Goal: Task Accomplishment & Management: Complete application form

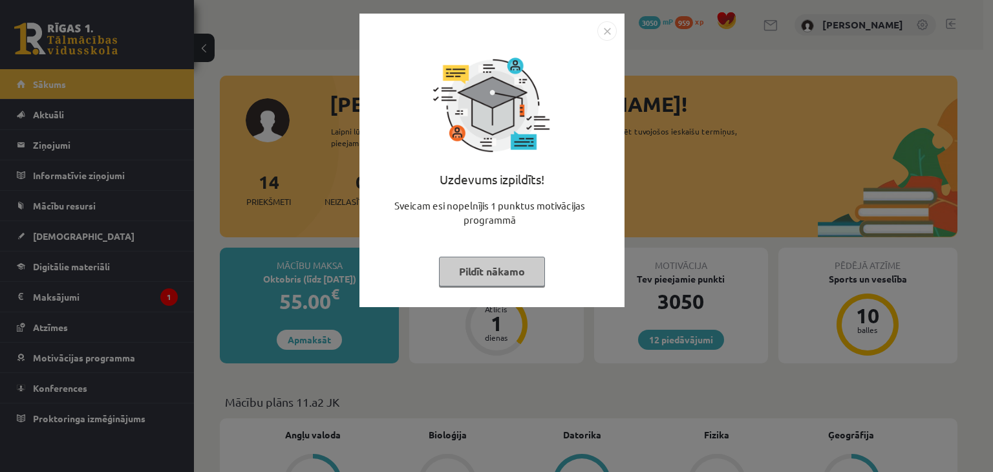
click at [612, 21] on img "Close" at bounding box center [607, 30] width 19 height 19
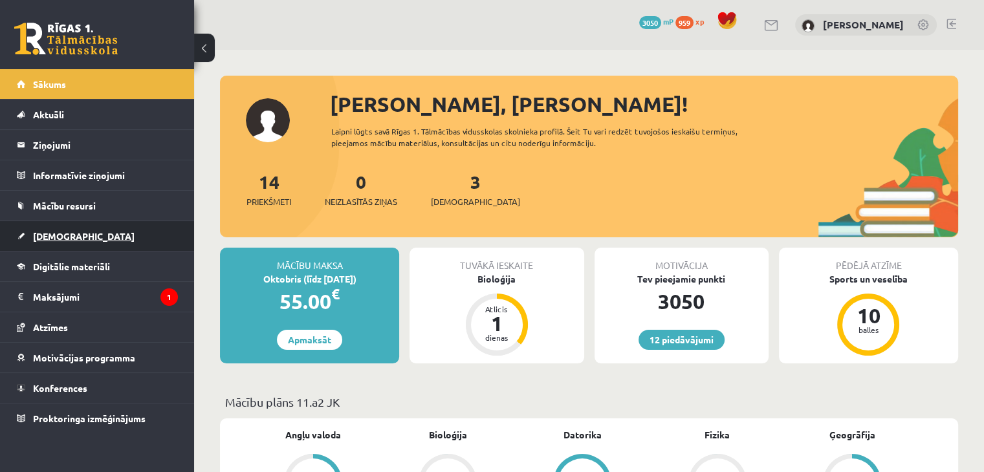
click at [94, 232] on link "[DEMOGRAPHIC_DATA]" at bounding box center [97, 236] width 161 height 30
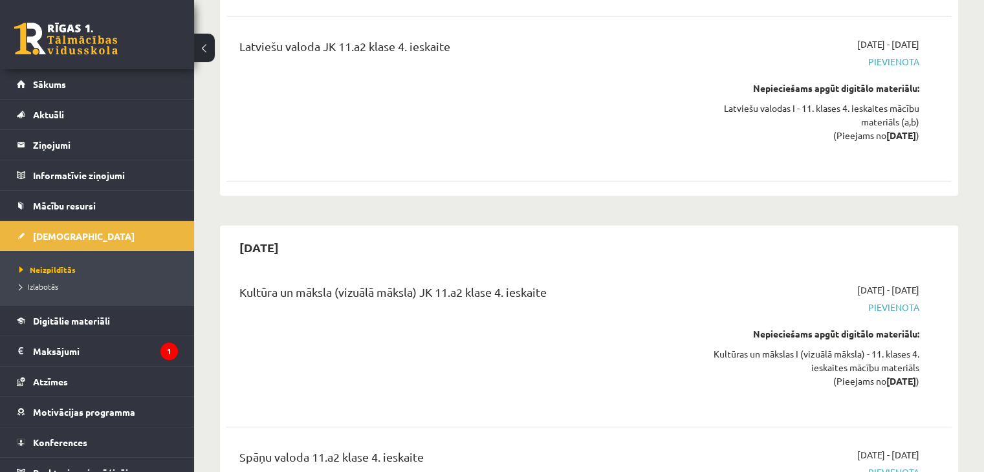
scroll to position [8896, 0]
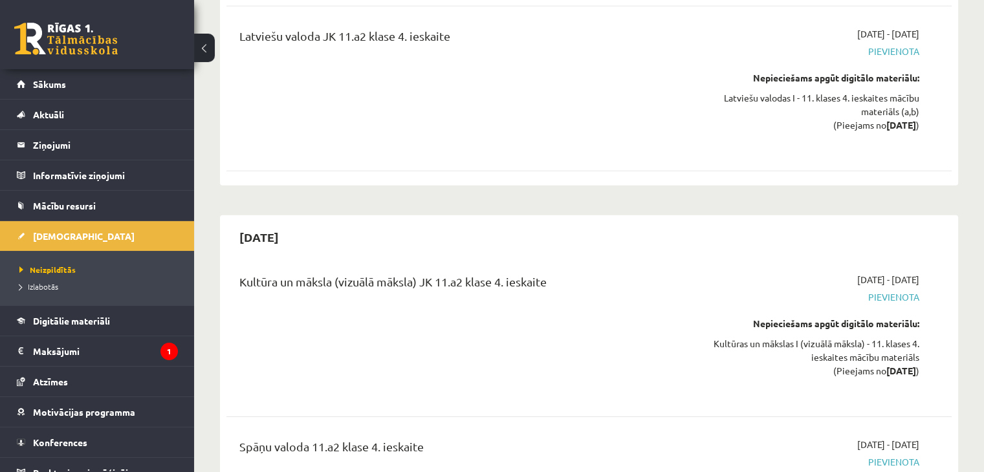
drag, startPoint x: 729, startPoint y: 197, endPoint x: 738, endPoint y: 363, distance: 166.5
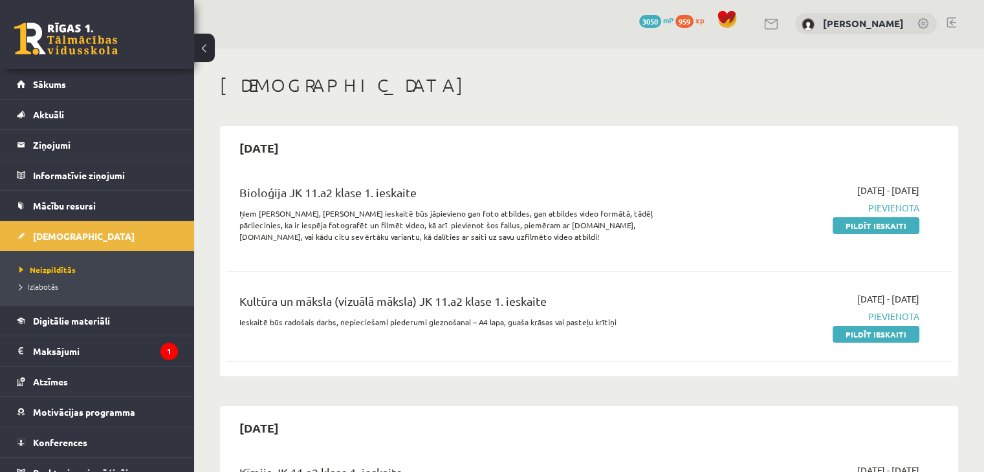
scroll to position [0, 0]
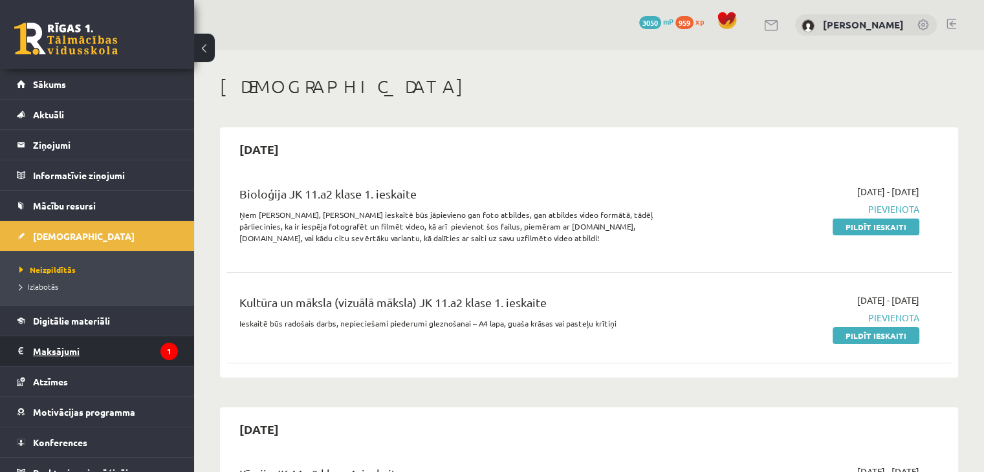
click at [62, 343] on legend "Maksājumi 1" at bounding box center [105, 351] width 145 height 30
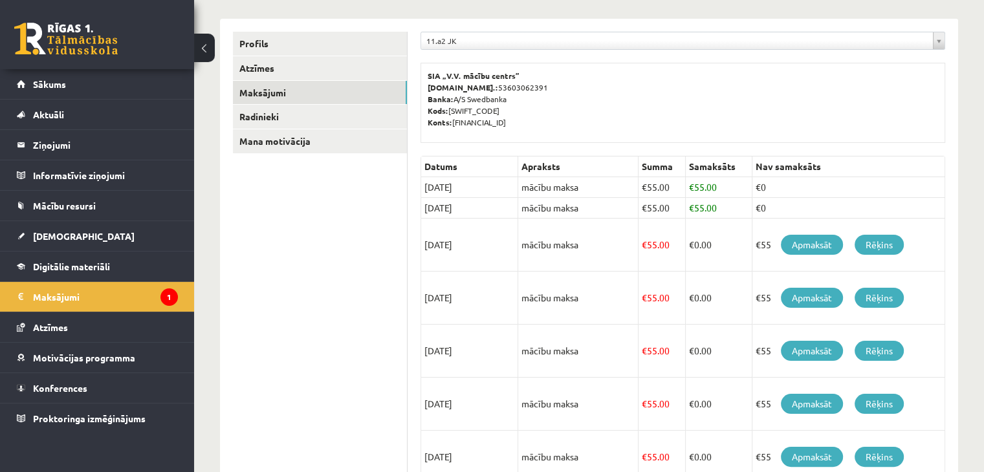
scroll to position [23, 0]
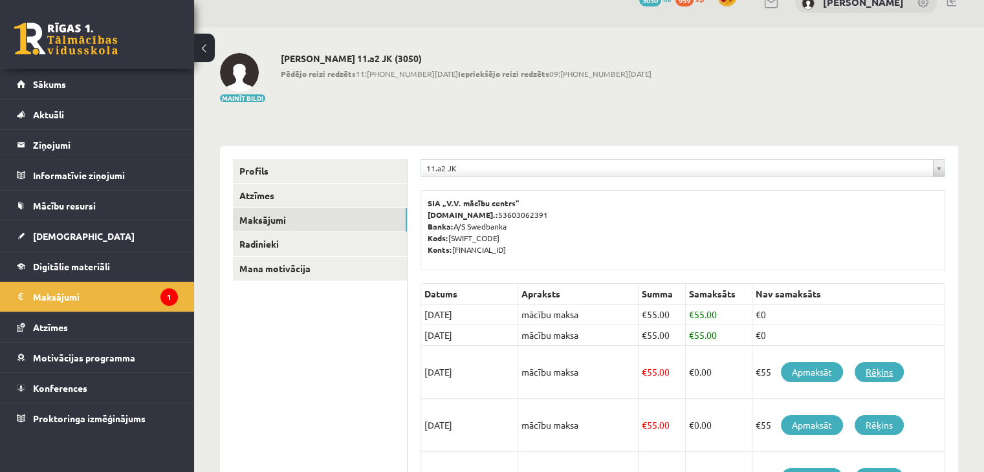
click at [883, 374] on link "Rēķins" at bounding box center [878, 372] width 49 height 20
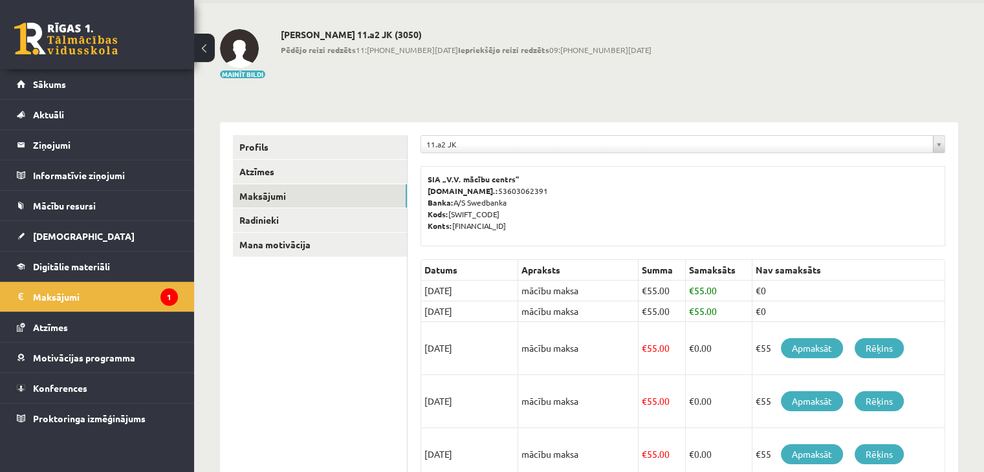
scroll to position [87, 0]
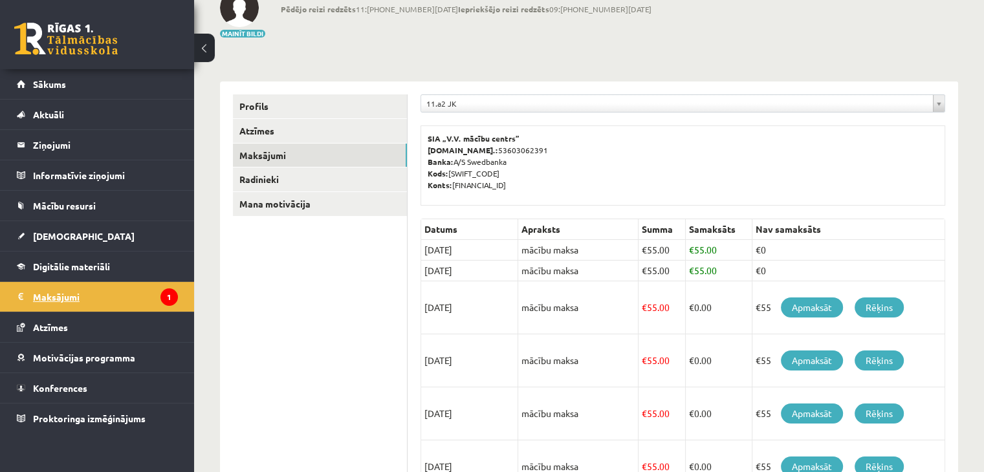
click at [74, 299] on legend "Maksājumi 1" at bounding box center [105, 297] width 145 height 30
click at [307, 200] on link "Mana motivācija" at bounding box center [320, 204] width 174 height 24
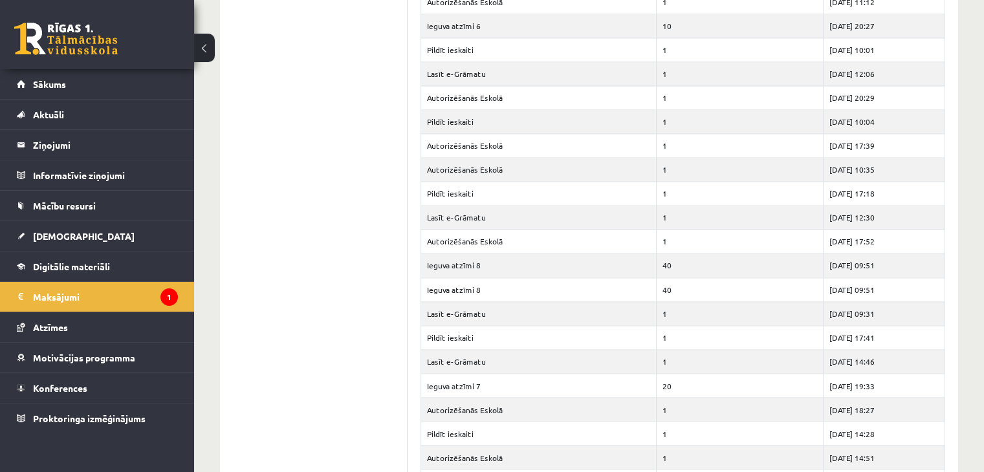
scroll to position [2092, 0]
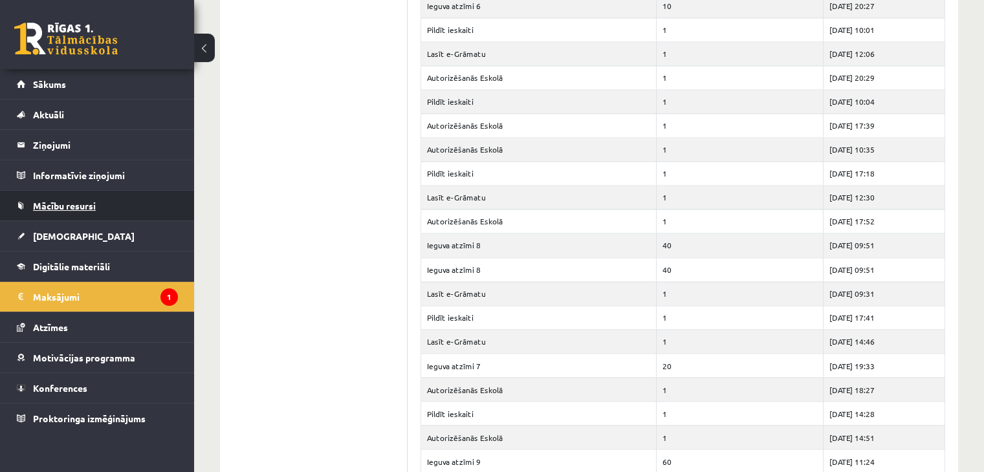
click at [58, 210] on span "Mācību resursi" at bounding box center [64, 206] width 63 height 12
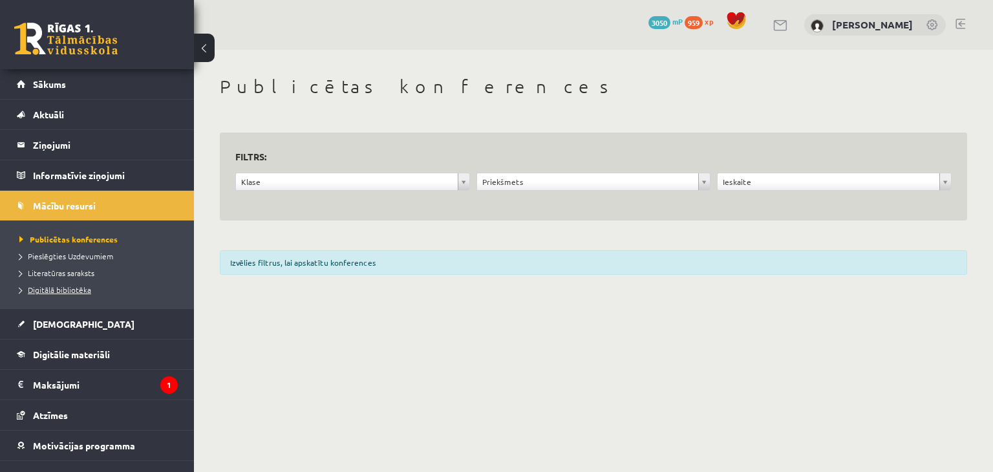
click at [68, 287] on span "Digitālā bibliotēka" at bounding box center [55, 290] width 72 height 10
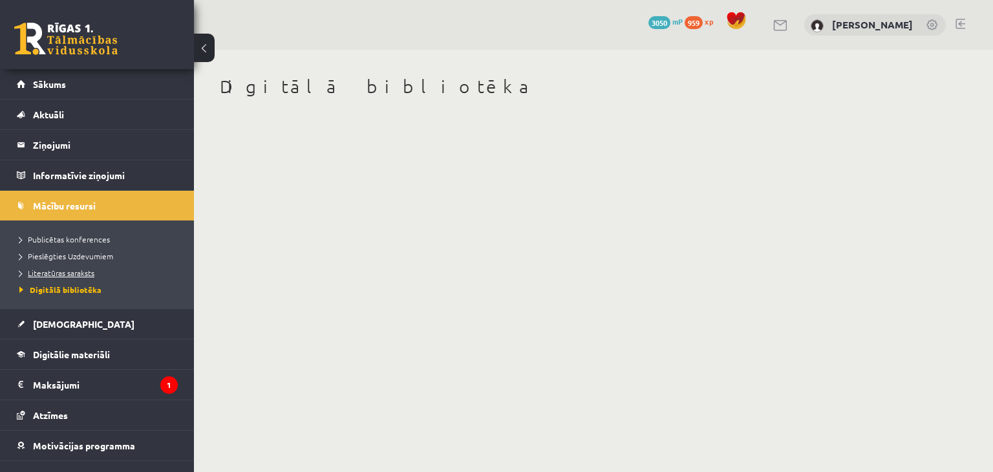
click at [59, 274] on span "Literatūras saraksts" at bounding box center [56, 273] width 75 height 10
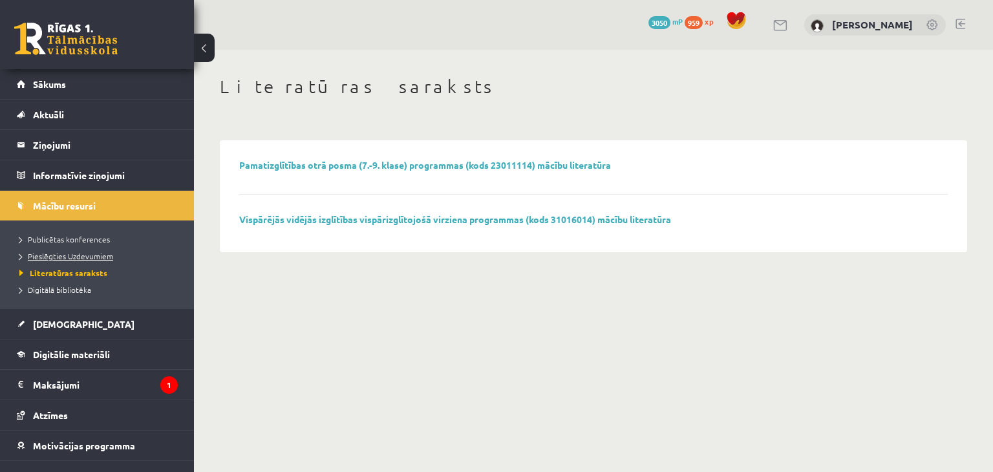
click at [106, 250] on link "Pieslēgties Uzdevumiem" at bounding box center [100, 256] width 162 height 12
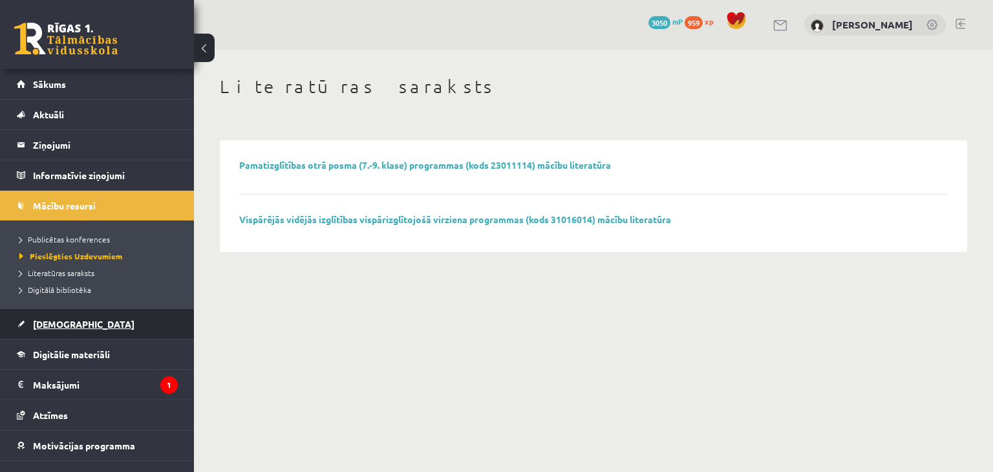
click at [70, 323] on span "[DEMOGRAPHIC_DATA]" at bounding box center [84, 324] width 102 height 12
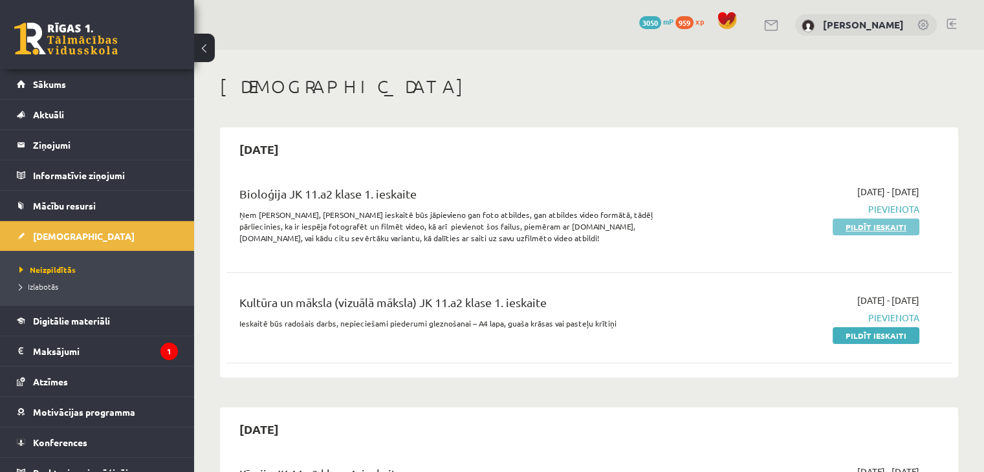
click at [875, 228] on link "Pildīt ieskaiti" at bounding box center [875, 227] width 87 height 17
click at [854, 228] on link "Pildīt ieskaiti" at bounding box center [875, 227] width 87 height 17
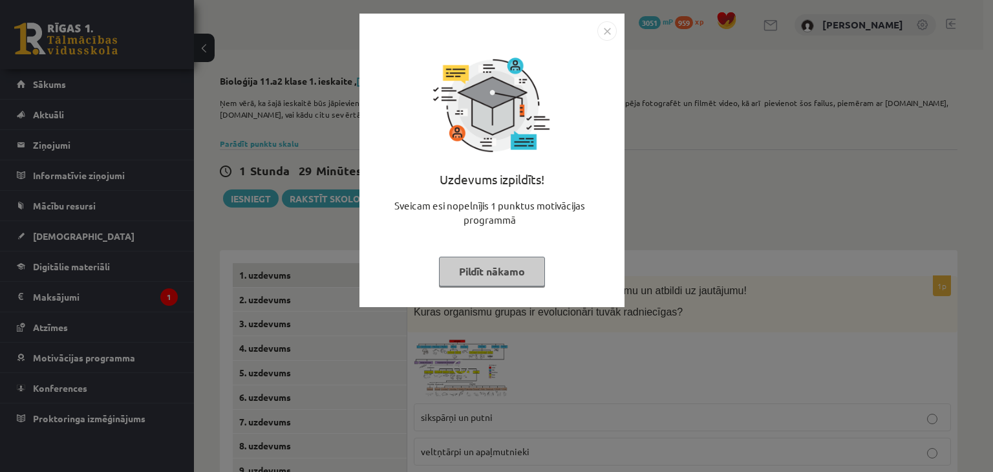
click at [609, 29] on img "Close" at bounding box center [607, 30] width 19 height 19
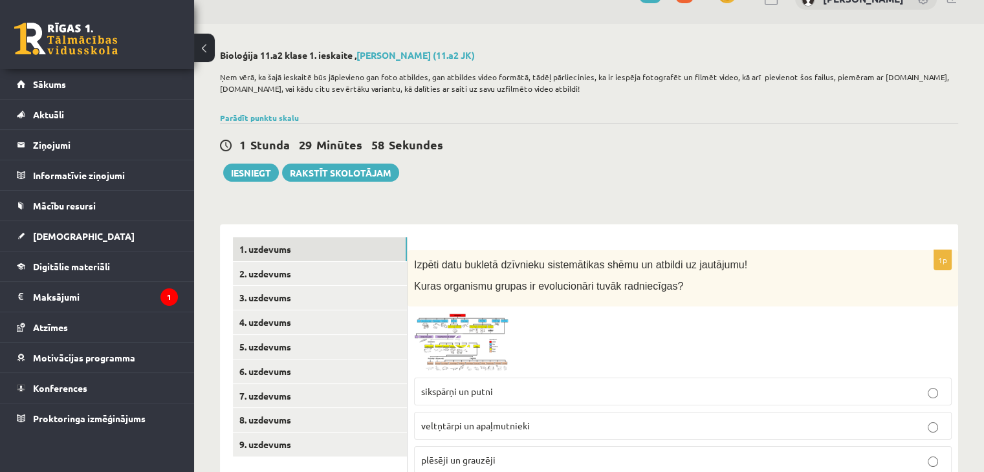
scroll to position [129, 0]
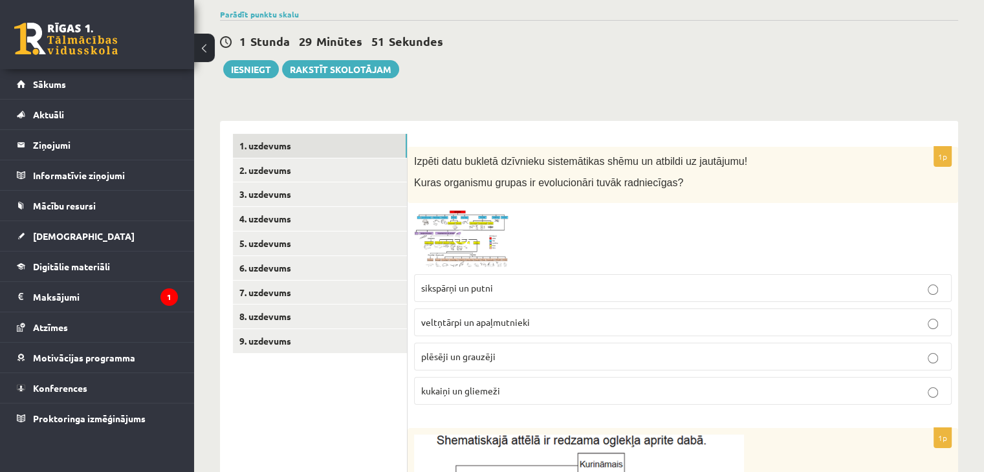
click at [513, 197] on div "Izpēti datu bukletā dzīvnieku sistemātikas shēmu un atbildi uz jautājumu! Kuras…" at bounding box center [682, 175] width 550 height 56
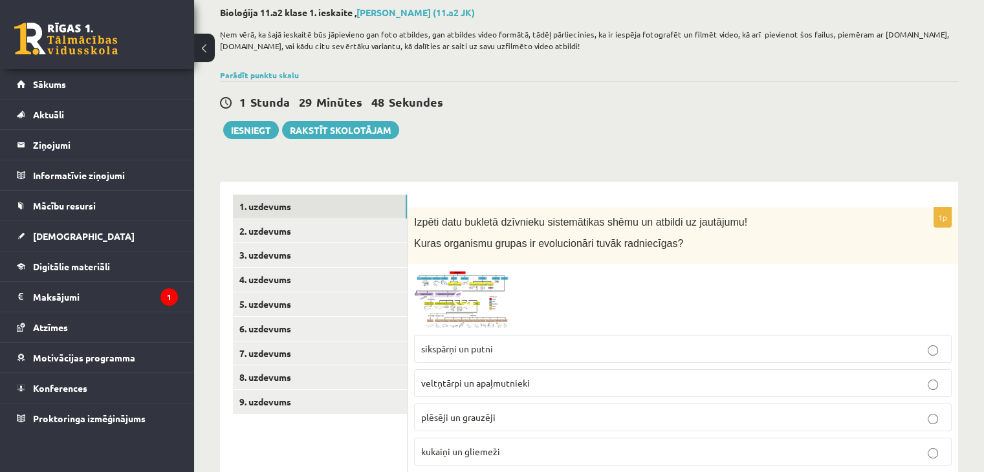
scroll to position [65, 0]
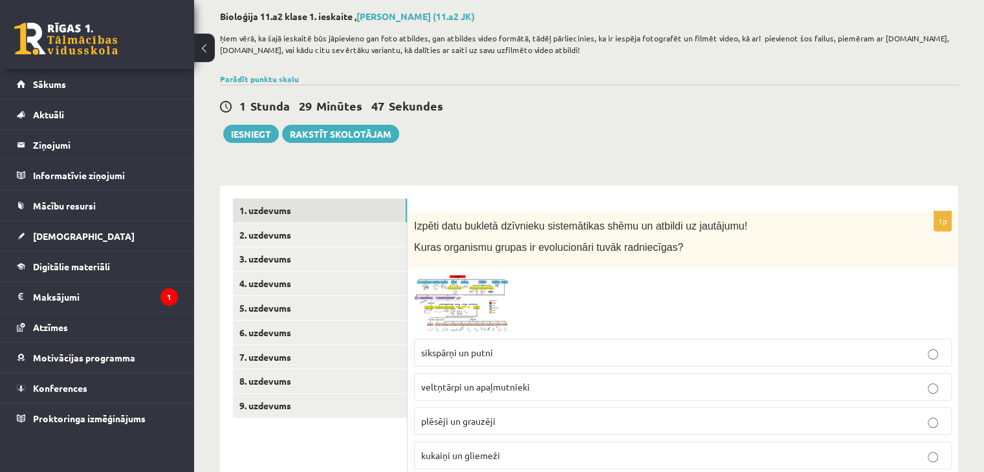
click at [479, 287] on img at bounding box center [462, 303] width 97 height 58
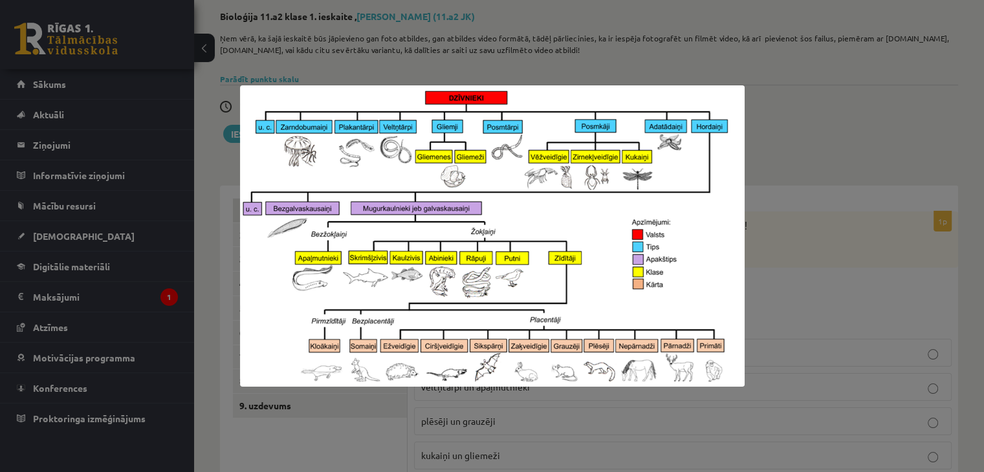
click at [828, 106] on div at bounding box center [492, 236] width 984 height 472
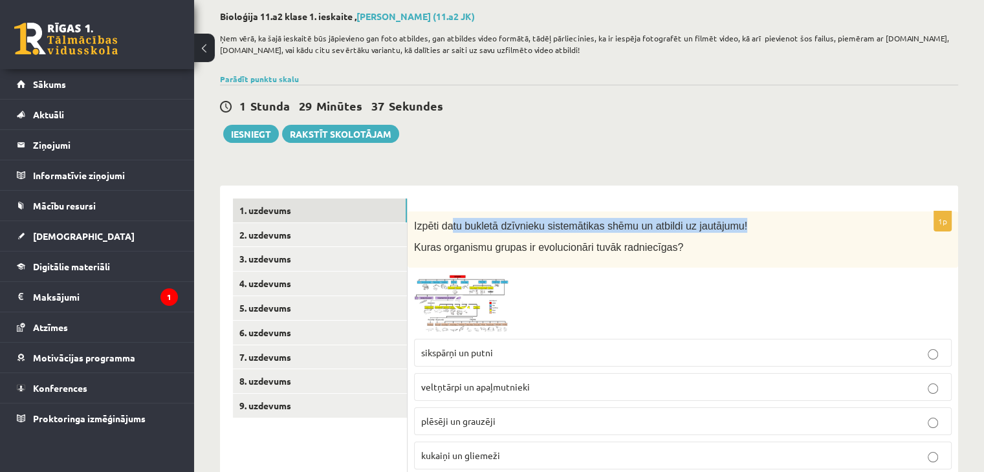
drag, startPoint x: 473, startPoint y: 223, endPoint x: 742, endPoint y: 223, distance: 269.0
click at [742, 223] on p "Izpēti datu bukletā dzīvnieku sistemātikas shēmu un atbildi uz jautājumu!" at bounding box center [650, 225] width 473 height 15
drag, startPoint x: 526, startPoint y: 246, endPoint x: 543, endPoint y: 246, distance: 17.5
click at [543, 246] on span "Kuras organismu grupas ir evolucionāri tuvāk radniecīgas?" at bounding box center [548, 247] width 269 height 11
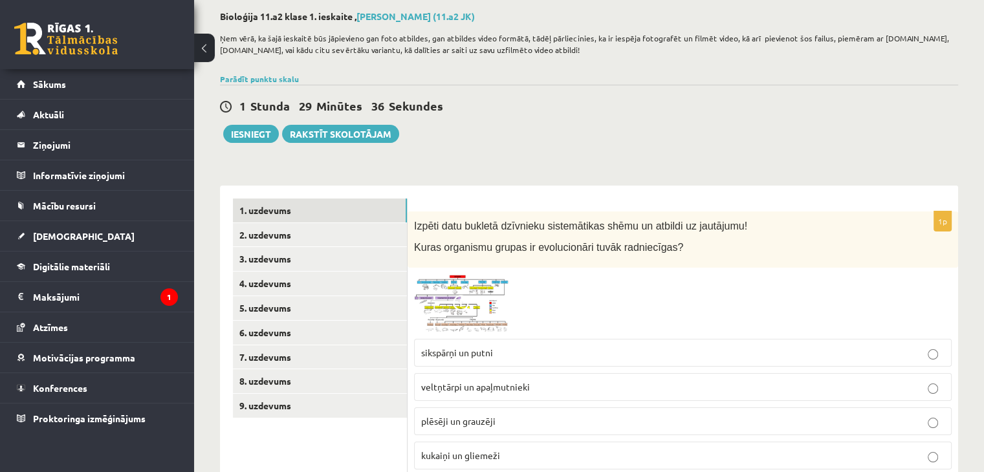
click at [489, 282] on img at bounding box center [462, 303] width 97 height 58
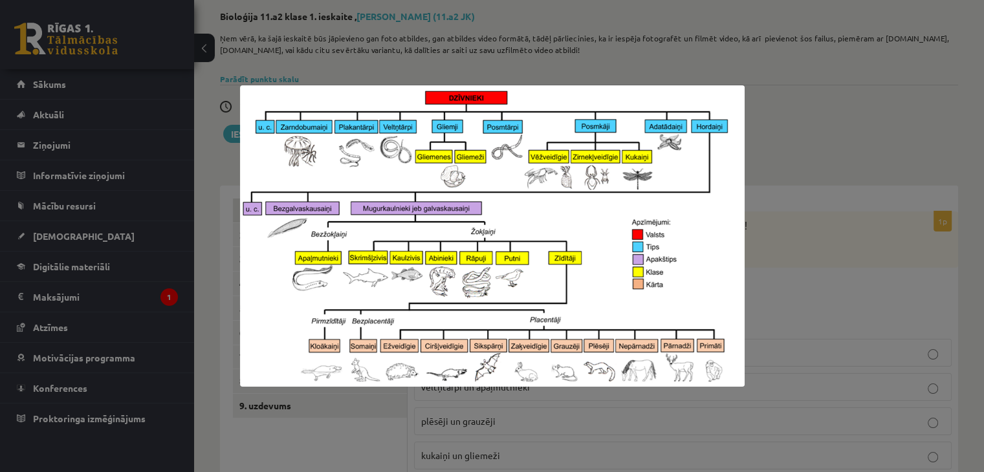
click at [802, 294] on div at bounding box center [492, 236] width 984 height 472
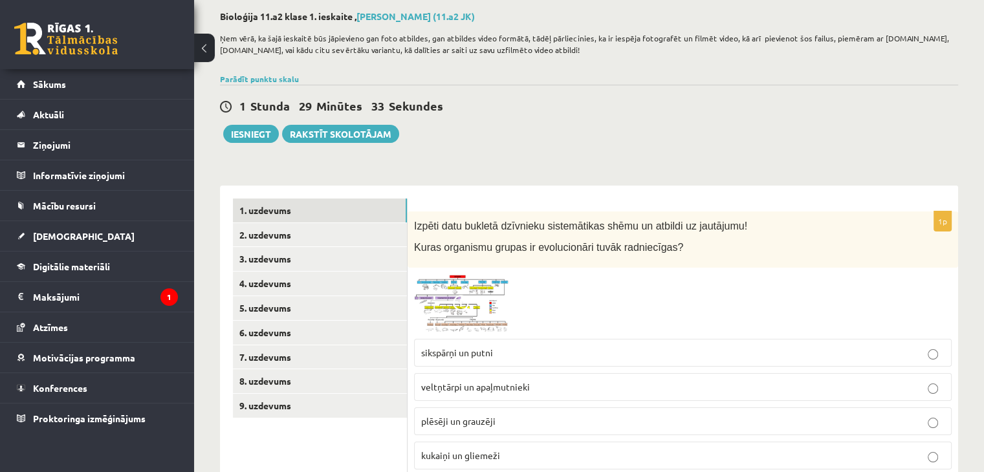
click at [479, 321] on img at bounding box center [462, 303] width 97 height 58
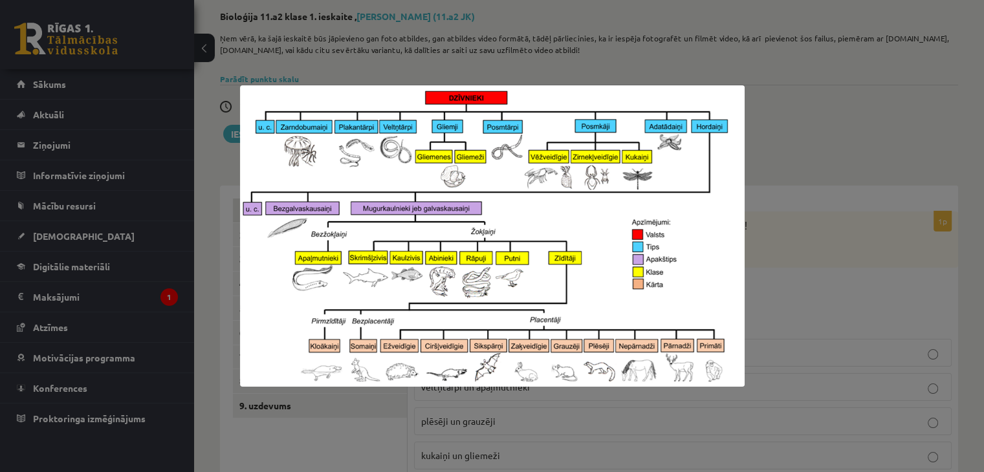
click at [786, 278] on div at bounding box center [492, 236] width 984 height 472
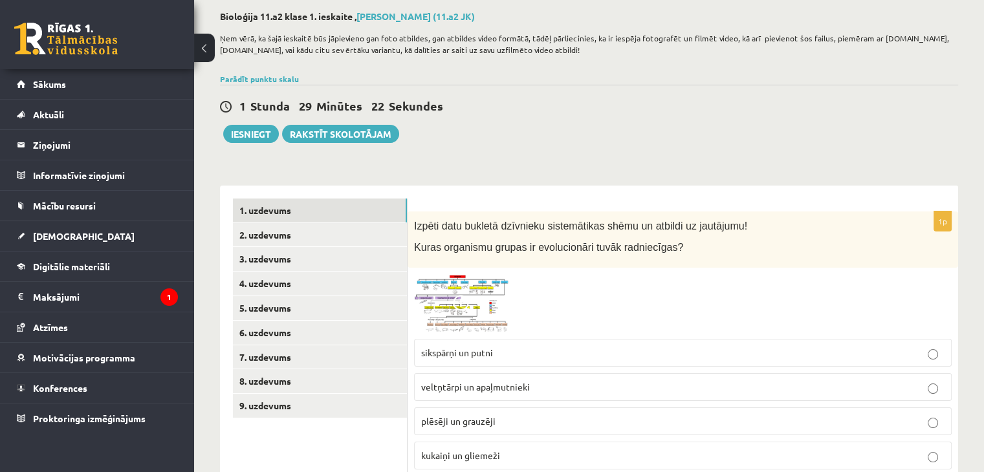
click at [494, 321] on img at bounding box center [462, 303] width 97 height 58
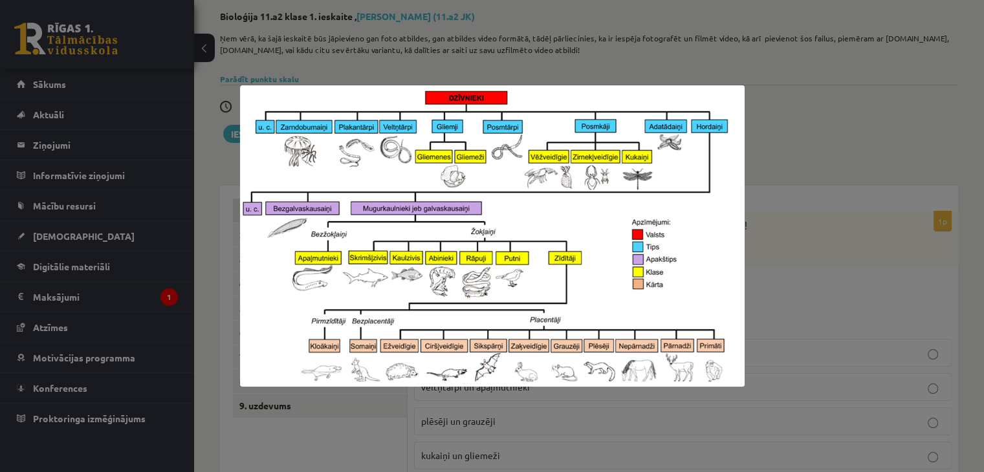
click at [817, 339] on div at bounding box center [492, 236] width 984 height 472
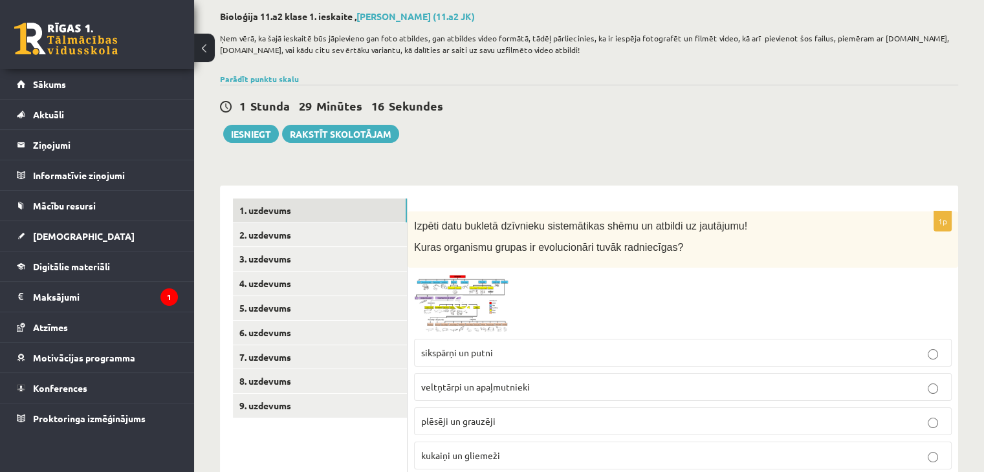
click at [489, 311] on img at bounding box center [462, 303] width 97 height 58
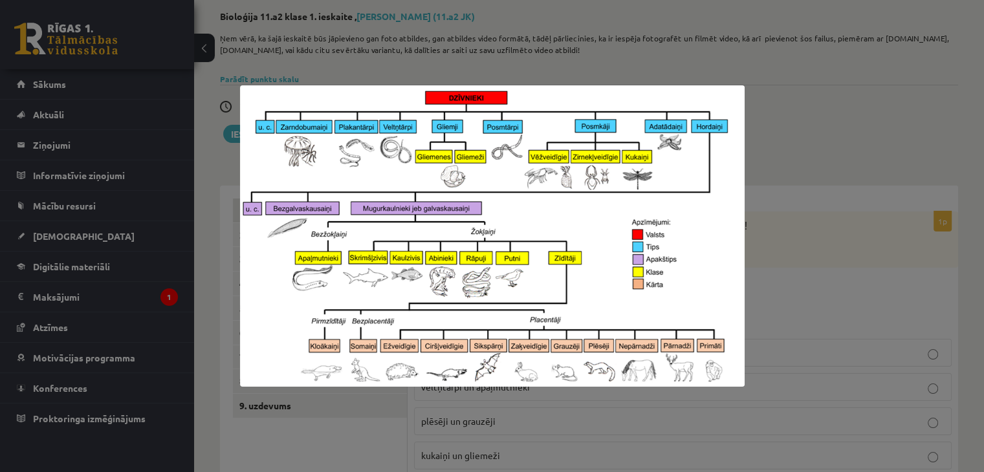
click at [751, 308] on div at bounding box center [492, 236] width 984 height 472
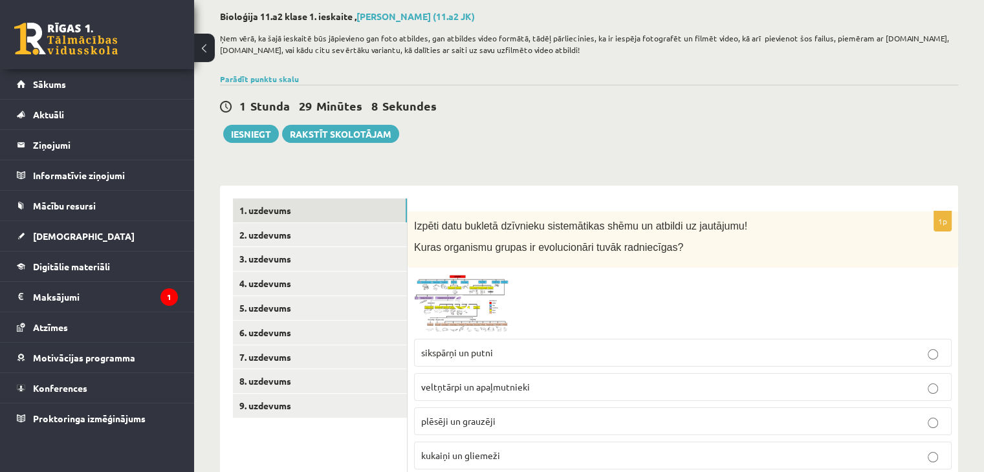
click at [479, 298] on img at bounding box center [462, 303] width 97 height 58
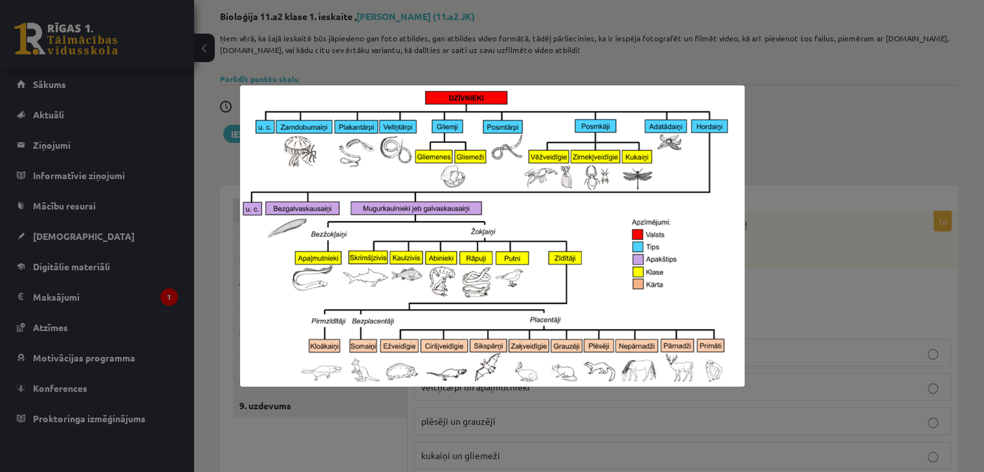
click at [817, 292] on div at bounding box center [492, 236] width 984 height 472
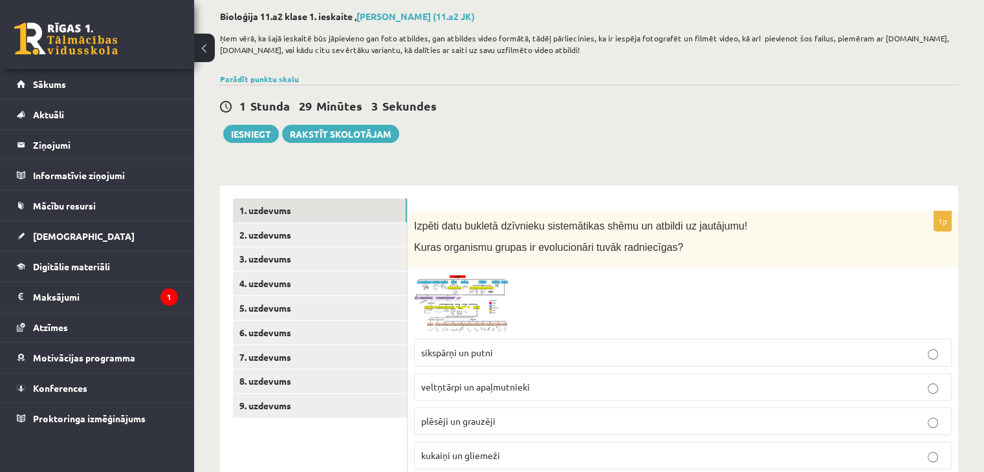
click at [455, 422] on span "plēsēji un grauzēji" at bounding box center [458, 421] width 74 height 12
click at [460, 318] on img at bounding box center [462, 303] width 97 height 58
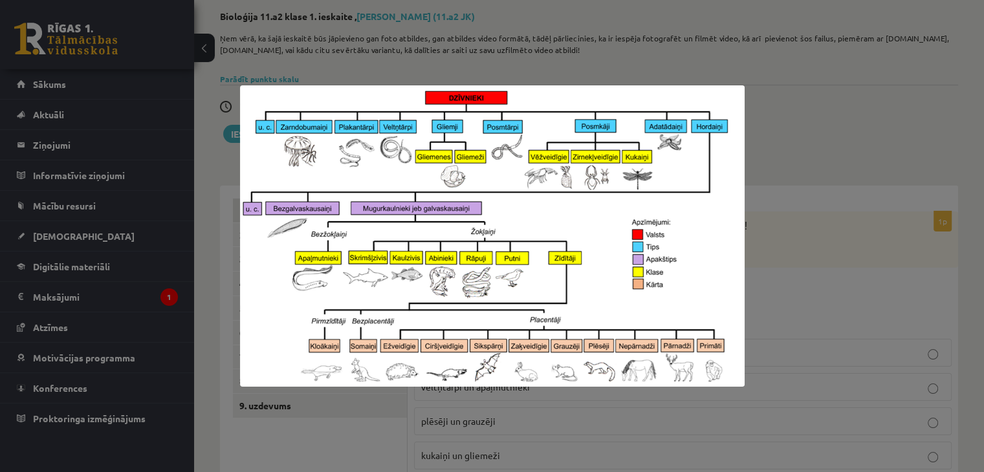
click at [850, 148] on div at bounding box center [492, 236] width 984 height 472
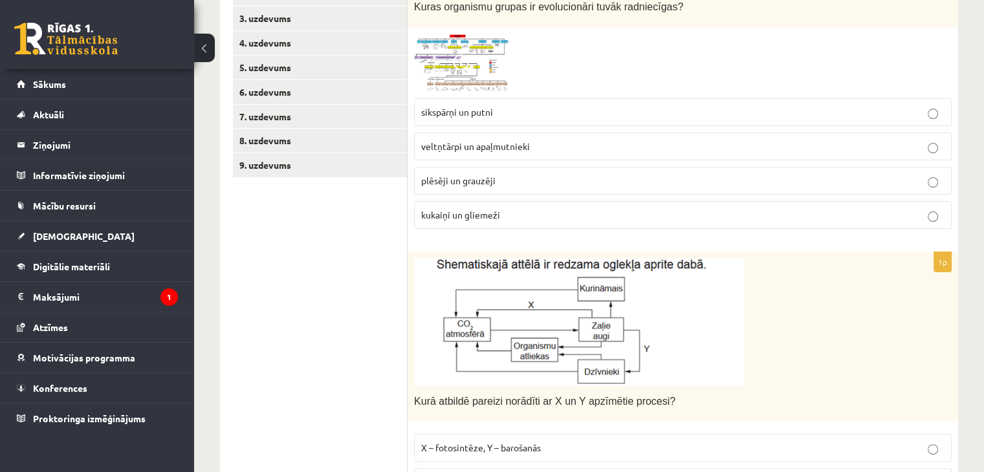
scroll to position [388, 0]
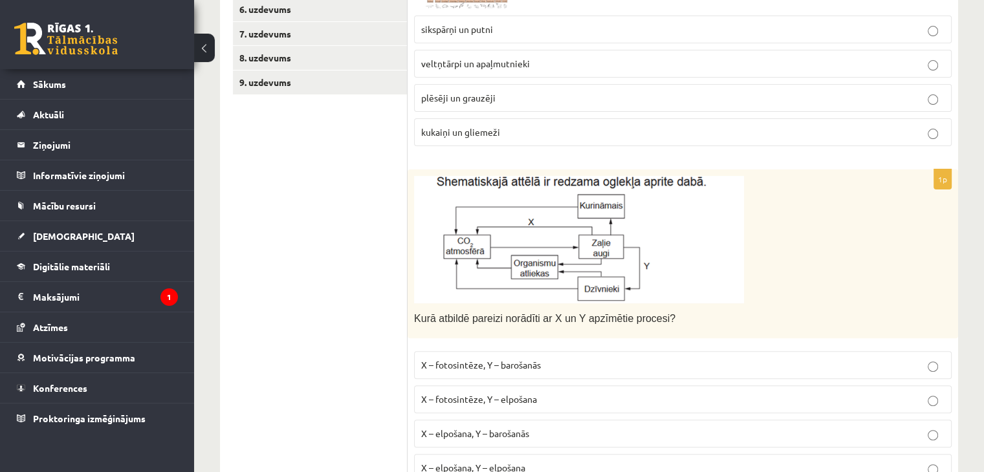
click at [468, 277] on img at bounding box center [579, 239] width 330 height 127
drag, startPoint x: 467, startPoint y: 323, endPoint x: 533, endPoint y: 322, distance: 66.6
click at [533, 322] on p "Kurā atbildē pareizi norādīti ar X un Y apzīmētie procesi?" at bounding box center [650, 317] width 473 height 15
click at [533, 322] on span "Kurā atbildē pareizi norādīti ar X un Y apzīmētie procesi?" at bounding box center [544, 318] width 261 height 11
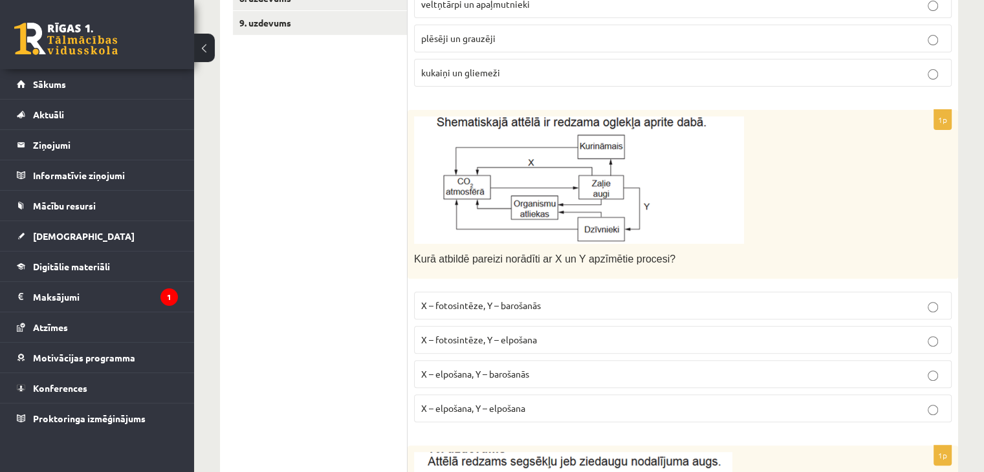
scroll to position [453, 0]
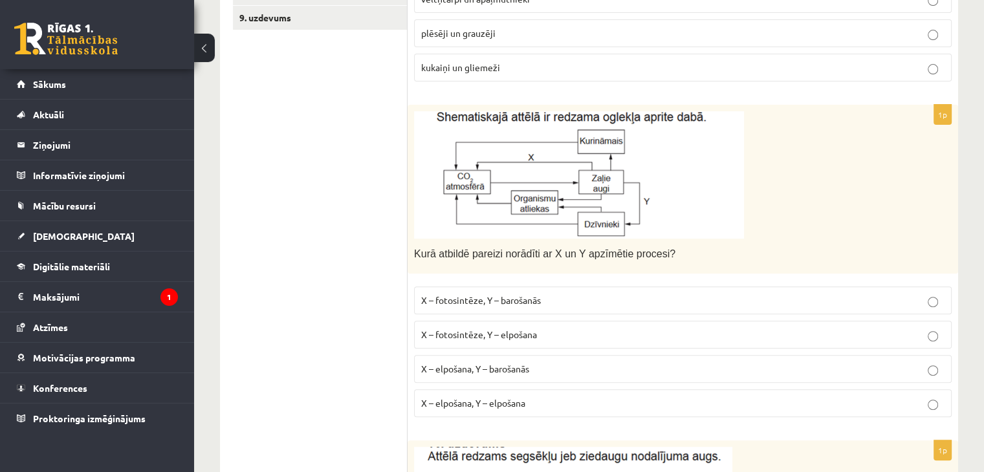
click at [458, 303] on p "X – fotosintēze, Y – barošanās" at bounding box center [682, 301] width 523 height 14
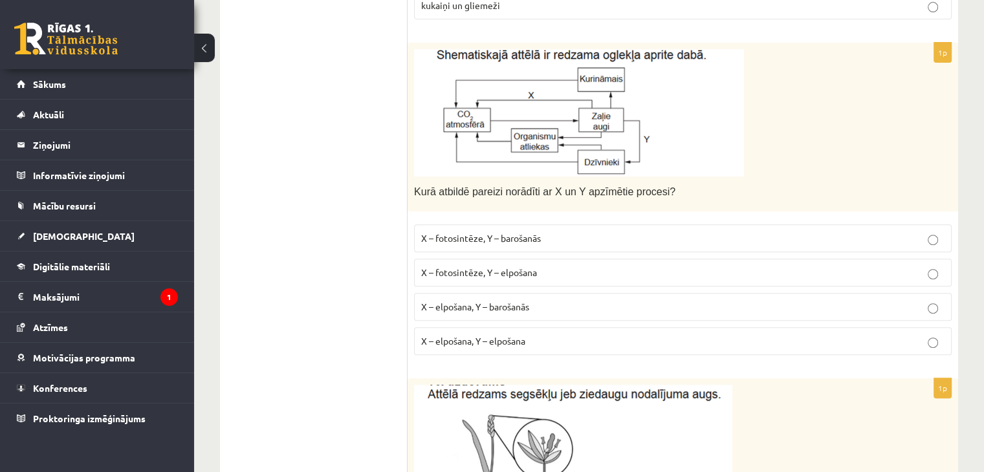
scroll to position [517, 0]
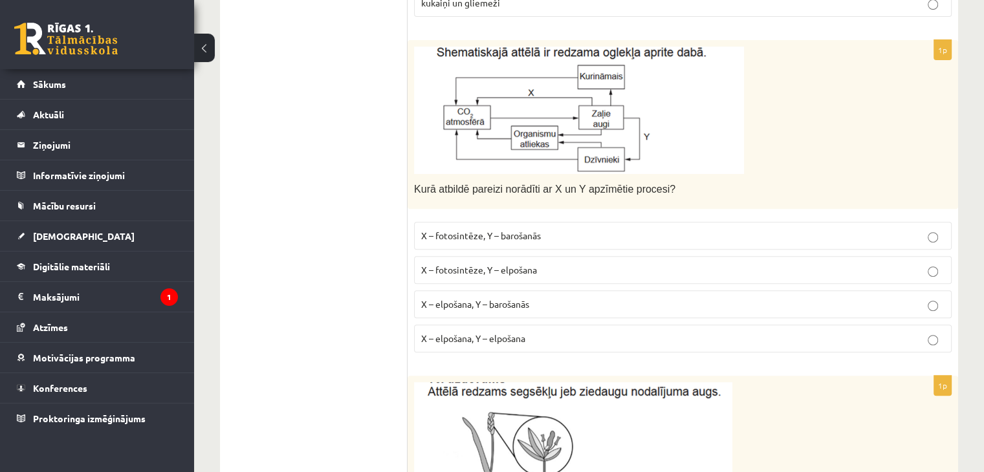
click at [445, 108] on img at bounding box center [579, 110] width 330 height 127
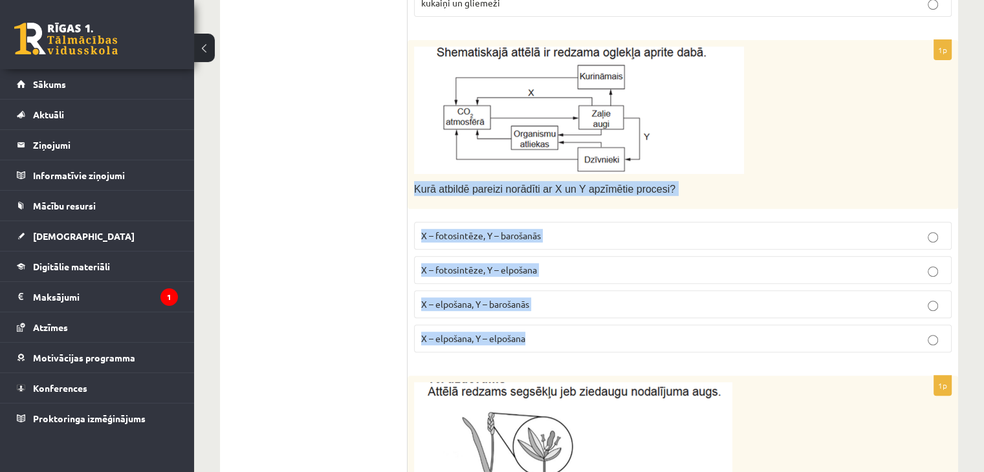
drag, startPoint x: 424, startPoint y: 202, endPoint x: 530, endPoint y: 339, distance: 173.2
click at [530, 339] on div "1p Kurā atbildē pareizi norādīti ar X un Y apzīmētie procesi? X – fotosintēze, …" at bounding box center [682, 201] width 550 height 323
copy div "Kurā atbildē pareizi norādīti ar X un Y apzīmētie procesi? X – fotosintēze, Y –…"
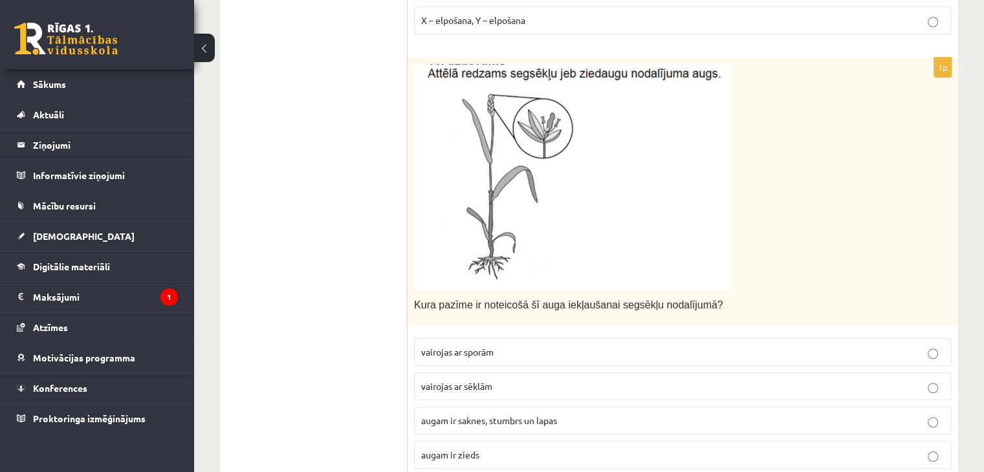
scroll to position [841, 0]
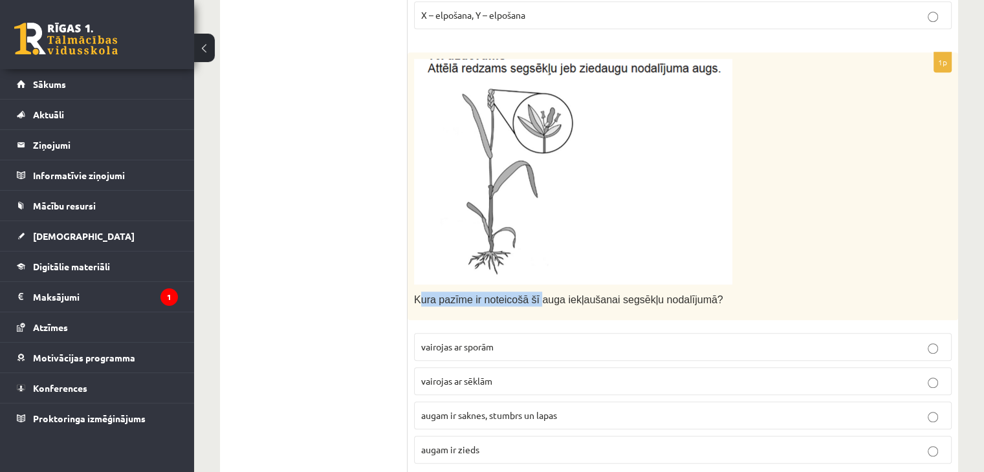
drag, startPoint x: 418, startPoint y: 299, endPoint x: 527, endPoint y: 299, distance: 109.3
click at [527, 299] on span "Kura pazīme ir noteicošā šī auga iekļaušanai segsēkļu nodalījumā?" at bounding box center [568, 299] width 309 height 11
drag, startPoint x: 565, startPoint y: 308, endPoint x: 625, endPoint y: 310, distance: 60.8
click at [616, 308] on div "Kura pazīme ir noteicošā šī auga iekļaušanai segsēkļu nodalījumā?" at bounding box center [682, 186] width 550 height 268
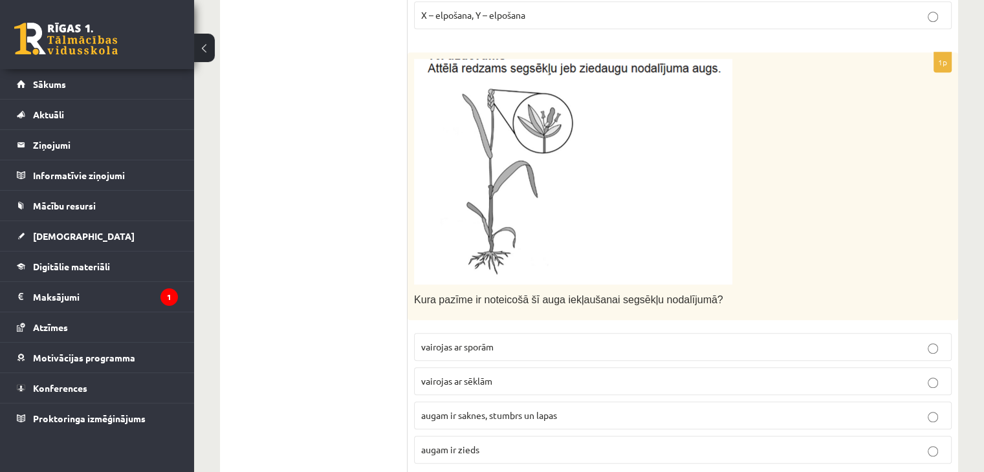
click at [626, 310] on div "Kura pazīme ir noteicošā šī auga iekļaušanai segsēkļu nodalījumā?" at bounding box center [682, 186] width 550 height 268
click at [449, 381] on span "vairojas ar sēklām" at bounding box center [456, 381] width 71 height 12
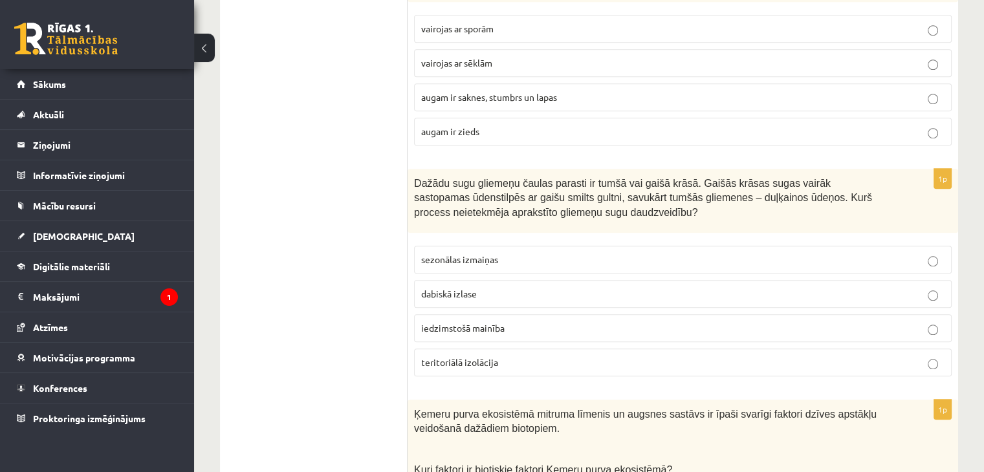
scroll to position [1164, 0]
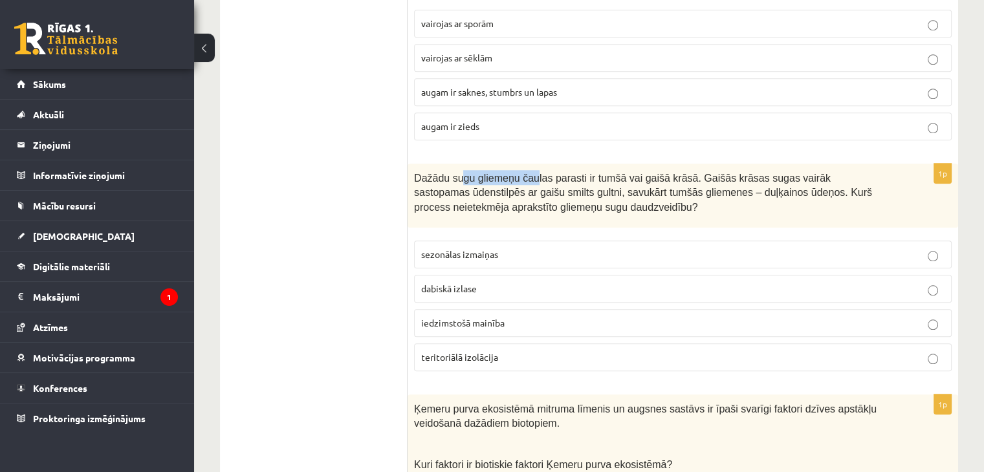
drag, startPoint x: 460, startPoint y: 173, endPoint x: 524, endPoint y: 173, distance: 64.0
click at [524, 173] on span "Dažādu sugu gliemeņu čaulas parasti ir tumšā vai gaišā krāsā. Gaišās krāsas sug…" at bounding box center [643, 193] width 458 height 40
click at [523, 178] on span "Dažādu sugu gliemeņu čaulas parasti ir tumšā vai gaišā krāsā. Gaišās krāsas sug…" at bounding box center [643, 193] width 458 height 40
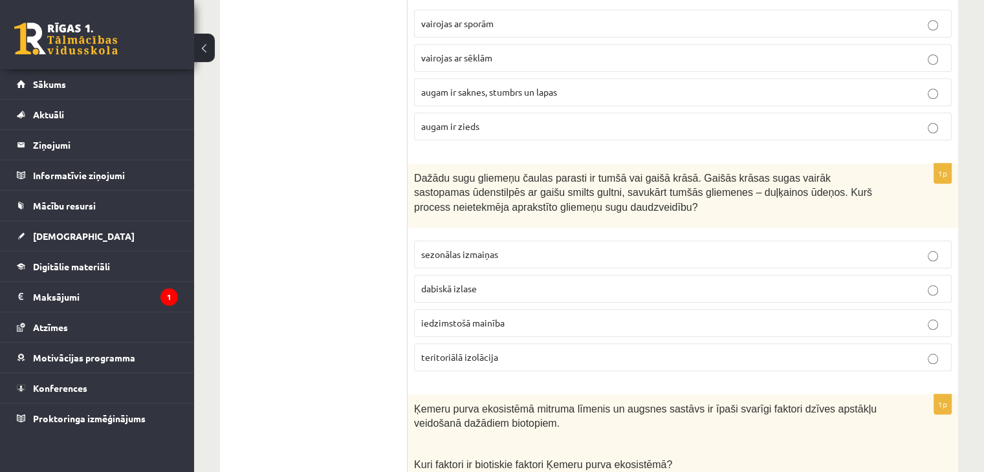
click at [523, 178] on span "Dažādu sugu gliemeņu čaulas parasti ir tumšā vai gaišā krāsā. Gaišās krāsas sug…" at bounding box center [643, 193] width 458 height 40
drag, startPoint x: 594, startPoint y: 169, endPoint x: 636, endPoint y: 169, distance: 42.0
click at [636, 173] on span "Dažādu sugu gliemeņu čaulas parasti ir tumšā vai gaišā krāsā. Gaišās krāsas sug…" at bounding box center [643, 193] width 458 height 40
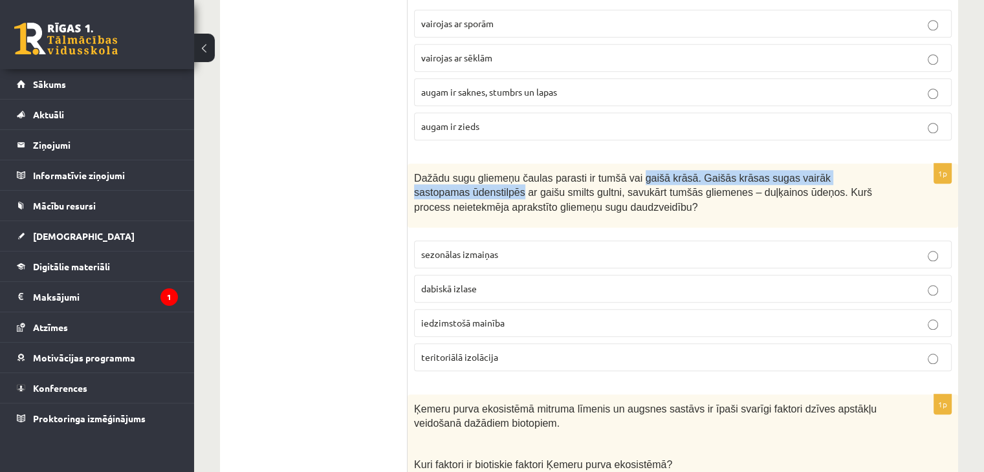
drag, startPoint x: 636, startPoint y: 169, endPoint x: 848, endPoint y: 180, distance: 212.4
click at [848, 180] on p "Dažādu sugu gliemeņu čaulas parasti ir tumšā vai gaišā krāsā. Gaišās krāsas sug…" at bounding box center [650, 192] width 473 height 44
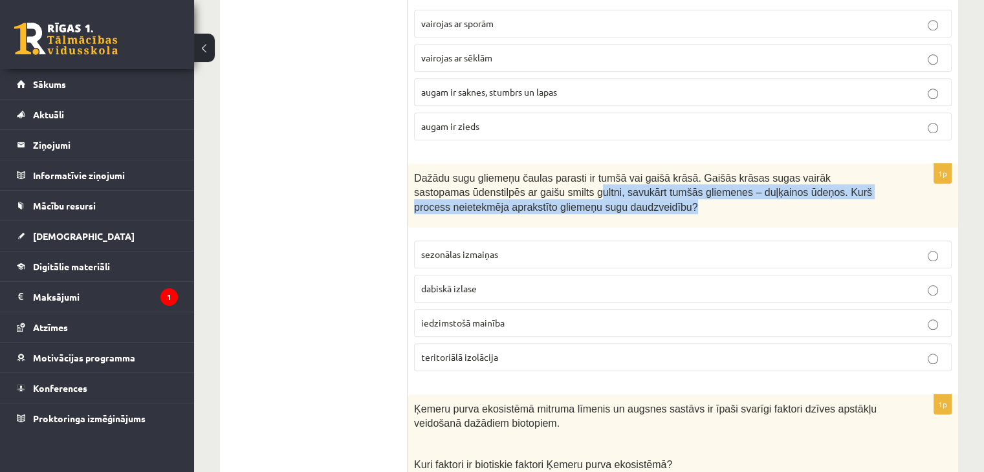
drag, startPoint x: 485, startPoint y: 188, endPoint x: 737, endPoint y: 201, distance: 252.5
click at [737, 201] on p "Dažādu sugu gliemeņu čaulas parasti ir tumšā vai gaišā krāsā. Gaišās krāsas sug…" at bounding box center [650, 192] width 473 height 44
click at [737, 191] on span "Dažādu sugu gliemeņu čaulas parasti ir tumšā vai gaišā krāsā. Gaišās krāsas sug…" at bounding box center [643, 193] width 458 height 40
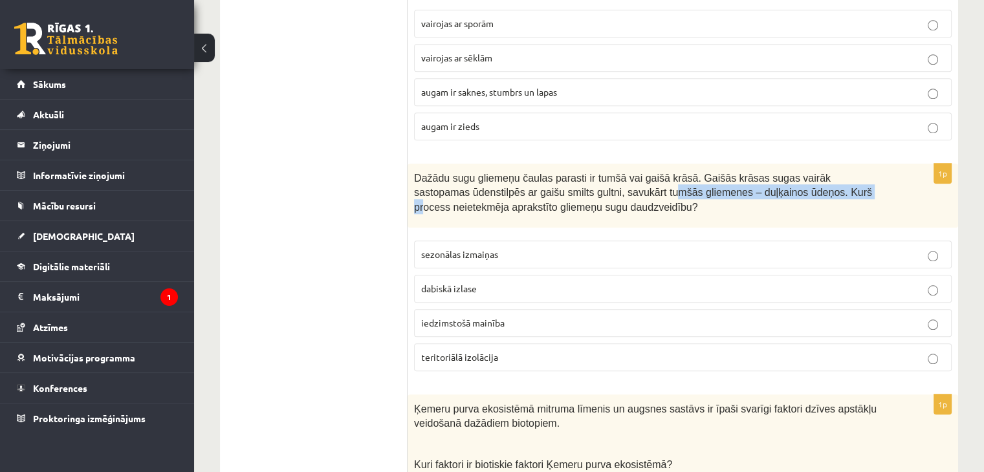
drag, startPoint x: 735, startPoint y: 190, endPoint x: 548, endPoint y: 187, distance: 186.3
click at [549, 187] on span "Dažādu sugu gliemeņu čaulas parasti ir tumšā vai gaišā krāsā. Gaišās krāsas sug…" at bounding box center [643, 193] width 458 height 40
click at [548, 187] on span "Dažādu sugu gliemeņu čaulas parasti ir tumšā vai gaišā krāsā. Gaišās krāsas sug…" at bounding box center [643, 193] width 458 height 40
drag, startPoint x: 548, startPoint y: 187, endPoint x: 675, endPoint y: 187, distance: 126.7
click at [674, 187] on span "Dažādu sugu gliemeņu čaulas parasti ir tumšā vai gaišā krāsā. Gaišās krāsas sug…" at bounding box center [643, 193] width 458 height 40
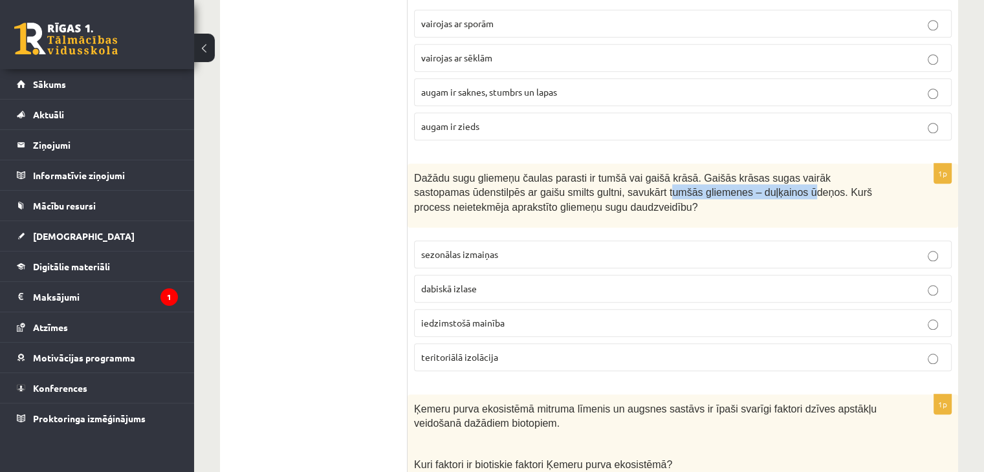
click at [675, 187] on span "Dažādu sugu gliemeņu čaulas parasti ir tumšā vai gaišā krāsā. Gaišās krāsas sug…" at bounding box center [643, 193] width 458 height 40
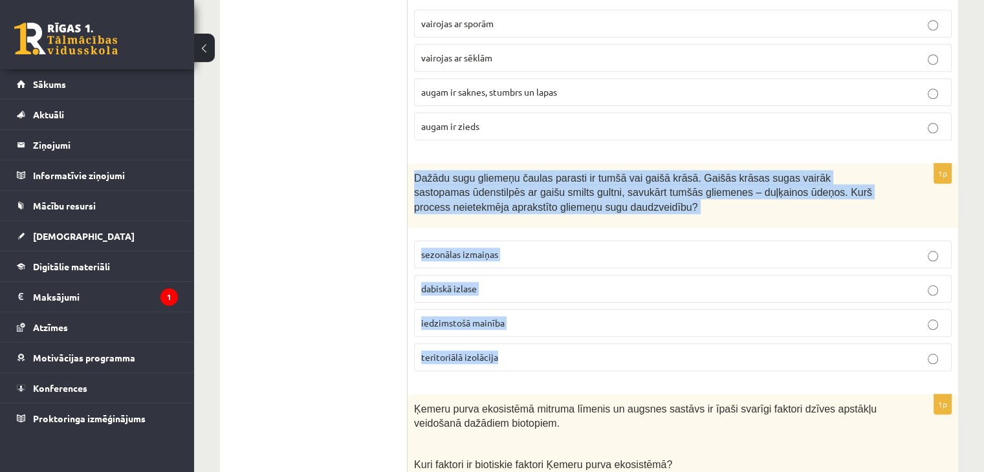
drag, startPoint x: 413, startPoint y: 169, endPoint x: 523, endPoint y: 349, distance: 211.6
click at [523, 349] on div "1p Dažādu sugu gliemeņu čaulas parasti ir tumšā vai gaišā krāsā. Gaišās krāsas …" at bounding box center [682, 273] width 550 height 218
copy div "Dažādu sugu gliemeņu čaulas parasti ir tumšā vai gaišā krāsā. Gaišās krāsas sug…"
click at [467, 248] on span "sezonālas izmaiņas" at bounding box center [459, 254] width 77 height 12
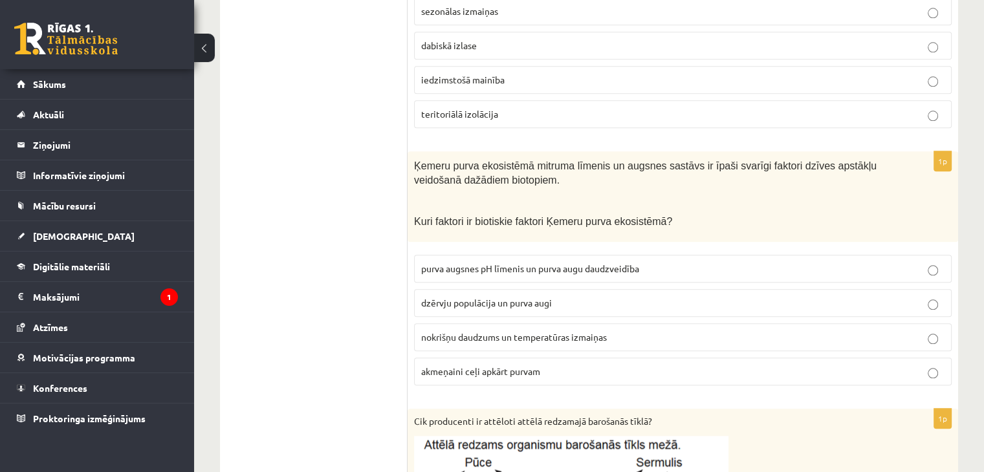
scroll to position [1423, 0]
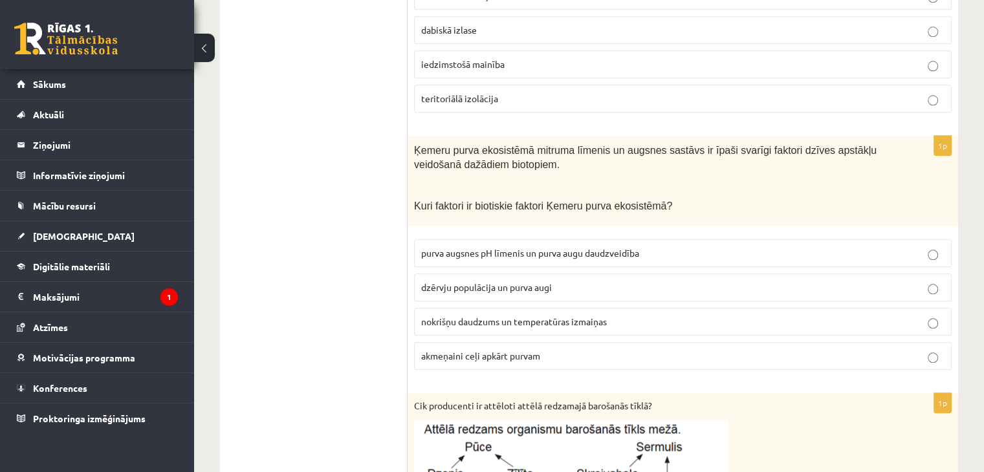
click at [454, 316] on span "nokrišņu daudzums un temperatūras izmaiņas" at bounding box center [514, 322] width 186 height 12
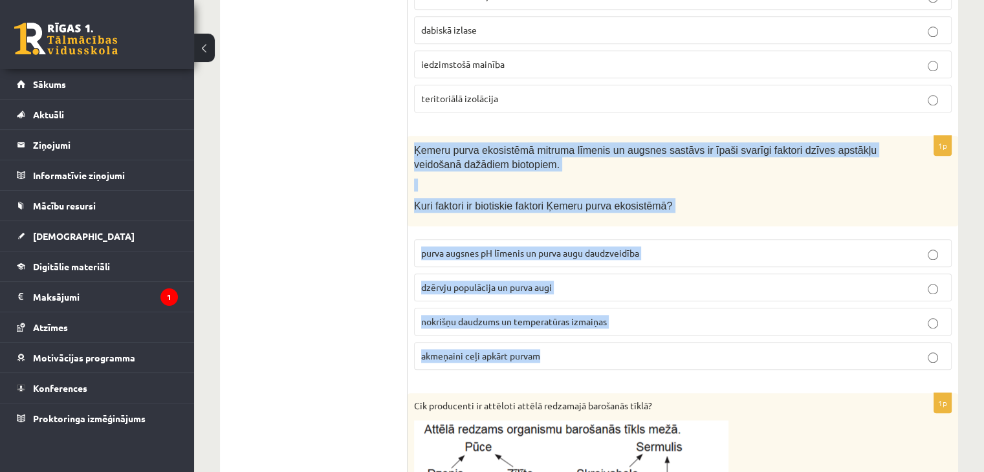
drag, startPoint x: 421, startPoint y: 152, endPoint x: 552, endPoint y: 341, distance: 230.1
click at [552, 341] on div "1p Ķemeru purva ekosistēmā mitruma līmenis un augsnes sastāvs ir īpaši svarīgi …" at bounding box center [682, 258] width 550 height 244
copy div "Ķemeru purva ekosistēmā mitruma līmenis un augsnes sastāvs ir īpaši svarīgi fak…"
click at [475, 286] on p "dzērvju populācija un purva augi" at bounding box center [682, 288] width 523 height 14
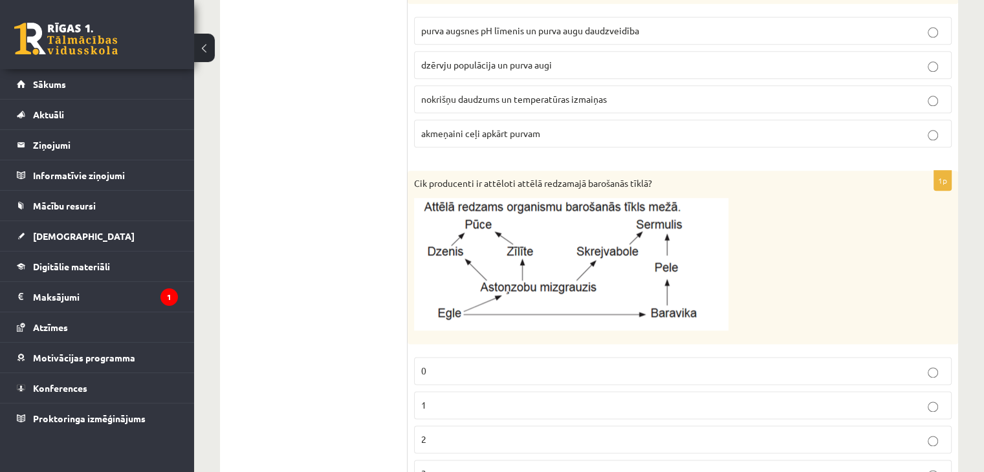
scroll to position [1681, 0]
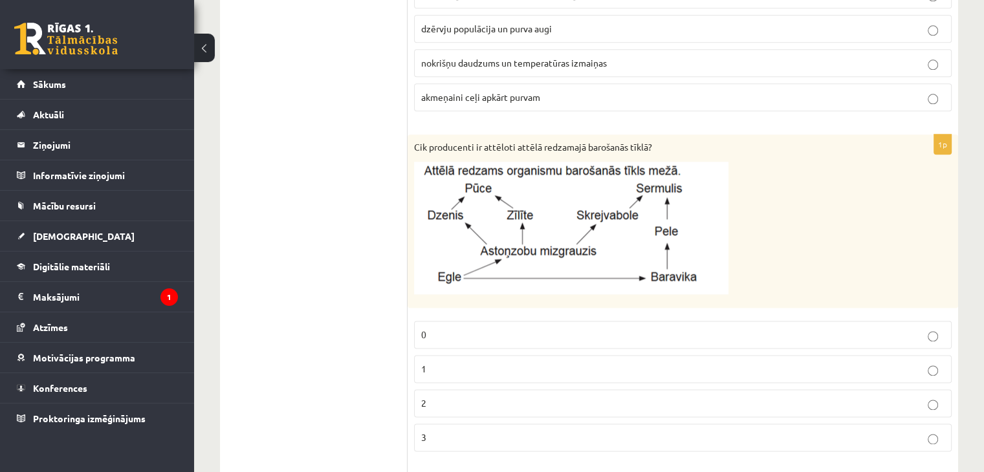
click at [428, 363] on p "1" at bounding box center [682, 369] width 523 height 14
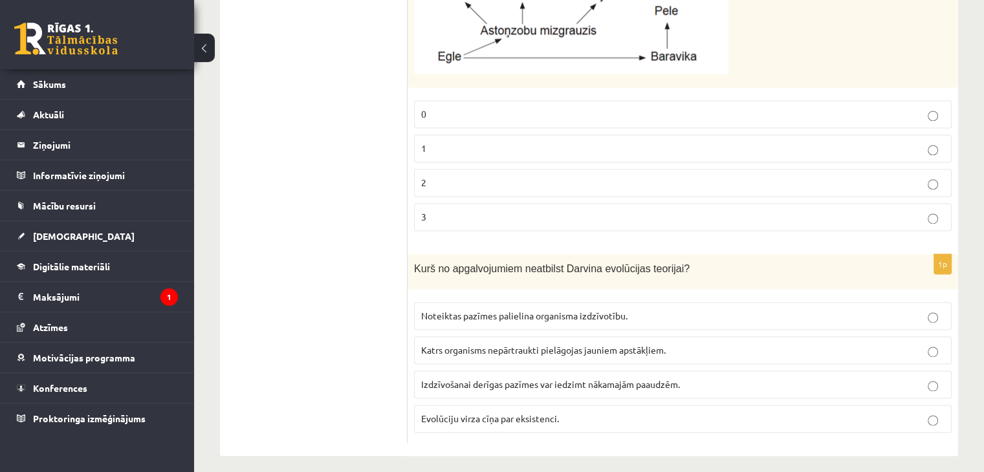
scroll to position [1903, 0]
drag, startPoint x: 446, startPoint y: 269, endPoint x: 603, endPoint y: 273, distance: 156.5
click at [601, 273] on div "Kurš no apgalvojumiem neatbilst Darvina evolūcijas teorijai?" at bounding box center [682, 271] width 550 height 36
click at [603, 273] on div "Kurš no apgalvojumiem neatbilst Darvina evolūcijas teorijai?" at bounding box center [682, 271] width 550 height 36
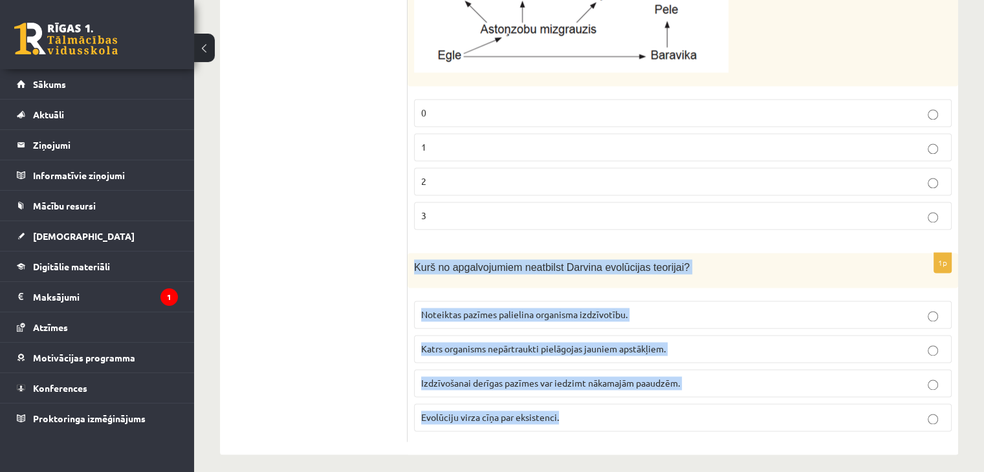
drag, startPoint x: 411, startPoint y: 259, endPoint x: 587, endPoint y: 407, distance: 229.5
click at [587, 407] on div "1p Kurš no apgalvojumiem neatbilst Darvina evolūcijas teorijai? Noteiktas pazīm…" at bounding box center [682, 347] width 550 height 189
copy div "Kurš no apgalvojumiem neatbilst Darvina evolūcijas teorijai? Noteiktas pazīmes …"
click at [568, 343] on span "Katrs organisms nepārtraukti pielāgojas jauniem apstākļiem." at bounding box center [543, 349] width 244 height 12
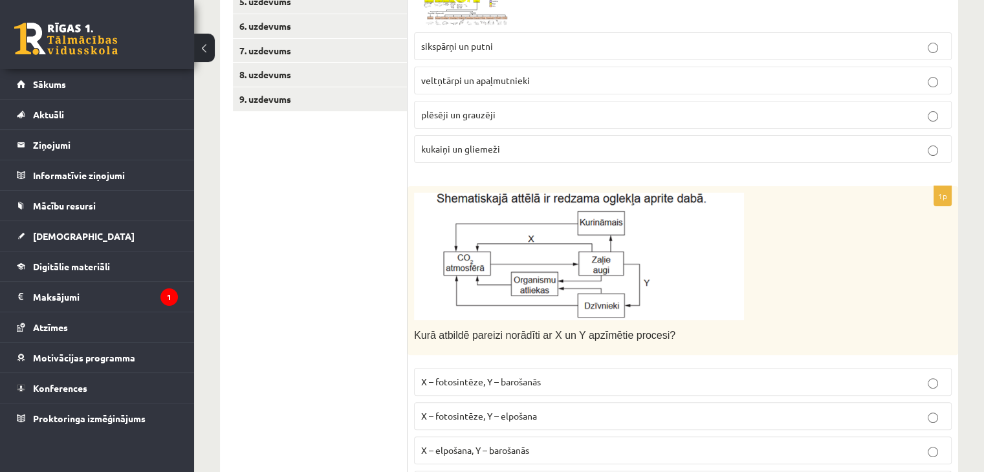
scroll to position [0, 0]
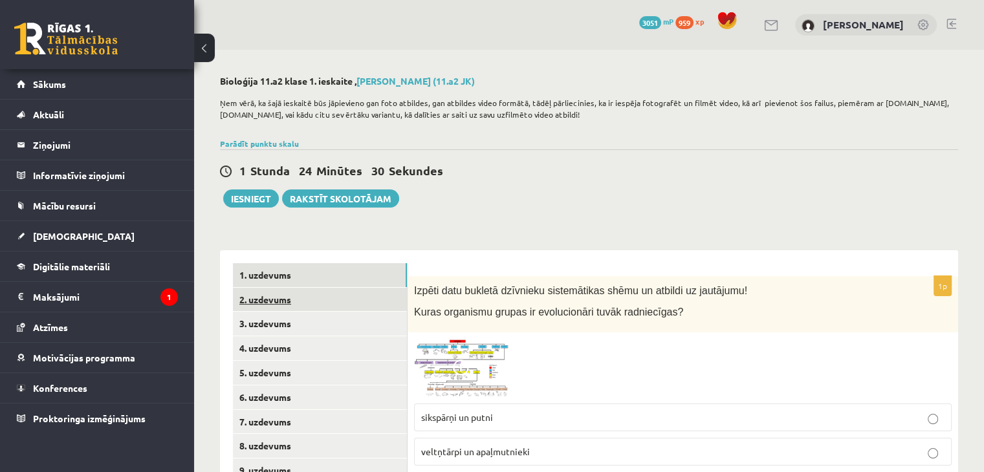
click at [296, 294] on link "2. uzdevums" at bounding box center [320, 300] width 174 height 24
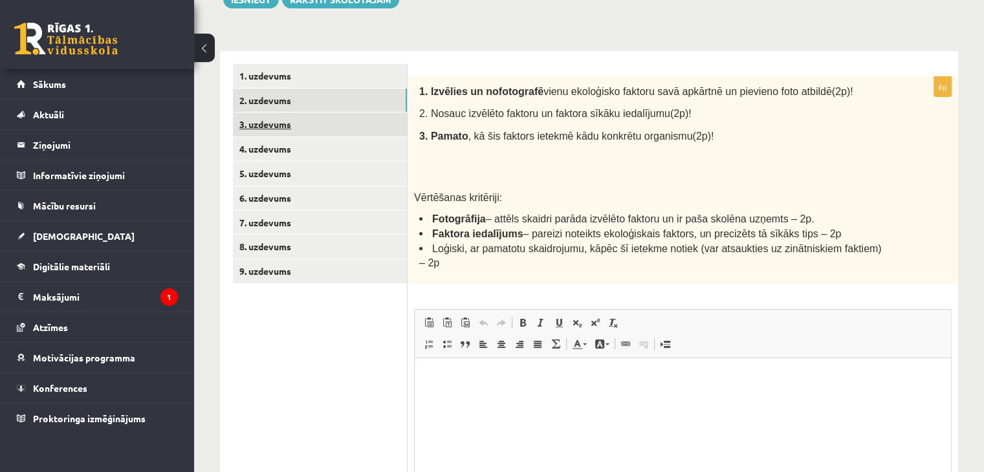
click at [309, 132] on link "3. uzdevums" at bounding box center [320, 125] width 174 height 24
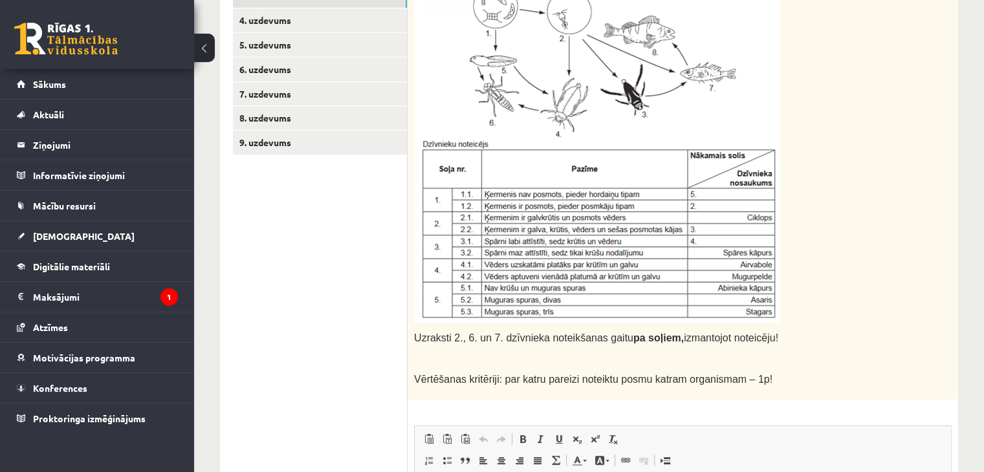
scroll to position [329, 0]
drag, startPoint x: 484, startPoint y: 334, endPoint x: 530, endPoint y: 334, distance: 46.6
click at [530, 334] on span "Uzraksti 2., 6. un 7. dzīvnieka noteikšanas gaitu pa soļiem, izmantojot noteicē…" at bounding box center [596, 337] width 364 height 11
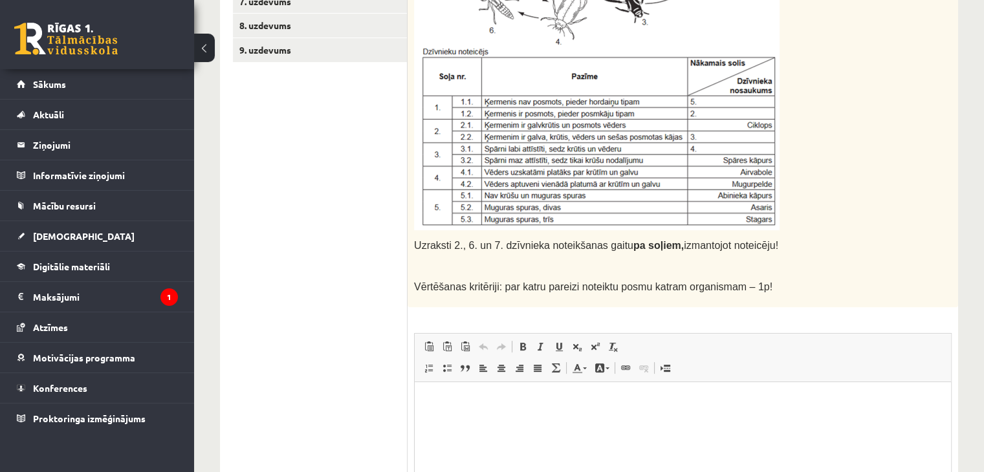
scroll to position [458, 0]
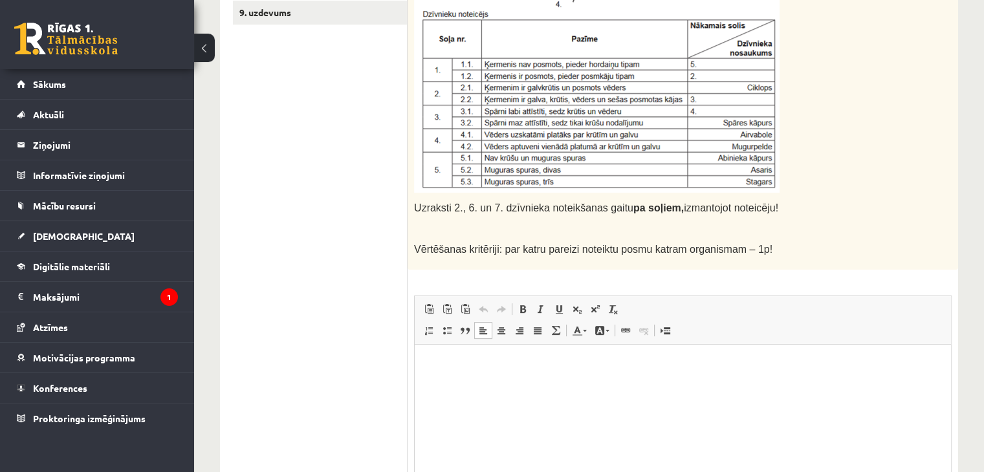
click at [462, 365] on p "Rich Text Editor, wiswyg-editor-user-answer-47433921671200" at bounding box center [682, 364] width 510 height 14
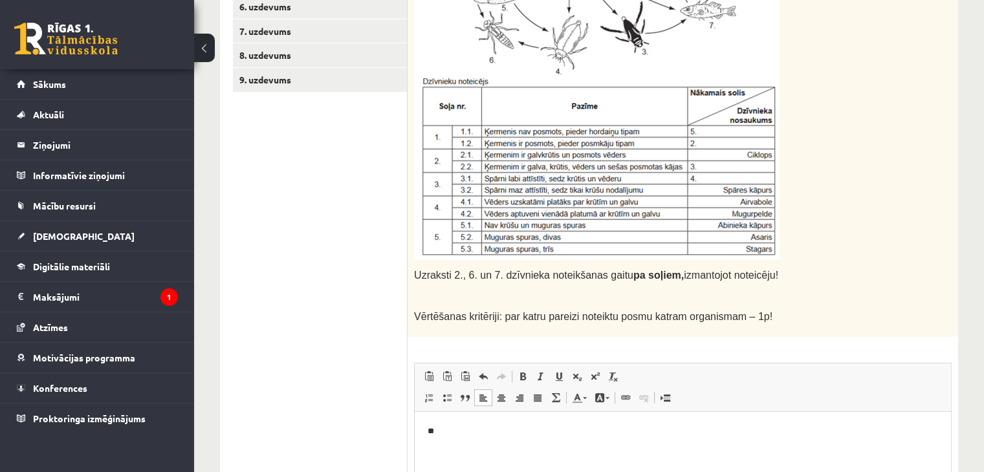
scroll to position [393, 0]
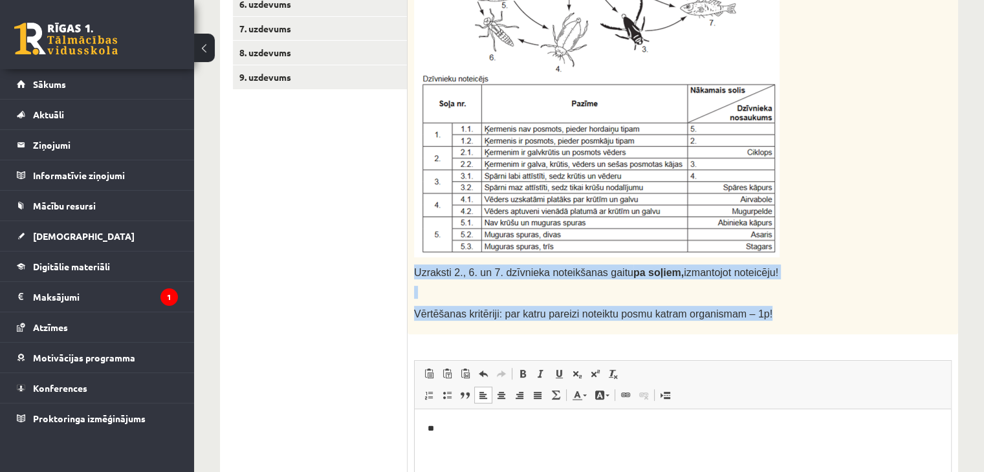
drag, startPoint x: 427, startPoint y: 274, endPoint x: 771, endPoint y: 310, distance: 345.9
click at [771, 310] on div "Uzraksti 2., 6. un 7. dzīvnieka noteikšanas gaitu pa soļiem, izmantojot noteicē…" at bounding box center [682, 108] width 550 height 451
copy div "Uzraksti 2., 6. un 7. dzīvnieka noteikšanas gaitu pa soļiem, izmantojot noteicē…"
click at [486, 259] on div "Uzraksti 2., 6. un 7. dzīvnieka noteikšanas gaitu pa soļiem, izmantojot noteicē…" at bounding box center [682, 108] width 550 height 451
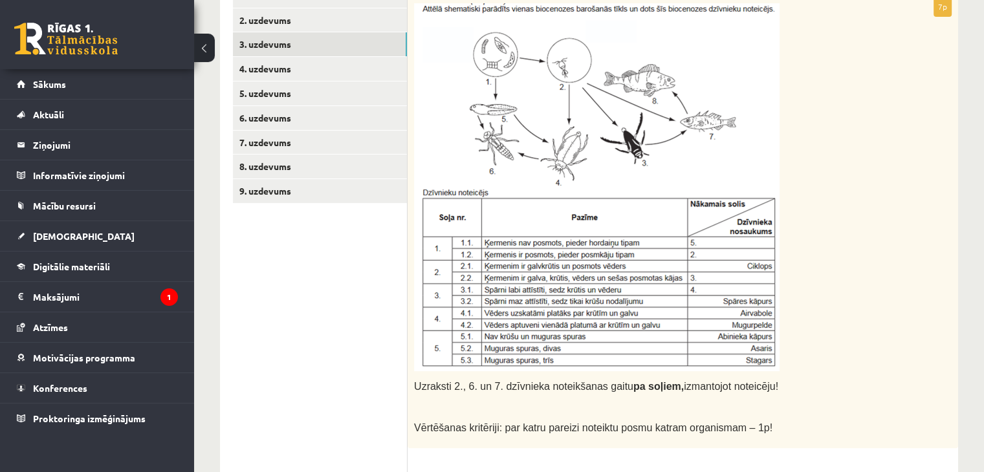
scroll to position [264, 0]
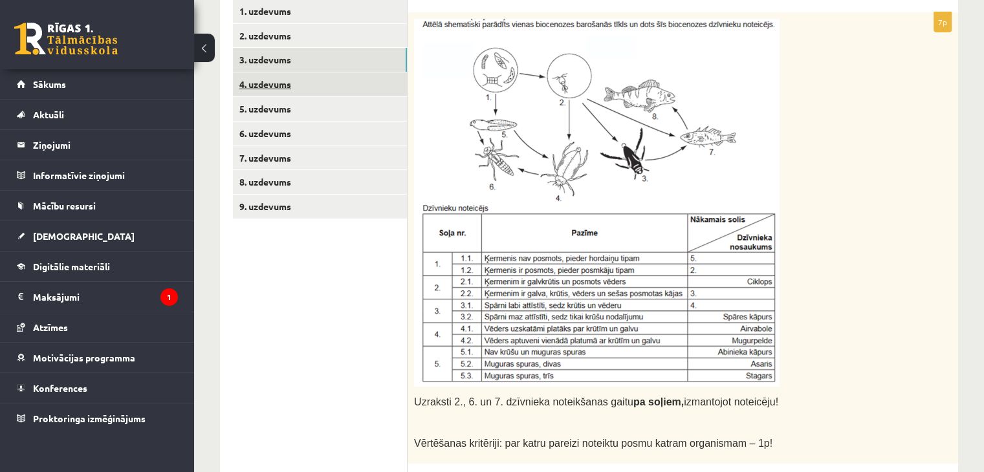
click at [285, 83] on link "4. uzdevums" at bounding box center [320, 84] width 174 height 24
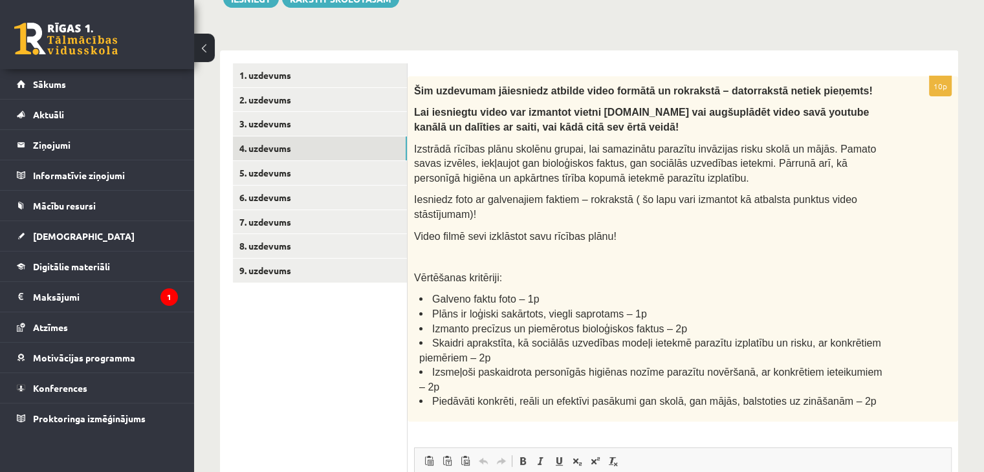
scroll to position [199, 0]
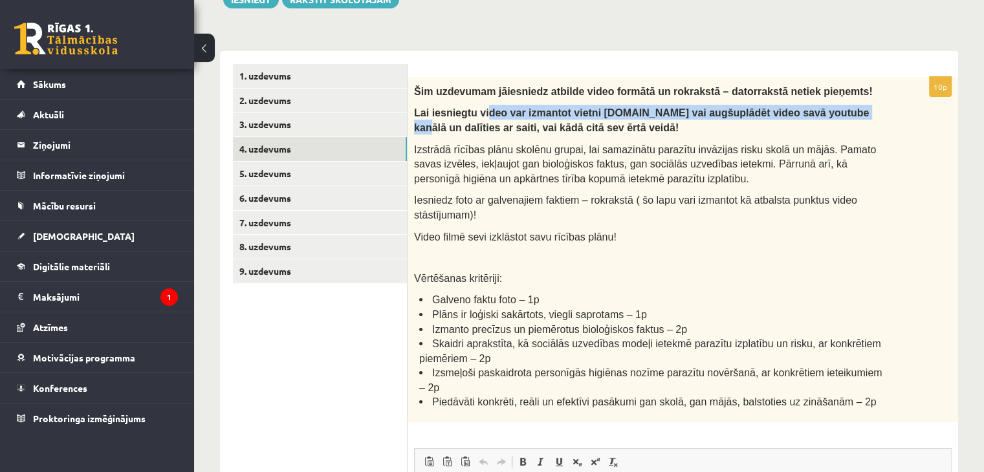
drag, startPoint x: 480, startPoint y: 109, endPoint x: 786, endPoint y: 118, distance: 306.0
click at [795, 115] on span "Lai iesniegtu video var izmantot vietni failiem.lv vai augšuplādēt video savā y…" at bounding box center [641, 120] width 455 height 26
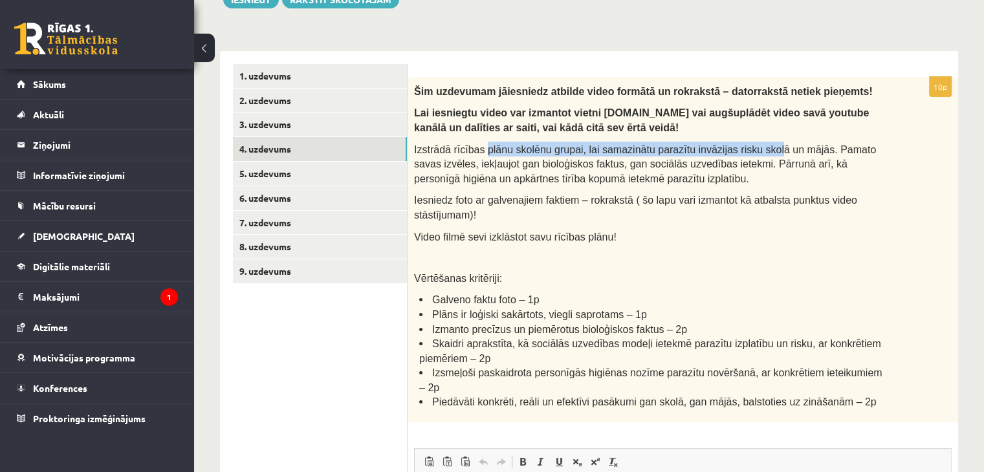
drag, startPoint x: 517, startPoint y: 150, endPoint x: 752, endPoint y: 149, distance: 234.7
click at [751, 149] on p "Izstrādā rīcības plānu skolēnu grupai, lai samazinātu parazītu invāzijas risku …" at bounding box center [650, 164] width 473 height 44
click at [752, 149] on span "Izstrādā rīcības plānu skolēnu grupai, lai samazinātu parazītu invāzijas risku …" at bounding box center [645, 164] width 462 height 40
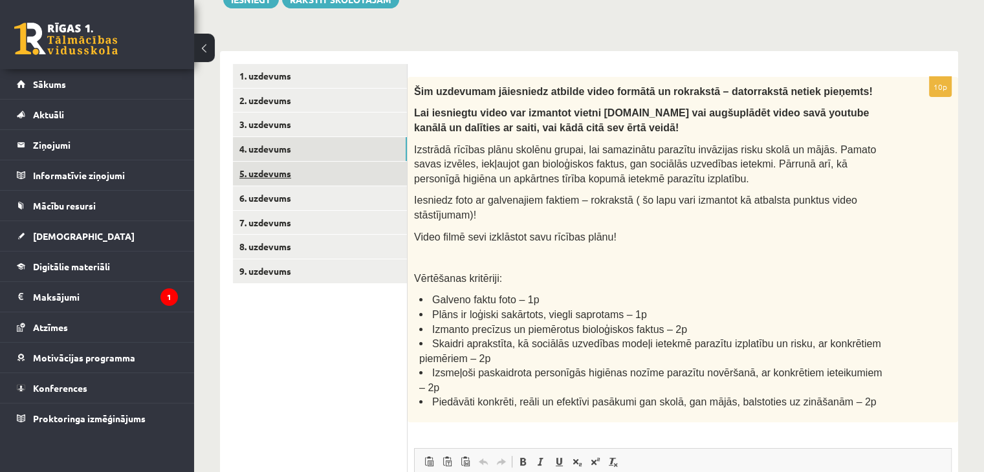
click at [360, 171] on link "5. uzdevums" at bounding box center [320, 174] width 174 height 24
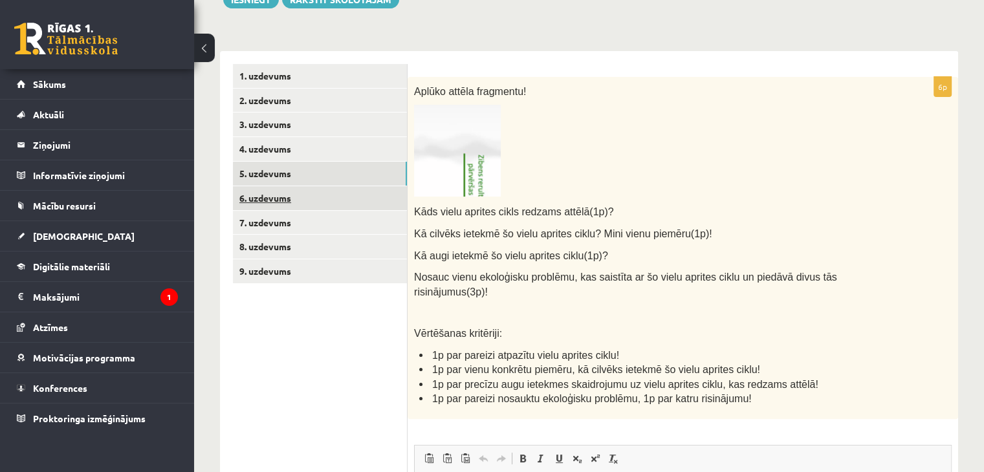
scroll to position [0, 0]
click at [443, 175] on img at bounding box center [457, 151] width 87 height 92
click at [460, 171] on img at bounding box center [457, 151] width 87 height 92
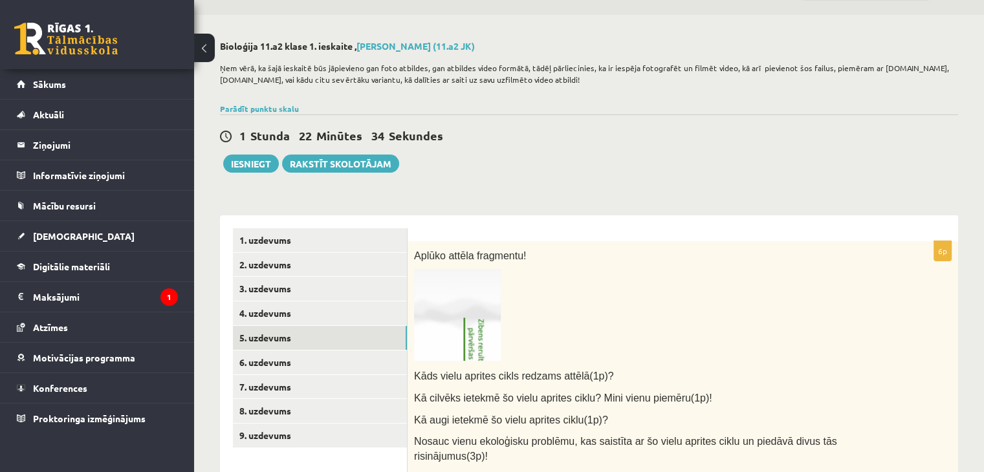
scroll to position [76, 0]
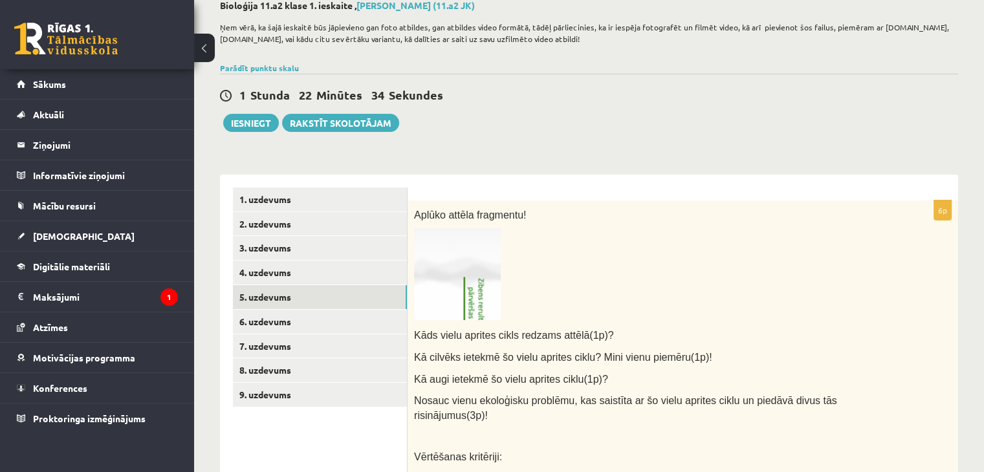
click at [467, 250] on img at bounding box center [457, 274] width 87 height 92
click at [300, 314] on link "6. uzdevums" at bounding box center [320, 322] width 174 height 24
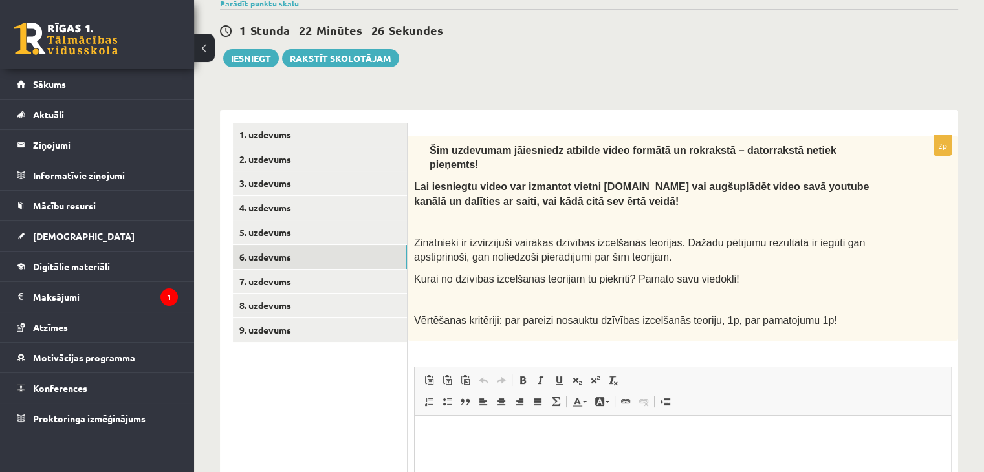
scroll to position [0, 0]
click at [335, 280] on link "7. uzdevums" at bounding box center [320, 282] width 174 height 24
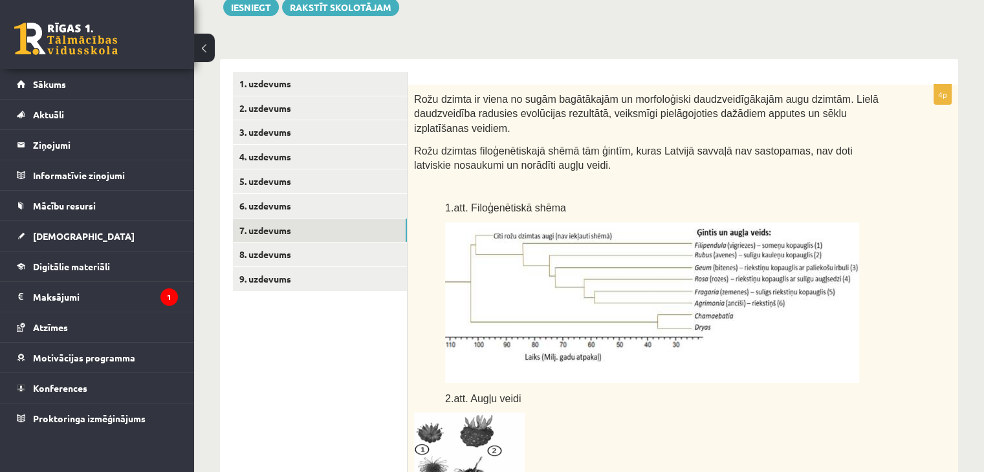
scroll to position [334, 0]
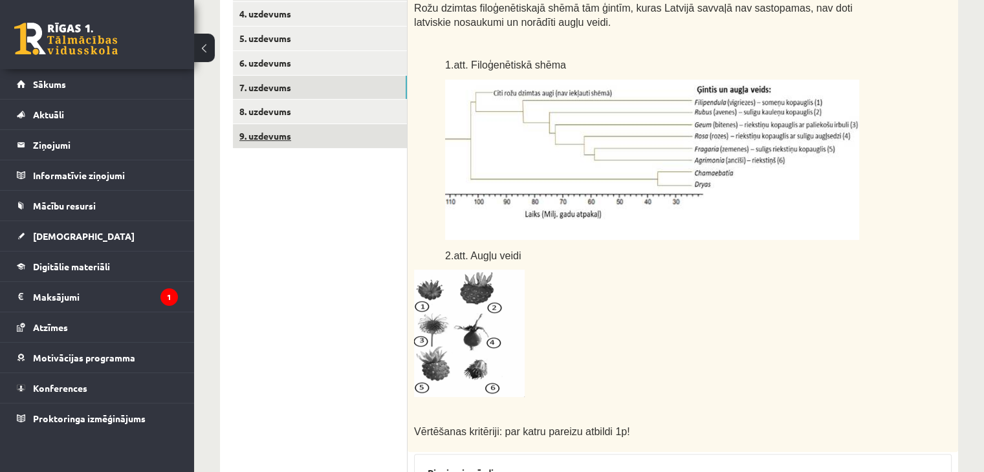
click at [272, 136] on link "9. uzdevums" at bounding box center [320, 136] width 174 height 24
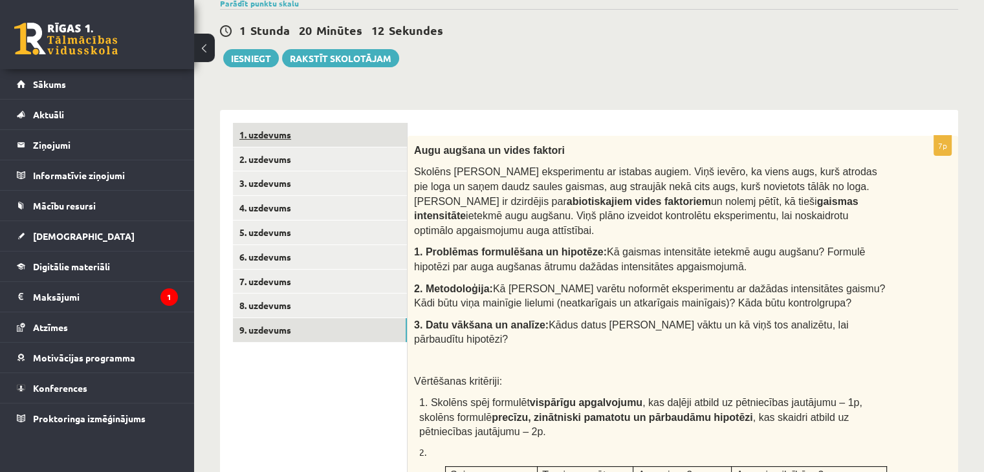
scroll to position [0, 0]
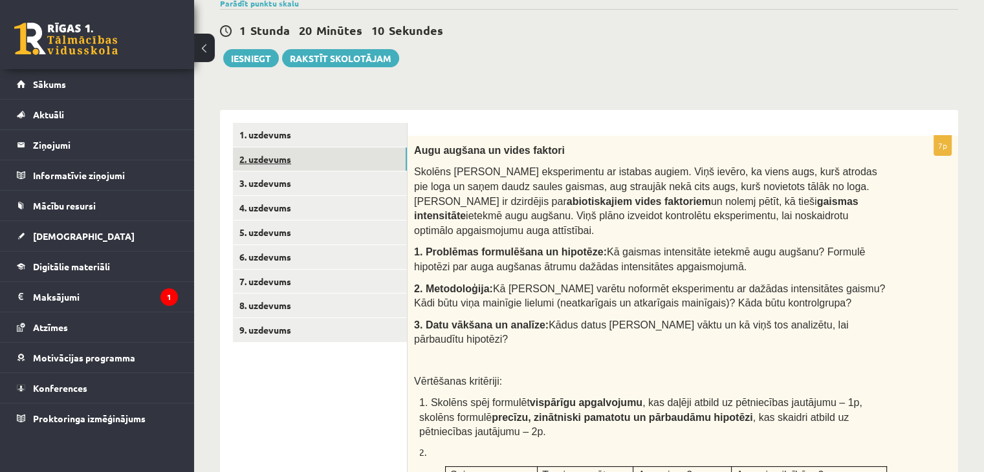
click at [261, 156] on link "2. uzdevums" at bounding box center [320, 159] width 174 height 24
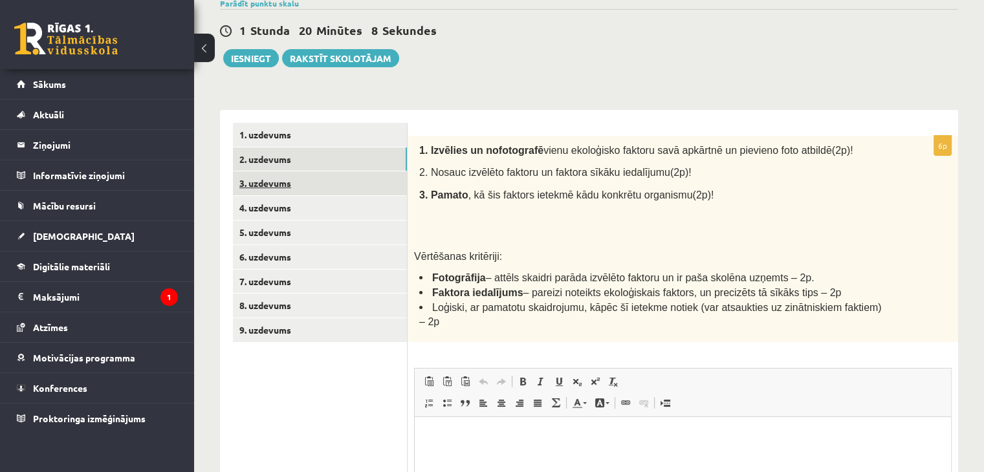
click at [301, 181] on link "3. uzdevums" at bounding box center [320, 183] width 174 height 24
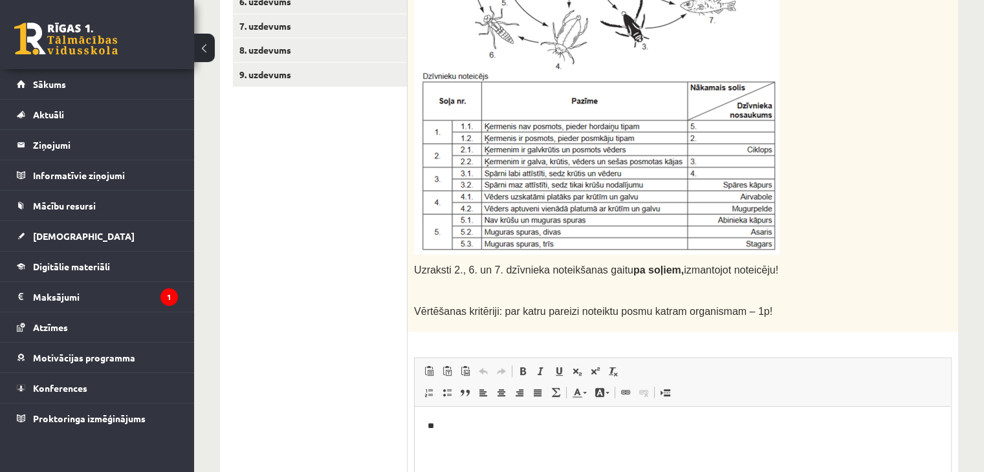
scroll to position [399, 0]
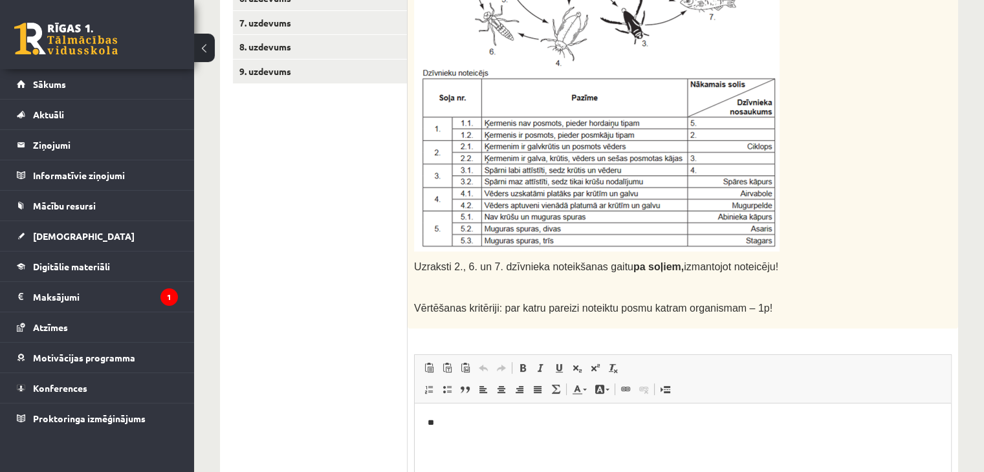
click at [458, 396] on span "Insert/Remove Numbered List Insert/Remove Bulleted List Block Quote Align Left …" at bounding box center [494, 390] width 148 height 21
click at [454, 426] on p "**" at bounding box center [682, 423] width 511 height 14
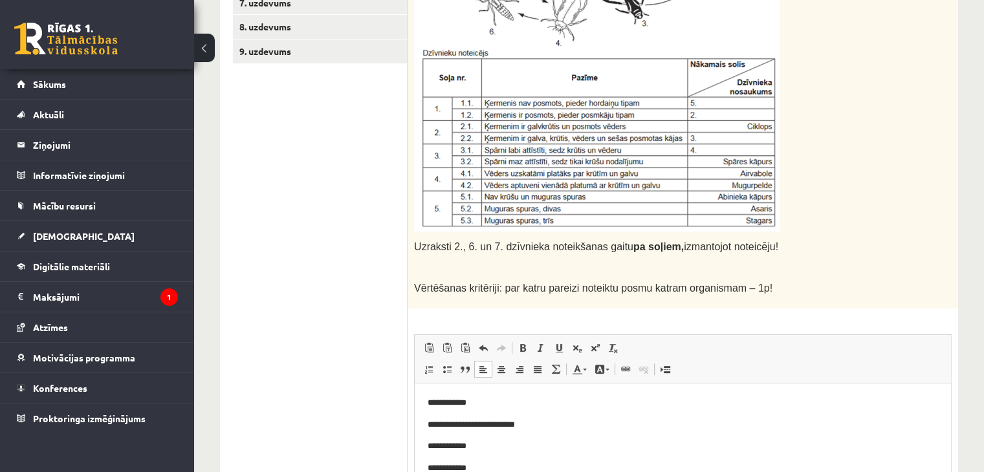
scroll to position [420, 0]
click at [451, 466] on p "**********" at bounding box center [682, 467] width 511 height 14
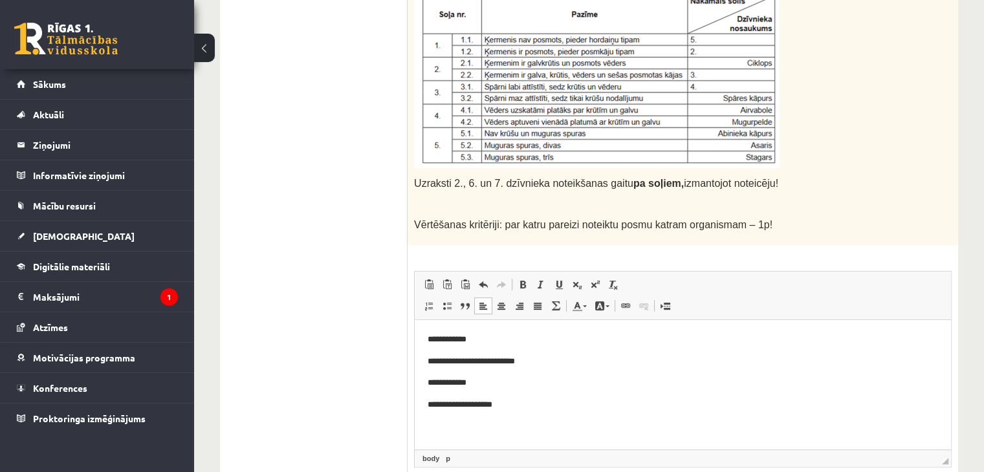
scroll to position [484, 0]
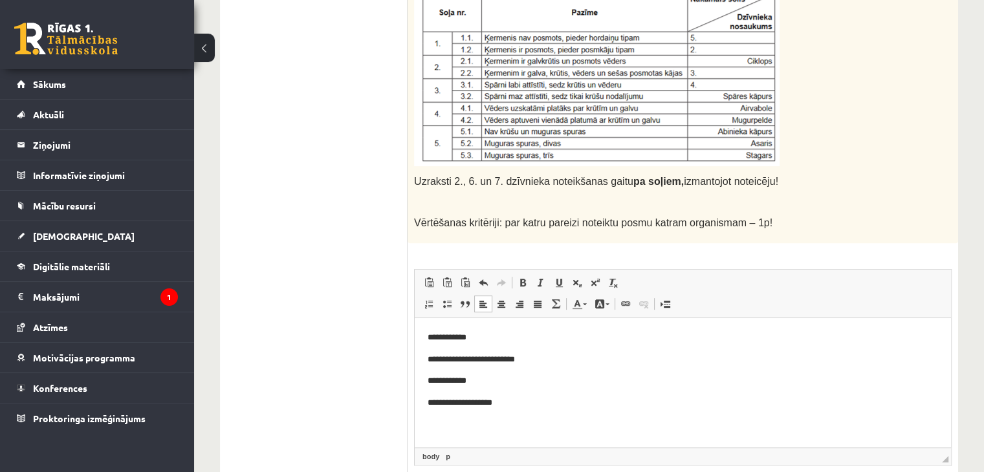
click at [466, 357] on p "**********" at bounding box center [682, 359] width 511 height 14
click at [513, 398] on p "**********" at bounding box center [682, 403] width 511 height 14
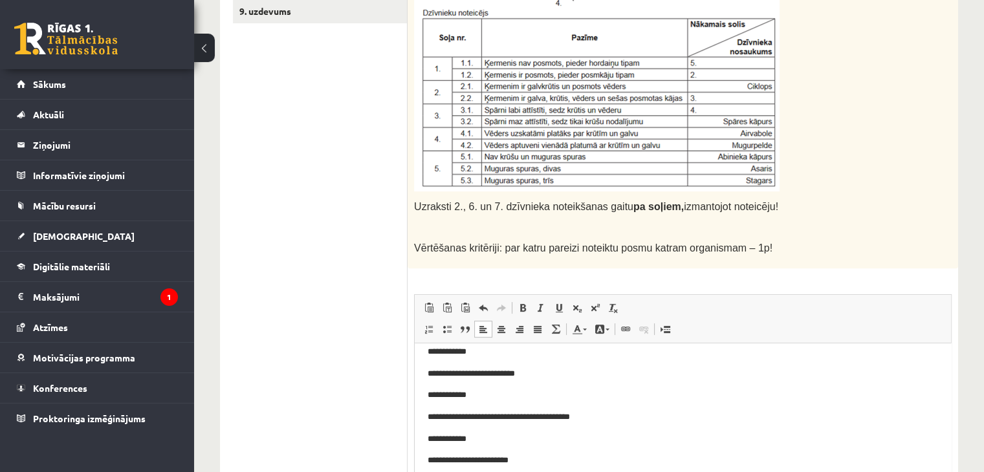
scroll to position [19, 0]
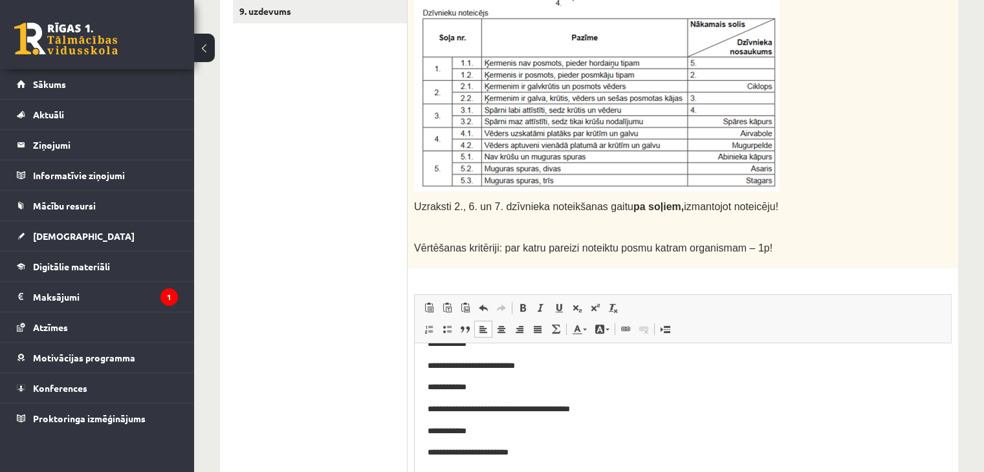
click at [477, 446] on p "**********" at bounding box center [677, 453] width 501 height 14
click at [337, 262] on ul "1. uzdevums 2. uzdevums 3. uzdevums 4. uzdevums 5. uzdevums 6. uzdevums 7. uzde…" at bounding box center [320, 183] width 175 height 759
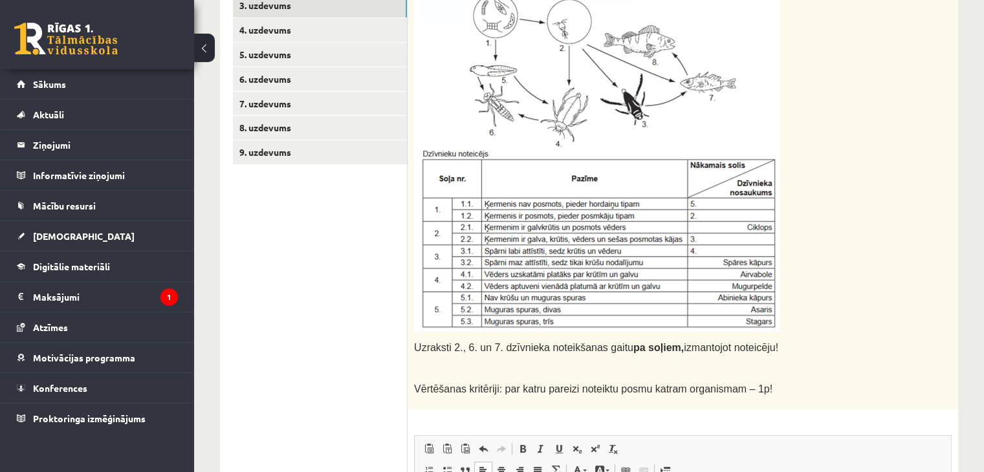
scroll to position [200, 0]
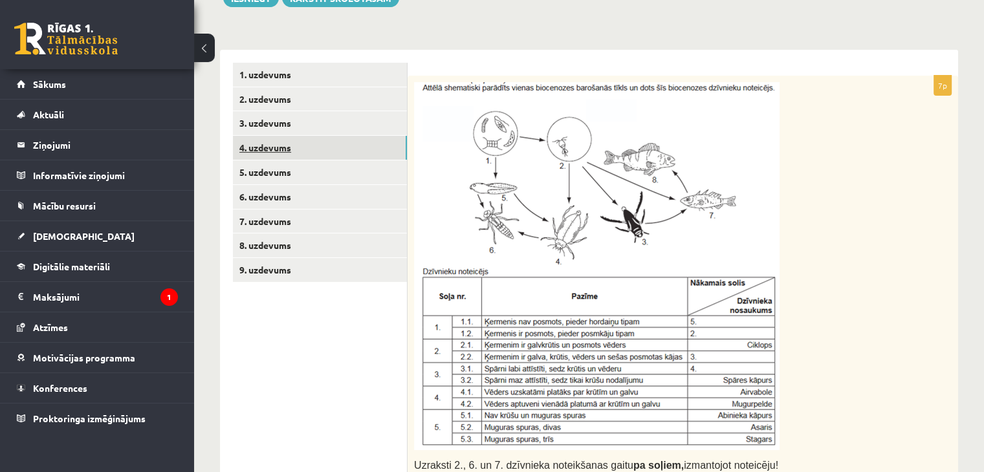
click at [290, 153] on link "4. uzdevums" at bounding box center [320, 148] width 174 height 24
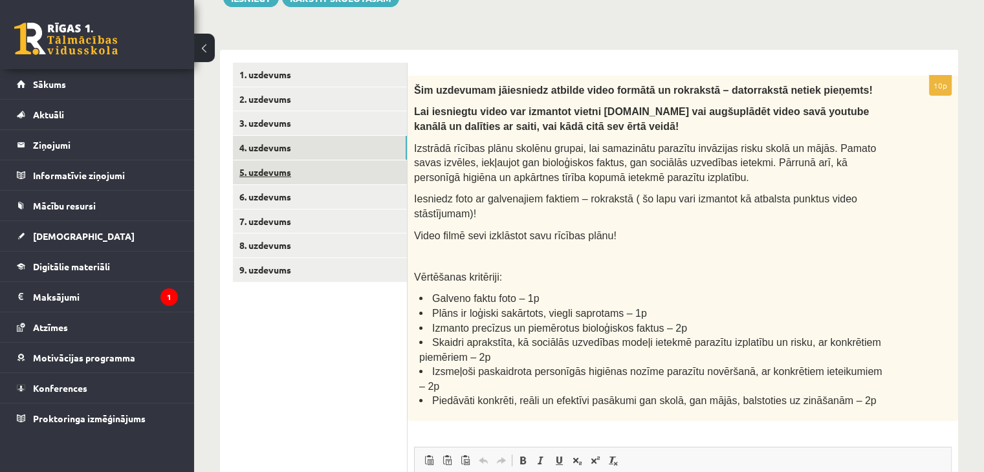
scroll to position [0, 0]
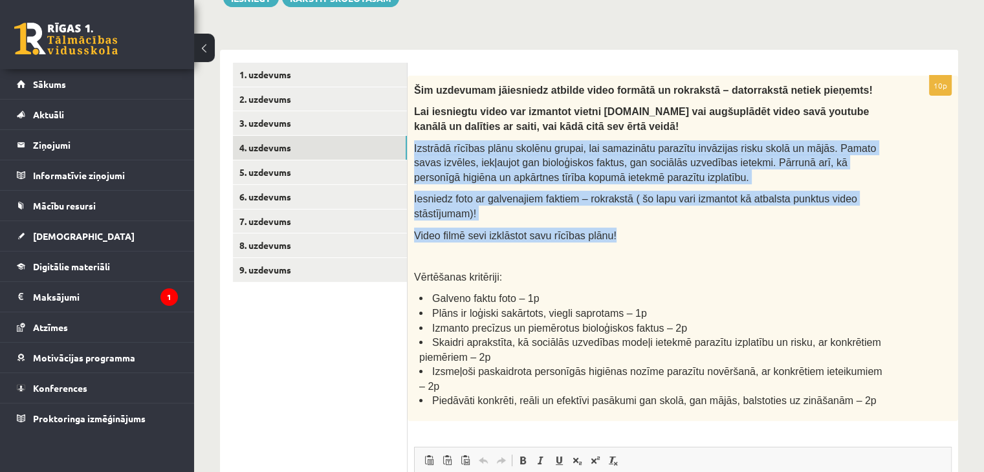
drag, startPoint x: 412, startPoint y: 146, endPoint x: 619, endPoint y: 226, distance: 221.7
click at [619, 226] on div "Šim uzdevumam jāiesniedz atbilde video formātā un rokrakstā – datorrakstā netie…" at bounding box center [682, 248] width 550 height 345
drag, startPoint x: 587, startPoint y: 209, endPoint x: 432, endPoint y: 147, distance: 167.2
click at [587, 208] on div "Šim uzdevumam jāiesniedz atbilde video formātā un rokrakstā – datorrakstā netie…" at bounding box center [682, 248] width 550 height 345
click at [400, 138] on link "4. uzdevums" at bounding box center [320, 148] width 174 height 24
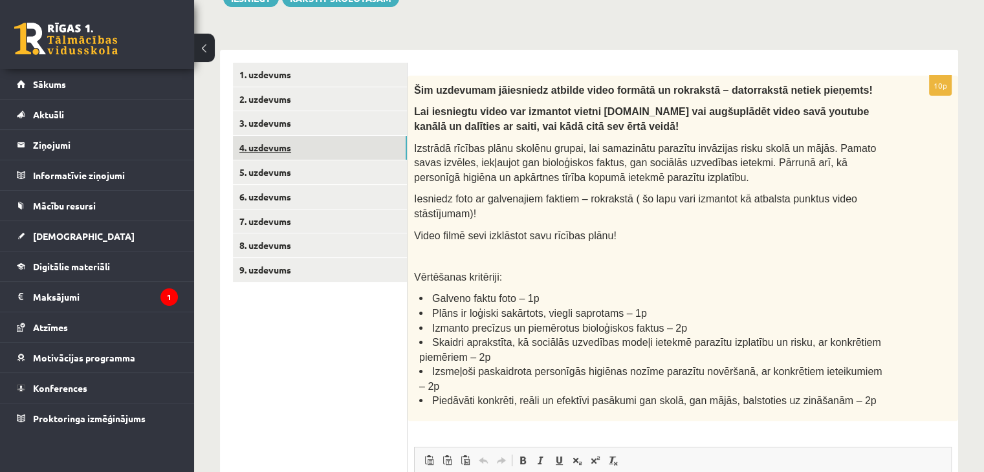
click at [351, 136] on link "4. uzdevums" at bounding box center [320, 148] width 174 height 24
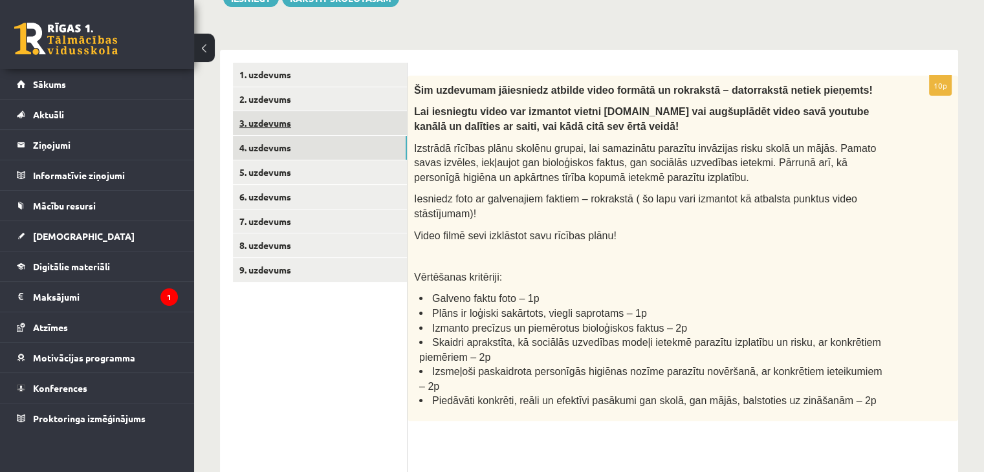
click at [351, 133] on link "3. uzdevums" at bounding box center [320, 123] width 174 height 24
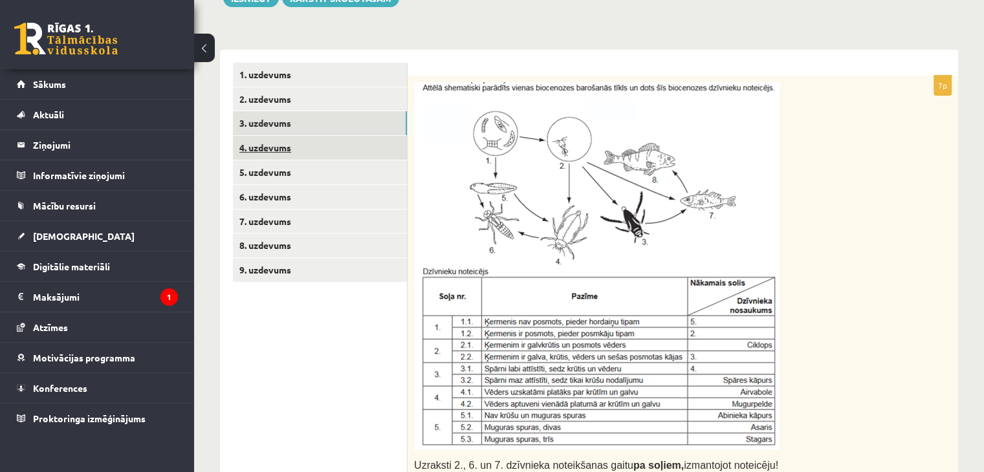
drag, startPoint x: 349, startPoint y: 150, endPoint x: 359, endPoint y: 151, distance: 9.8
click at [349, 151] on link "4. uzdevums" at bounding box center [320, 148] width 174 height 24
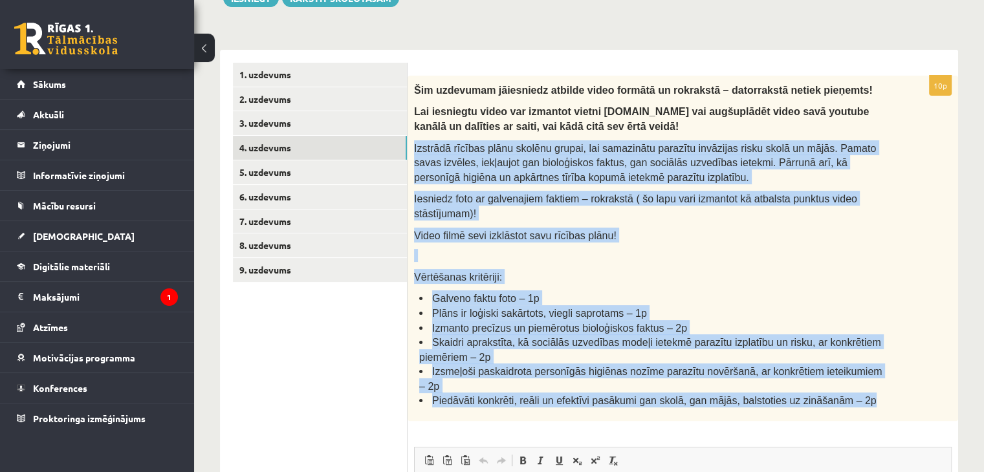
drag, startPoint x: 413, startPoint y: 145, endPoint x: 834, endPoint y: 374, distance: 479.5
click at [834, 374] on div "Šim uzdevumam jāiesniedz atbilde video formātā un rokrakstā – datorrakstā netie…" at bounding box center [682, 248] width 550 height 345
copy div "Izstrādā rīcības plānu skolēnu grupai, lai samazinātu parazītu invāzijas risku …"
click at [275, 176] on link "5. uzdevums" at bounding box center [320, 172] width 174 height 24
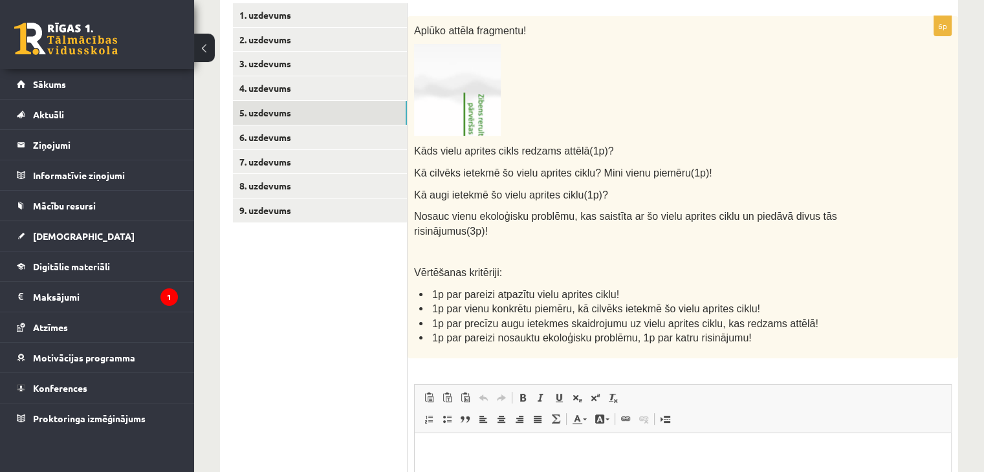
scroll to position [330, 0]
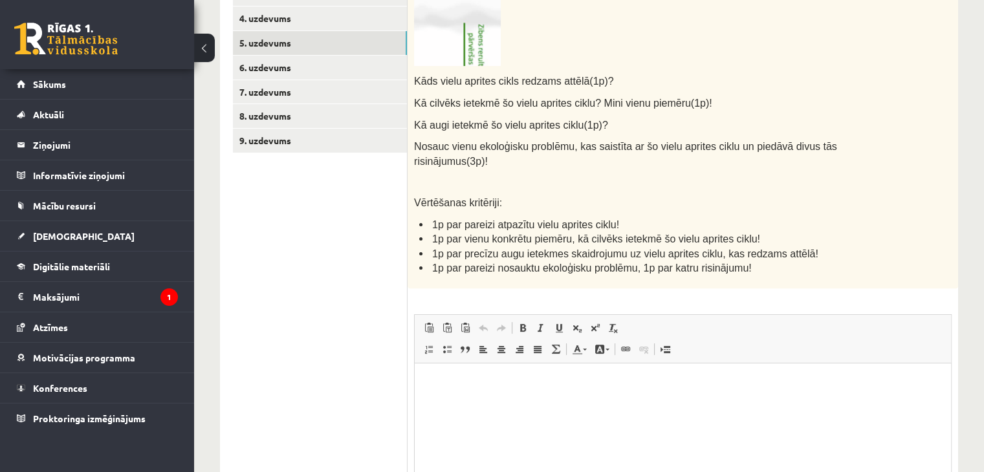
click at [461, 371] on html at bounding box center [683, 382] width 536 height 39
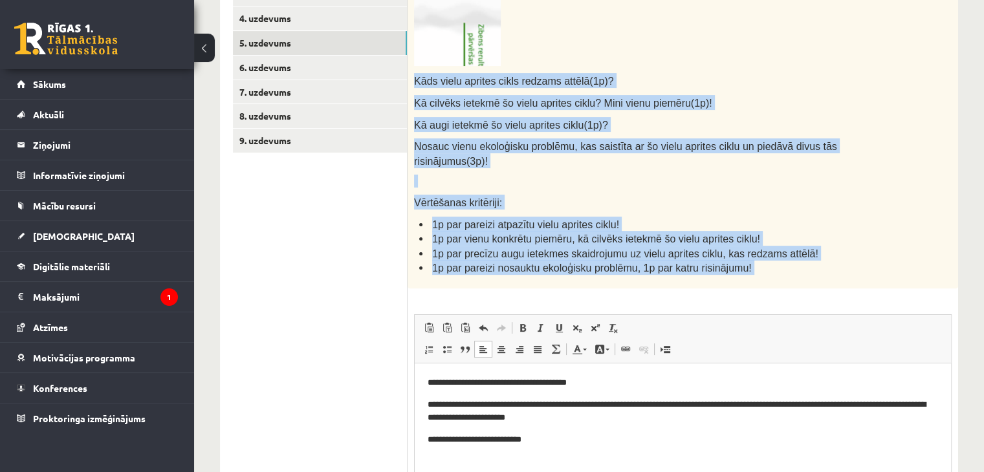
drag, startPoint x: 847, startPoint y: 464, endPoint x: 570, endPoint y: 442, distance: 278.3
copy div "Kāds vielu aprites cikls redzams attēlā(1p)? Kā cilvēks ietekmē šo vielu aprite…"
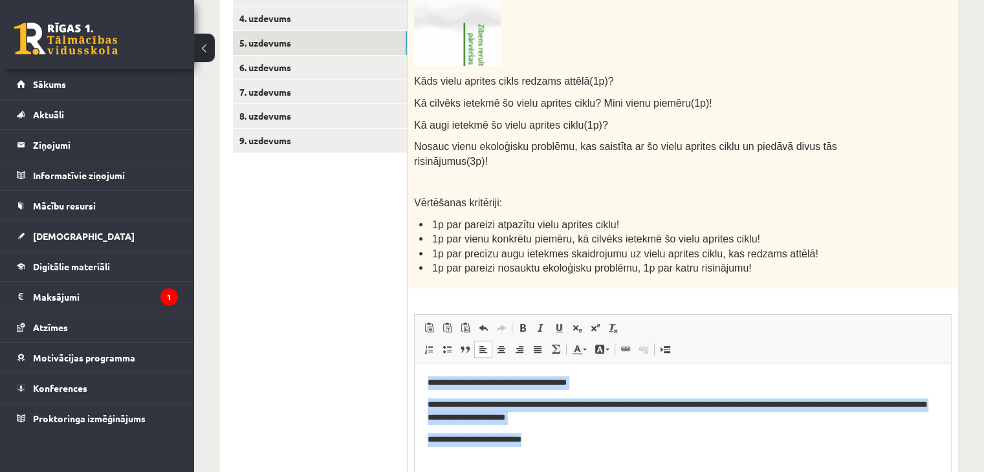
drag, startPoint x: 539, startPoint y: 440, endPoint x: 817, endPoint y: 708, distance: 386.9
click at [415, 363] on html "**********" at bounding box center [683, 411] width 536 height 96
copy body "**********"
click at [502, 398] on p "**********" at bounding box center [682, 411] width 511 height 27
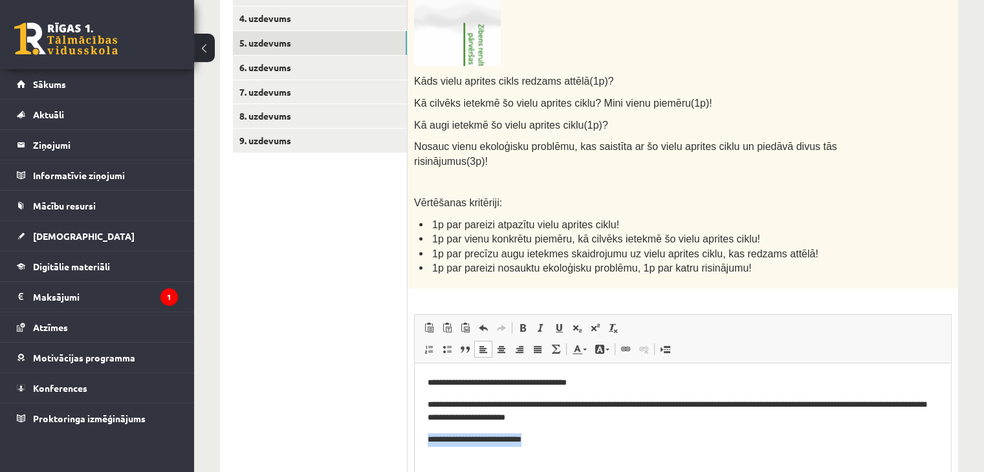
drag, startPoint x: 551, startPoint y: 444, endPoint x: 428, endPoint y: 440, distance: 122.9
click at [428, 440] on p "**********" at bounding box center [682, 440] width 511 height 14
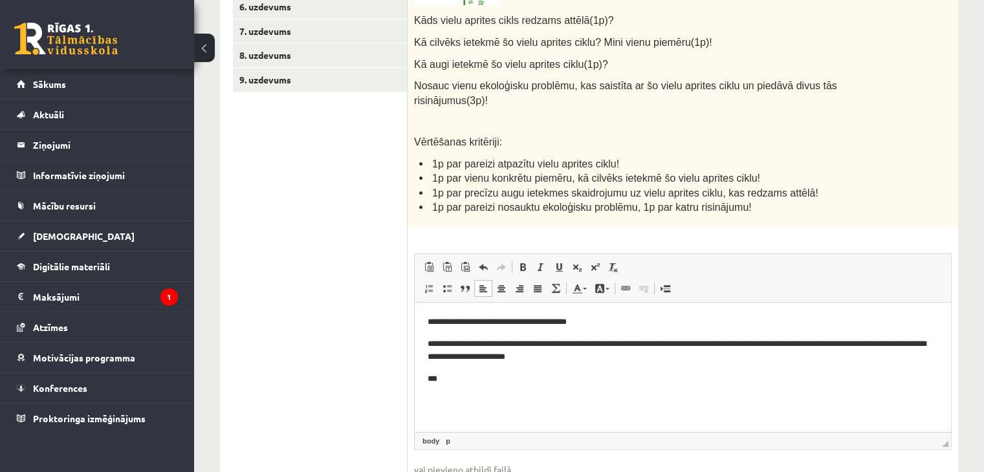
scroll to position [394, 0]
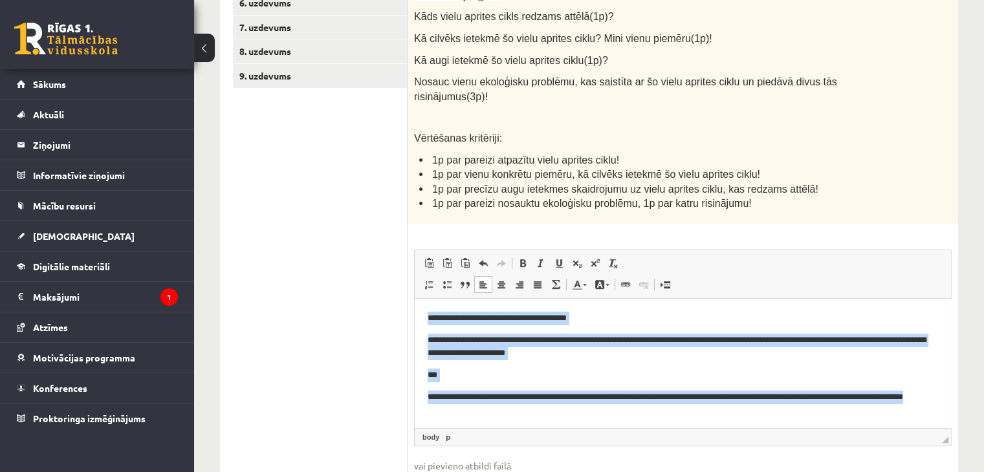
drag, startPoint x: 482, startPoint y: 414, endPoint x: 403, endPoint y: 309, distance: 131.1
click at [415, 309] on html "**********" at bounding box center [683, 363] width 536 height 131
copy body "**********"
click at [684, 365] on body "**********" at bounding box center [682, 363] width 510 height 105
click at [658, 353] on p "**********" at bounding box center [677, 346] width 501 height 27
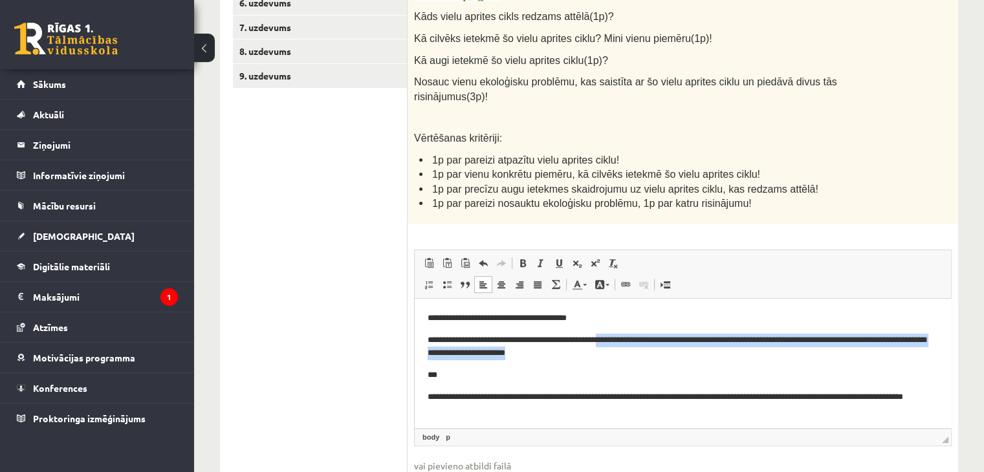
drag, startPoint x: 637, startPoint y: 352, endPoint x: 613, endPoint y: 339, distance: 27.2
click at [613, 339] on p "**********" at bounding box center [677, 346] width 501 height 27
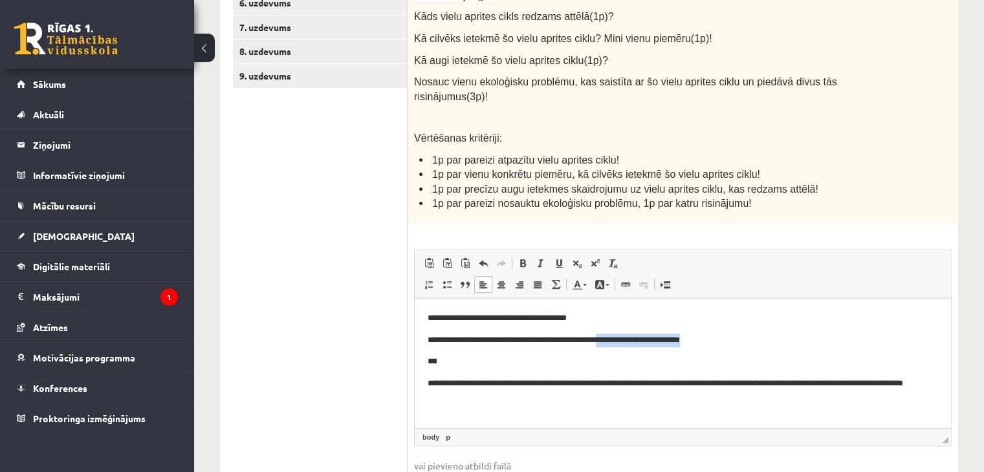
drag, startPoint x: 732, startPoint y: 345, endPoint x: 614, endPoint y: 338, distance: 118.6
click at [614, 338] on p "**********" at bounding box center [682, 340] width 511 height 14
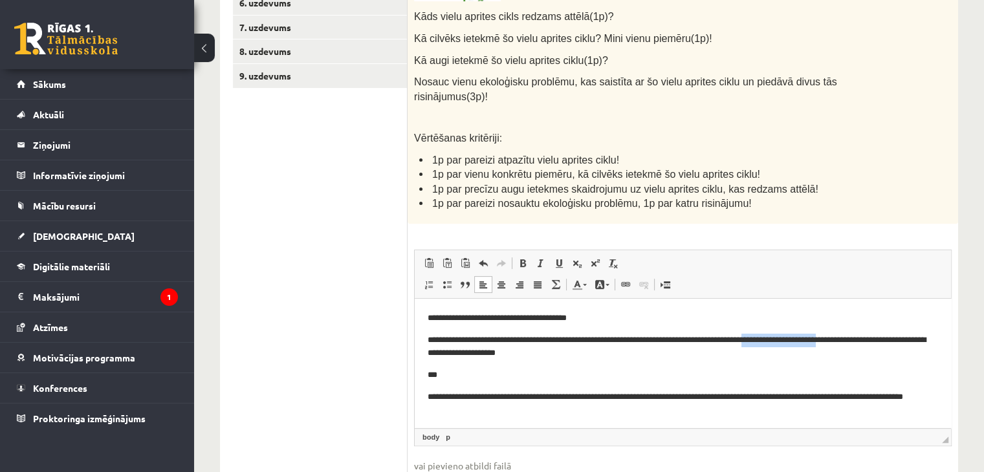
drag, startPoint x: 850, startPoint y: 345, endPoint x: 882, endPoint y: 345, distance: 31.7
click at [882, 345] on p "**********" at bounding box center [677, 346] width 501 height 27
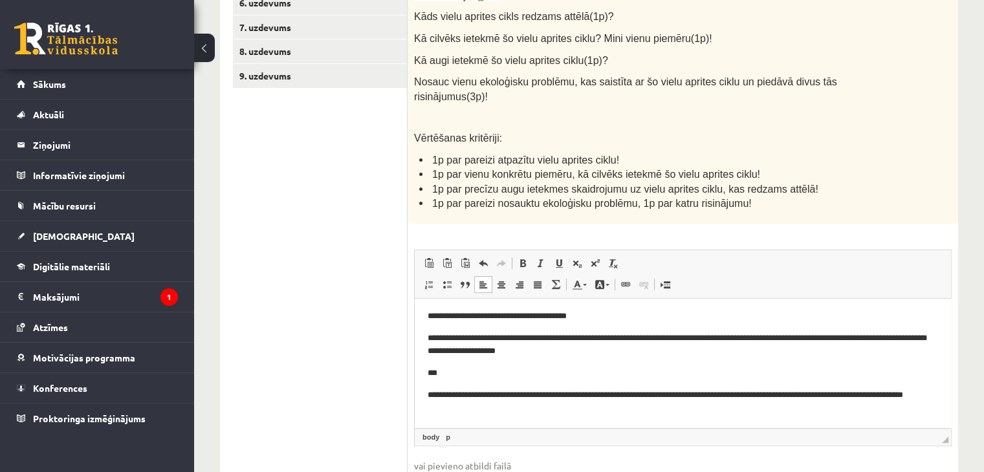
scroll to position [3, 0]
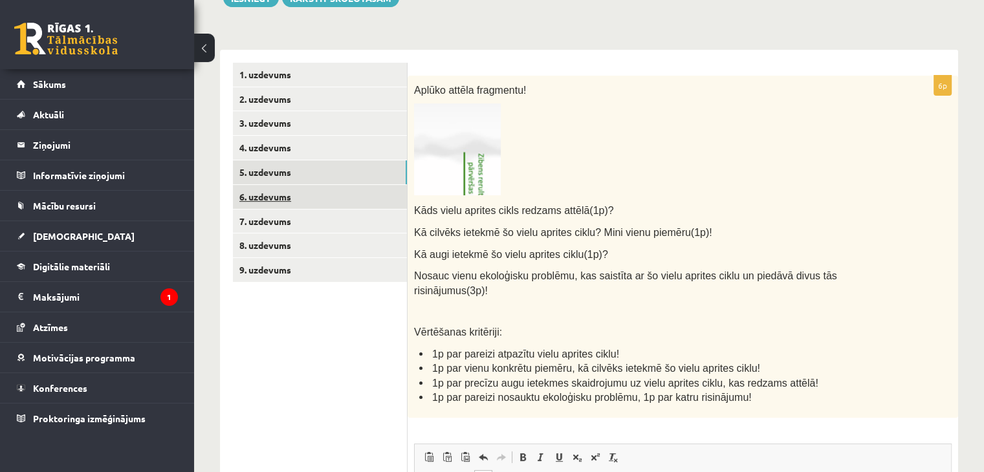
click at [329, 208] on link "6. uzdevums" at bounding box center [320, 197] width 174 height 24
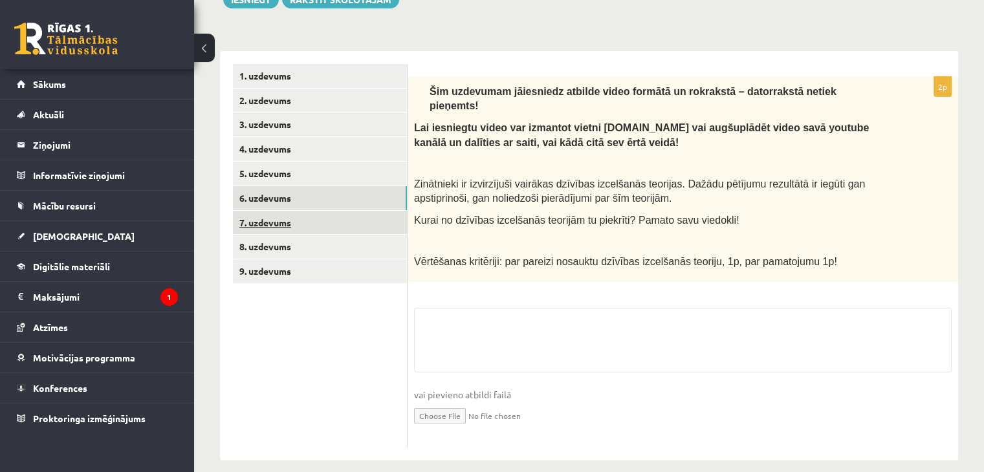
scroll to position [200, 0]
click at [273, 217] on link "7. uzdevums" at bounding box center [320, 222] width 174 height 24
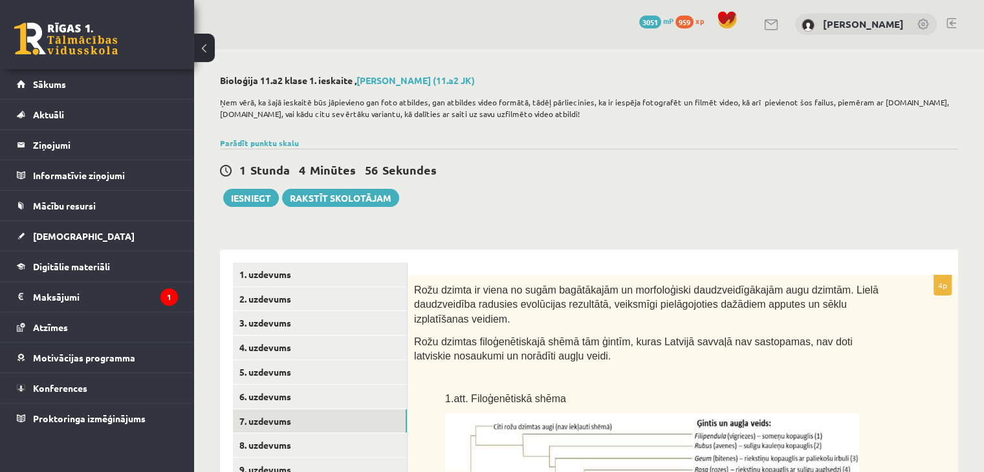
scroll to position [0, 0]
drag, startPoint x: 449, startPoint y: 287, endPoint x: 516, endPoint y: 288, distance: 66.6
click at [515, 288] on span "Rožu dzimta ir viena no sugām bagātākajām un morfoloģiski daudzveidīgākajām aug…" at bounding box center [646, 305] width 464 height 40
click at [516, 288] on span "Rožu dzimta ir viena no sugām bagātākajām un morfoloģiski daudzveidīgākajām aug…" at bounding box center [646, 305] width 464 height 40
drag, startPoint x: 464, startPoint y: 291, endPoint x: 552, endPoint y: 288, distance: 88.0
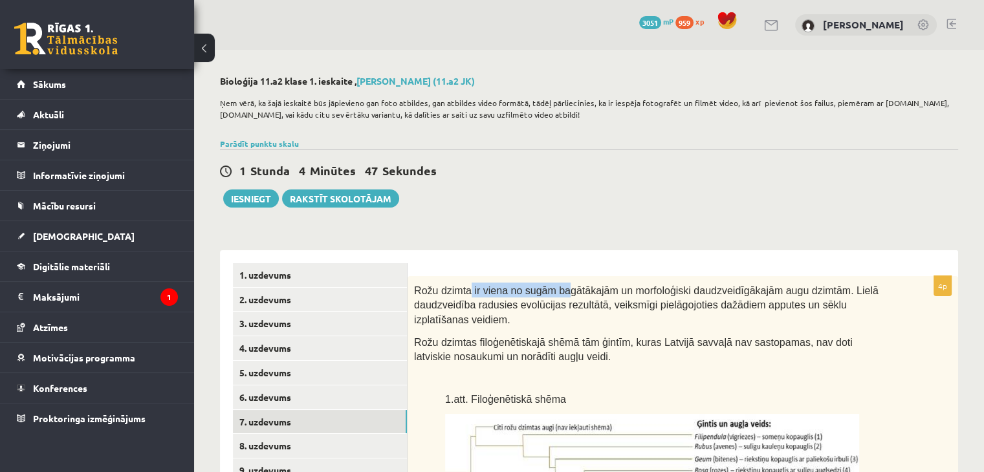
click at [552, 288] on span "Rožu dzimta ir viena no sugām bagātākajām un morfoloģiski daudzveidīgākajām aug…" at bounding box center [646, 305] width 464 height 40
click at [553, 287] on span "Rožu dzimta ir viena no sugām bagātākajām un morfoloģiski daudzveidīgākajām aug…" at bounding box center [646, 305] width 464 height 40
drag, startPoint x: 503, startPoint y: 285, endPoint x: 587, endPoint y: 291, distance: 83.6
click at [587, 291] on span "Rožu dzimta ir viena no sugām bagātākajām un morfoloģiski daudzveidīgākajām aug…" at bounding box center [646, 305] width 464 height 40
click at [588, 290] on span "Rožu dzimta ir viena no sugām bagātākajām un morfoloģiski daudzveidīgākajām aug…" at bounding box center [646, 305] width 464 height 40
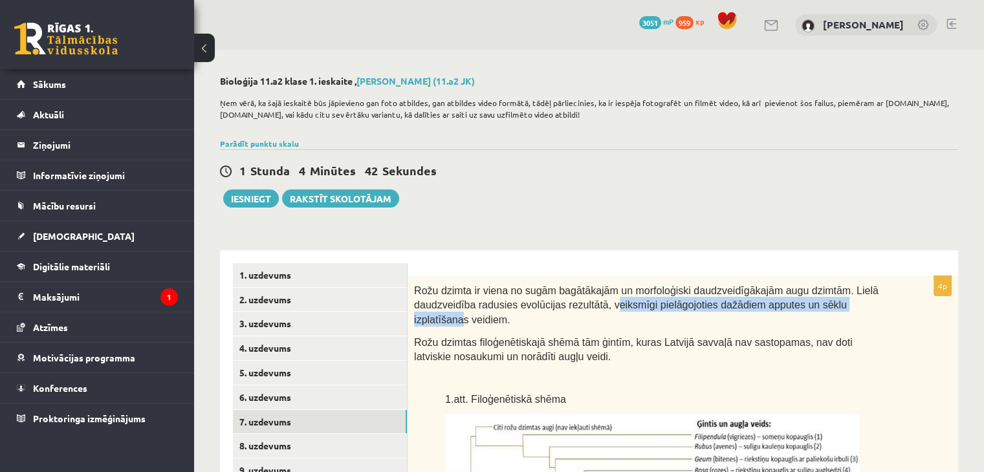
drag, startPoint x: 624, startPoint y: 305, endPoint x: 851, endPoint y: 310, distance: 227.0
click at [851, 310] on p "Rožu dzimta ir viena no sugām bagātākajām un morfoloģiski daudzveidīgākajām aug…" at bounding box center [650, 305] width 473 height 44
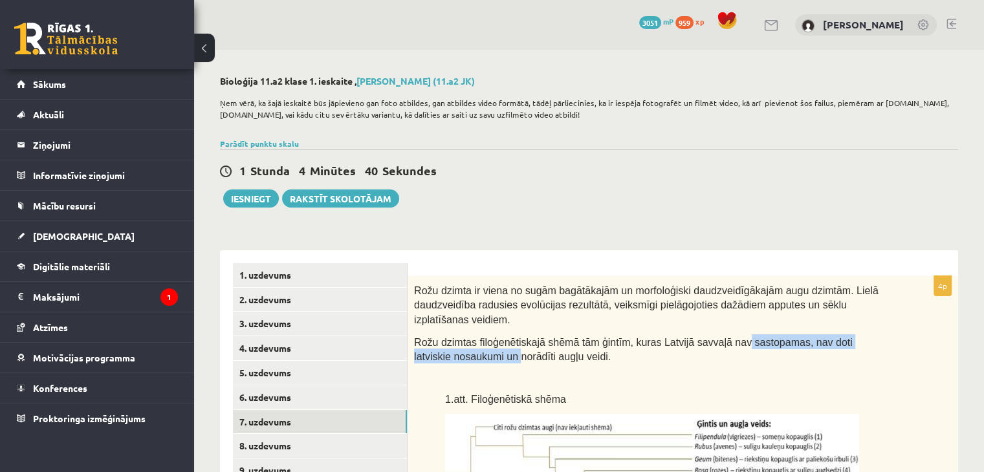
drag, startPoint x: 492, startPoint y: 349, endPoint x: 717, endPoint y: 338, distance: 224.7
click at [717, 338] on span "Rožu dzimtas filoģenētiskajā shēmā tām ģintīm, kuras Latvijā savvaļā nav sastop…" at bounding box center [633, 350] width 438 height 26
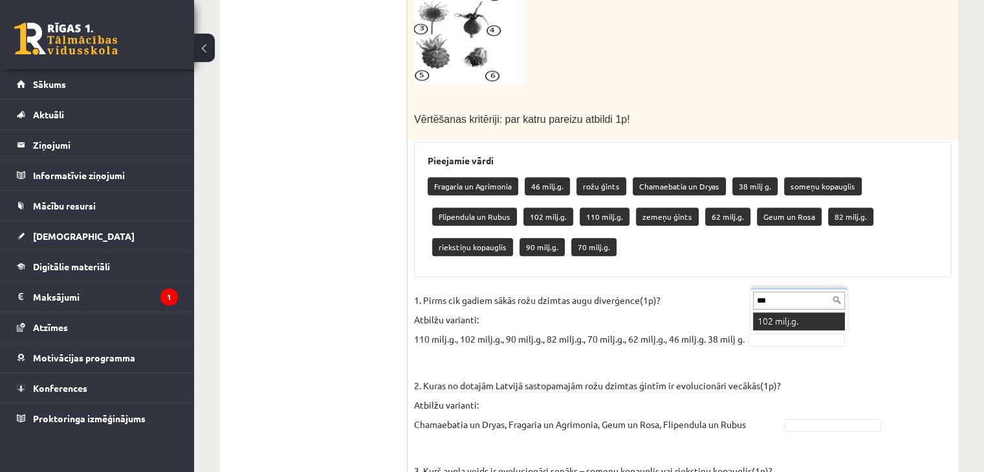
type input "***"
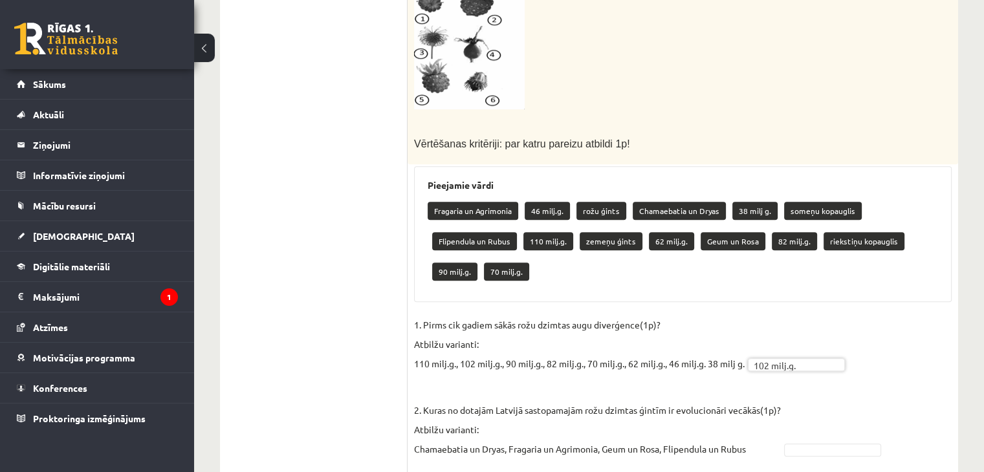
scroll to position [638, 0]
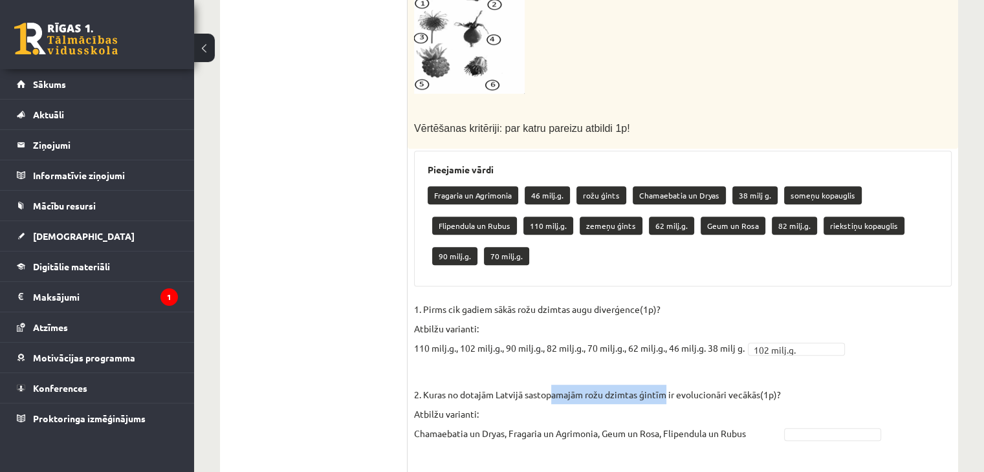
drag, startPoint x: 556, startPoint y: 393, endPoint x: 669, endPoint y: 393, distance: 112.5
click at [668, 393] on p "2. Kuras no dotajām Latvijā sastopamajām rožu dzimtas ģintīm ir evolucionāri ve…" at bounding box center [597, 404] width 367 height 78
click at [669, 393] on p "2. Kuras no dotajām Latvijā sastopamajām rožu dzimtas ģintīm ir evolucionāri ve…" at bounding box center [597, 404] width 367 height 78
drag, startPoint x: 473, startPoint y: 386, endPoint x: 669, endPoint y: 383, distance: 195.3
click at [669, 383] on p "2. Kuras no dotajām Latvijā sastopamajām rožu dzimtas ģintīm ir evolucionāri ve…" at bounding box center [597, 404] width 367 height 78
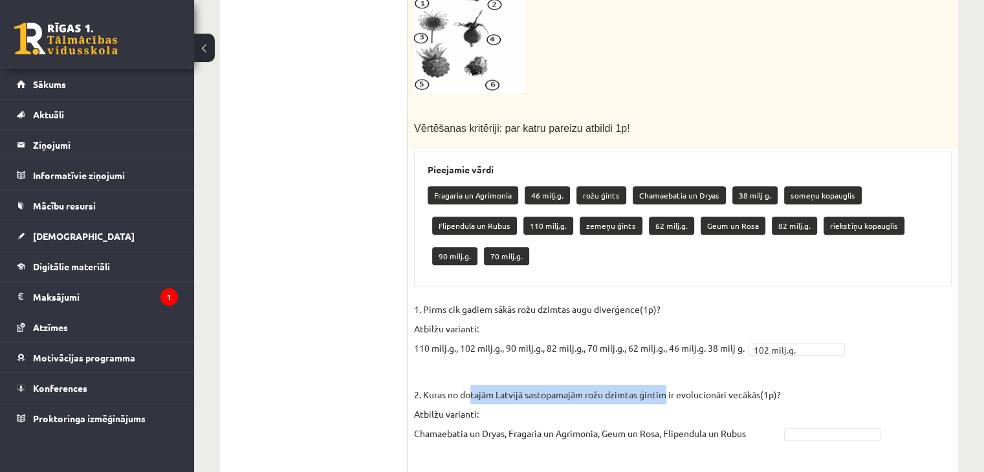
click at [669, 383] on p "2. Kuras no dotajām Latvijā sastopamajām rožu dzimtas ģintīm ir evolucionāri ve…" at bounding box center [597, 404] width 367 height 78
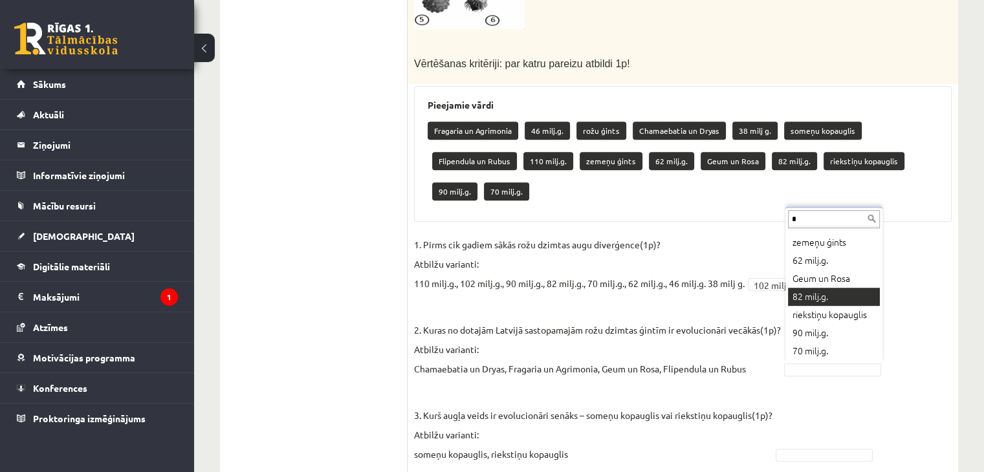
scroll to position [0, 0]
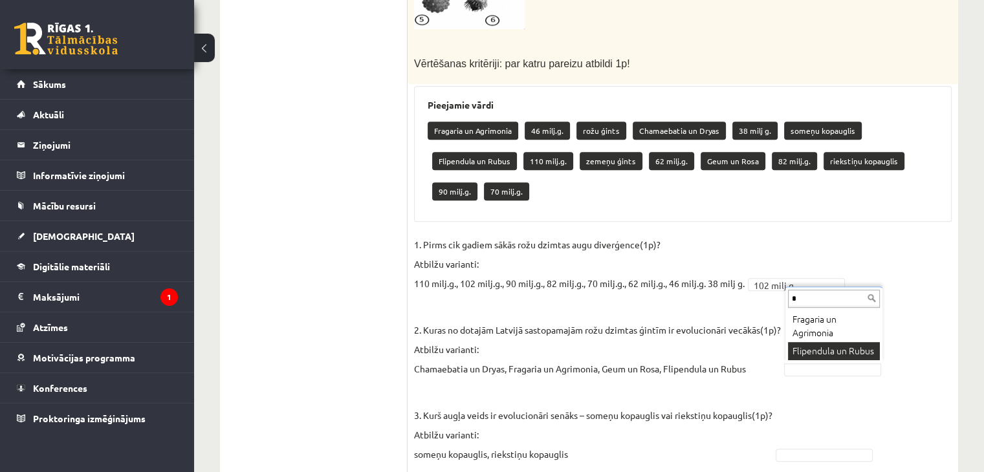
type input "*"
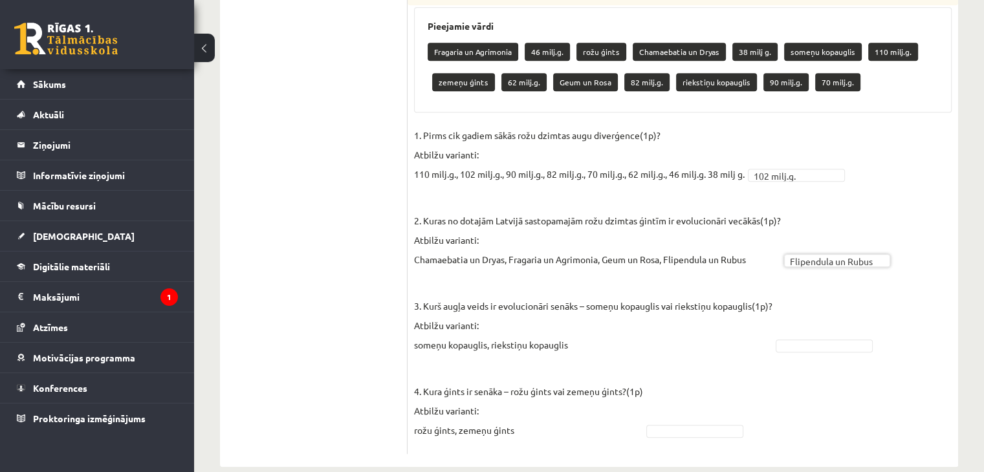
scroll to position [801, 0]
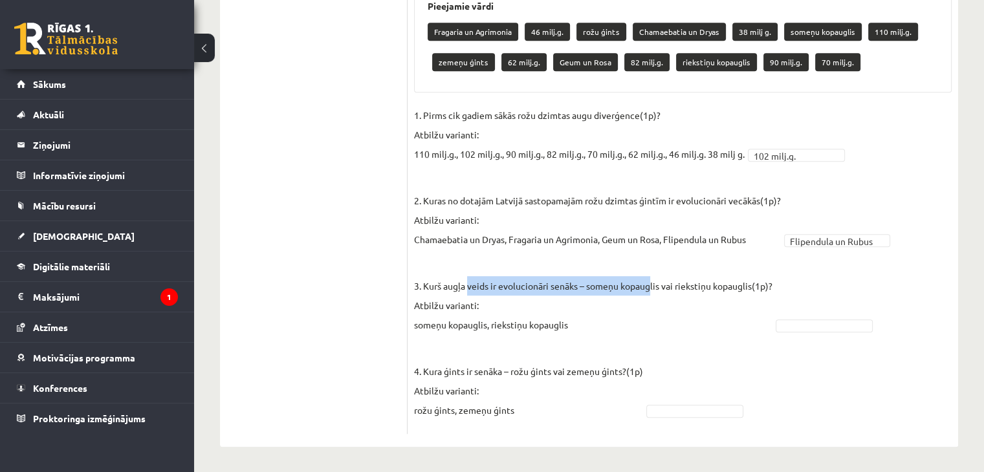
drag, startPoint x: 468, startPoint y: 275, endPoint x: 660, endPoint y: 279, distance: 191.4
click at [658, 279] on p "3. Kurš augļa veids ir evolucionāri senāks – someņu kopauglis vai riekstiņu kop…" at bounding box center [593, 296] width 358 height 78
click at [660, 279] on p "3. Kurš augļa veids ir evolucionāri senāks – someņu kopauglis vai riekstiņu kop…" at bounding box center [593, 296] width 358 height 78
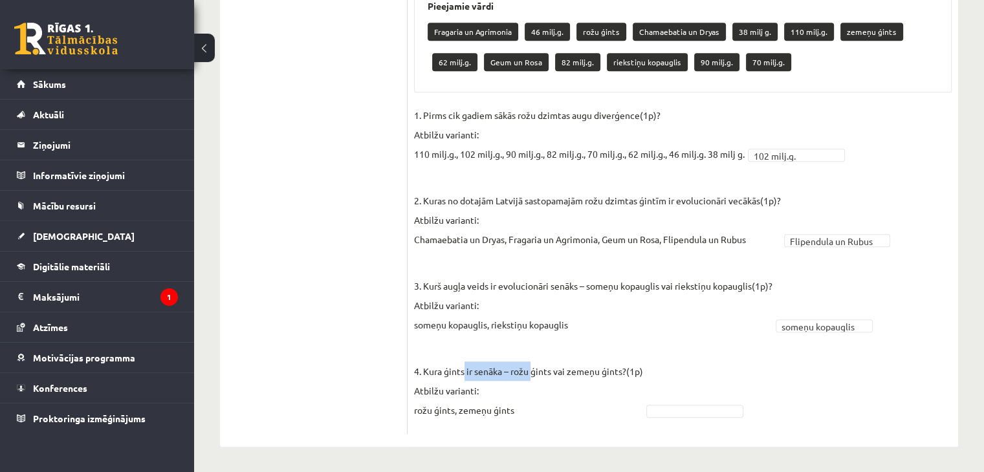
drag, startPoint x: 497, startPoint y: 367, endPoint x: 532, endPoint y: 368, distance: 34.9
click at [532, 368] on p "4. Kura ģints ir senāka – rožu ģints vai zemeņu ģints?(1p) Atbilžu varianti: ro…" at bounding box center [528, 381] width 229 height 78
drag, startPoint x: 565, startPoint y: 371, endPoint x: 608, endPoint y: 371, distance: 43.3
click at [598, 371] on p "4. Kura ģints ir senāka – rožu ģints vai zemeņu ģints?(1p) Atbilžu varianti: ro…" at bounding box center [528, 381] width 229 height 78
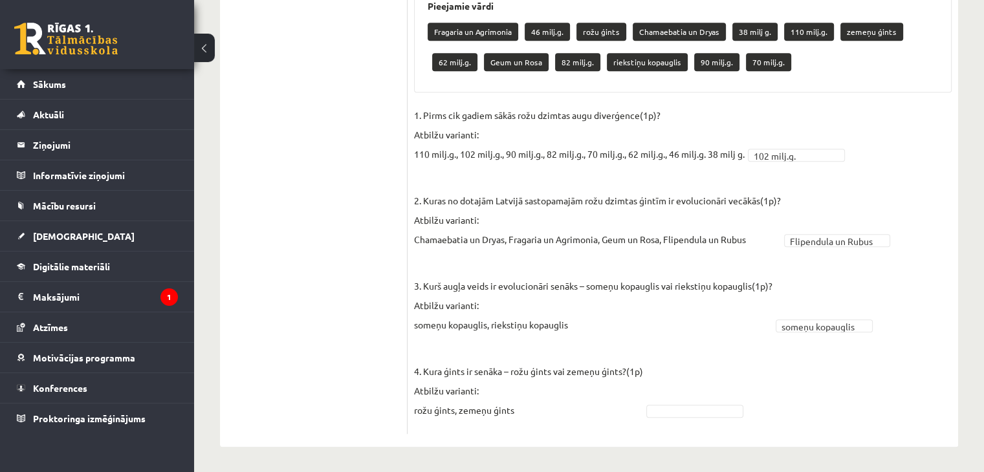
click at [608, 371] on p "4. Kura ģints ir senāka – rožu ģints vai zemeņu ģints?(1p) Atbilžu varianti: ro…" at bounding box center [528, 381] width 229 height 78
click at [704, 421] on fieldset "**********" at bounding box center [682, 266] width 537 height 322
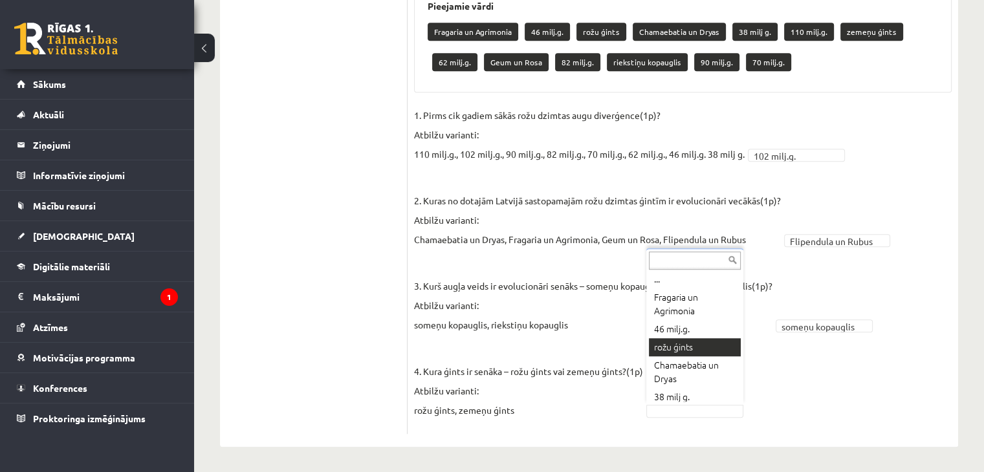
scroll to position [0, 0]
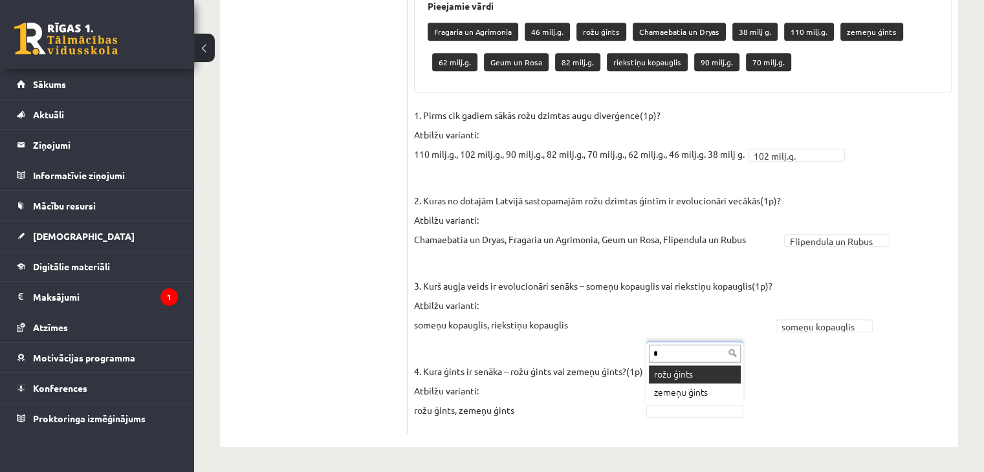
type input "*"
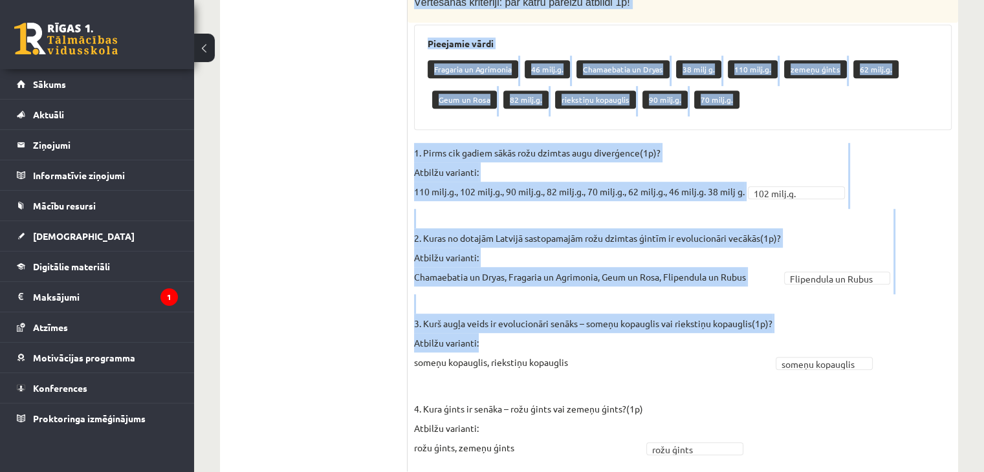
scroll to position [801, 0]
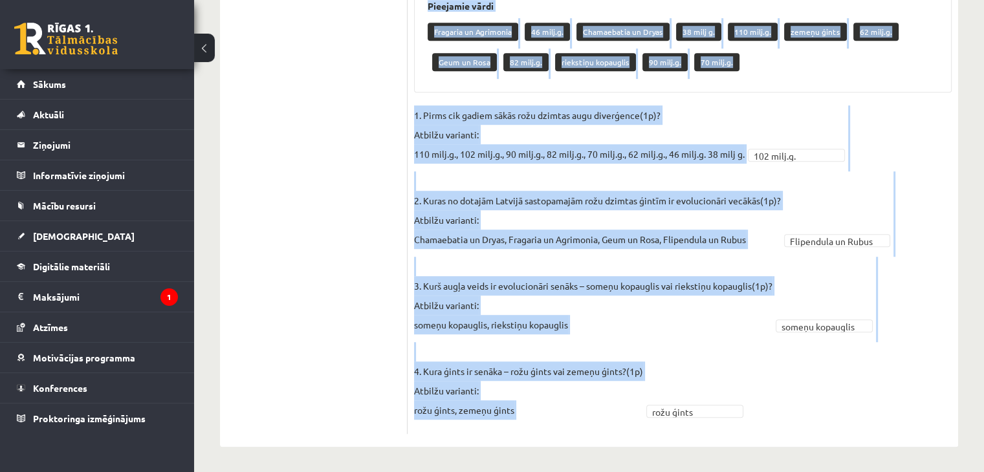
drag, startPoint x: 410, startPoint y: 221, endPoint x: 777, endPoint y: 404, distance: 409.8
copy div "Vērtēšanas kritēriji: par katru pareizu atbildi 1p! Pieejamie vārdi Fragaria un…"
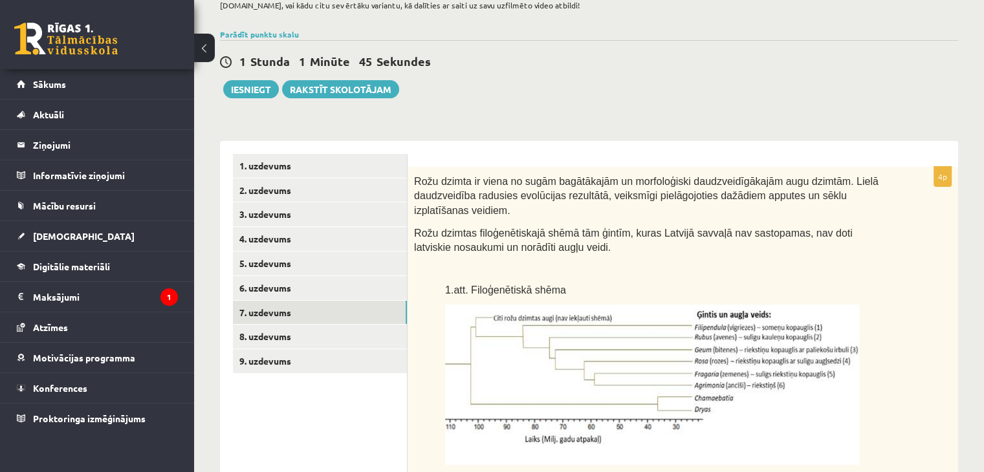
scroll to position [90, 0]
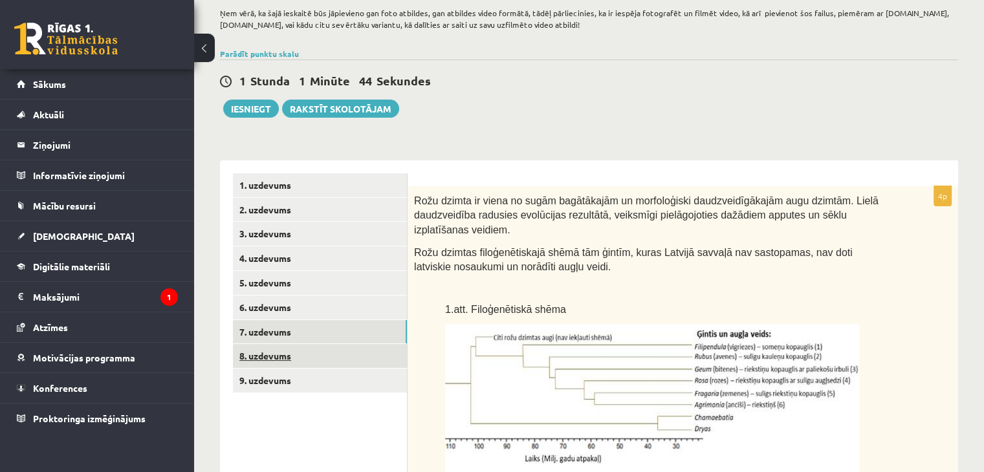
click at [255, 357] on link "8. uzdevums" at bounding box center [320, 356] width 174 height 24
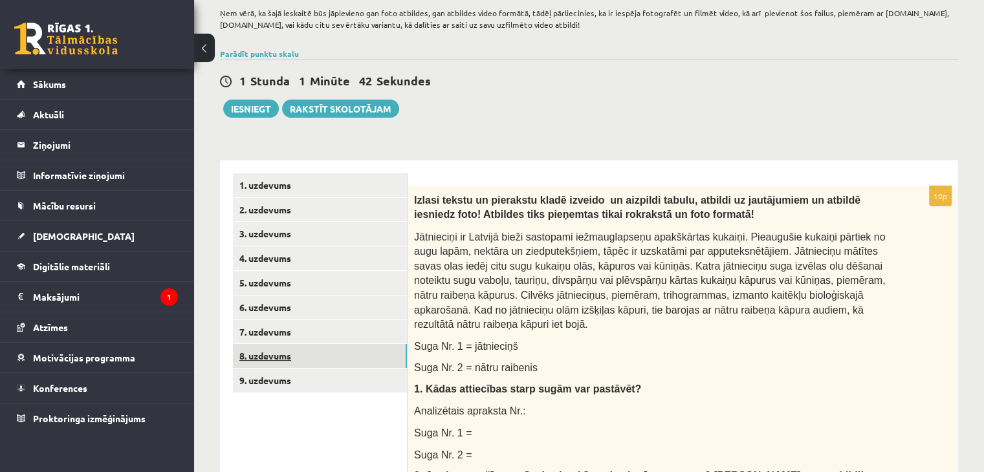
scroll to position [0, 0]
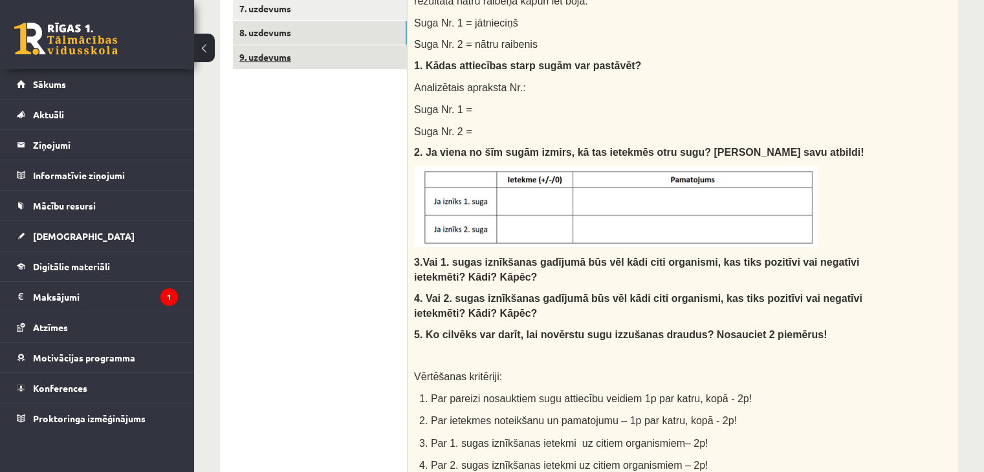
click at [257, 52] on link "9. uzdevums" at bounding box center [320, 57] width 174 height 24
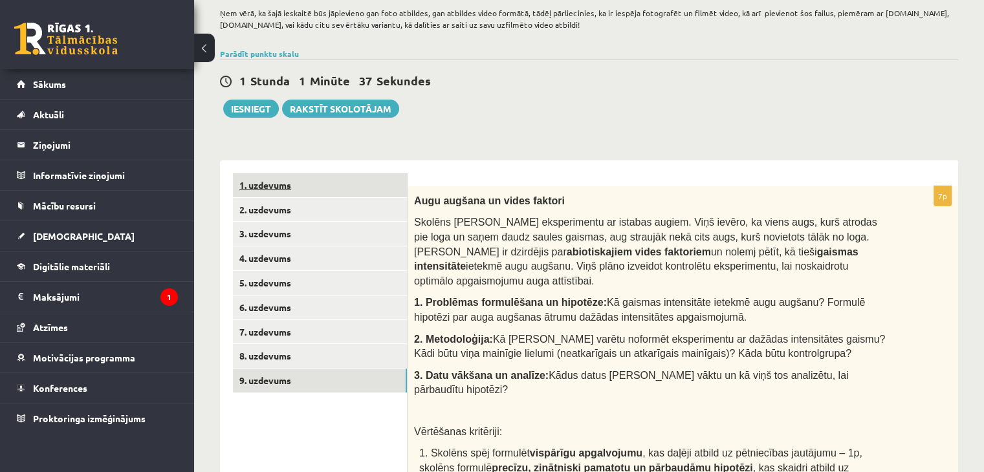
click at [285, 185] on link "1. uzdevums" at bounding box center [320, 185] width 174 height 24
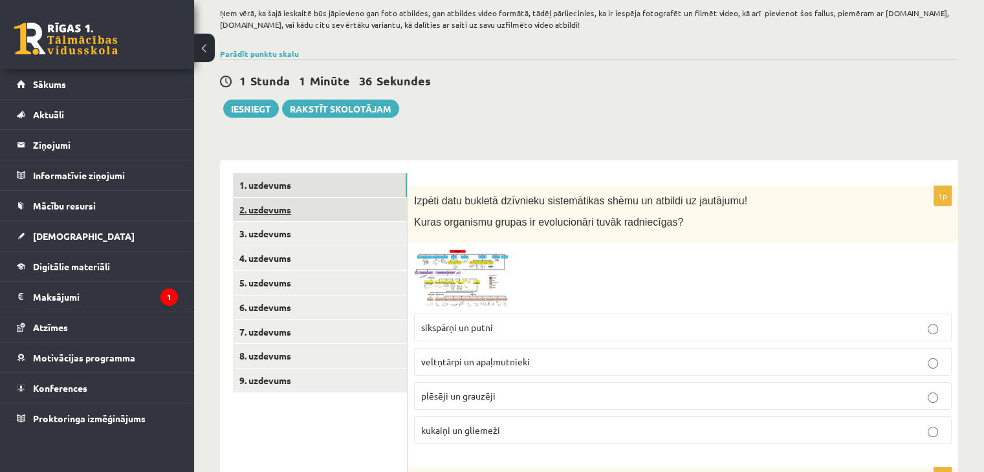
click at [289, 215] on link "2. uzdevums" at bounding box center [320, 210] width 174 height 24
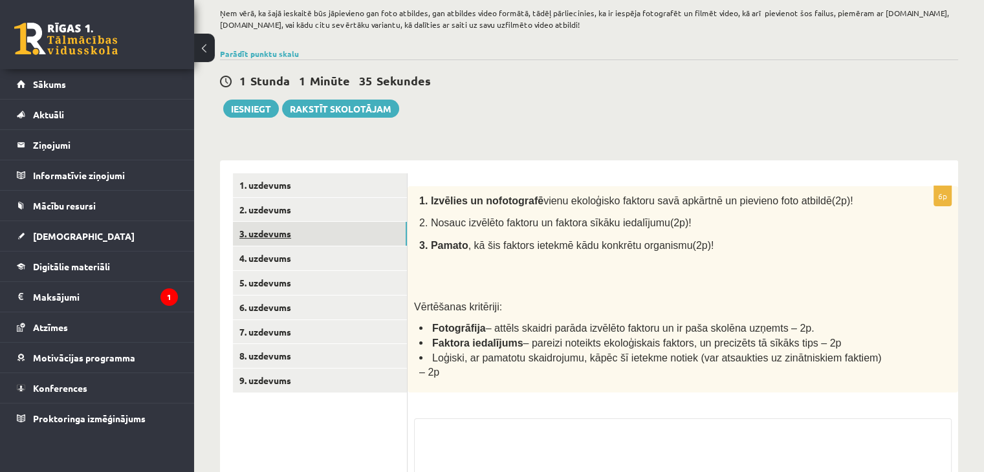
click at [287, 242] on link "3. uzdevums" at bounding box center [320, 234] width 174 height 24
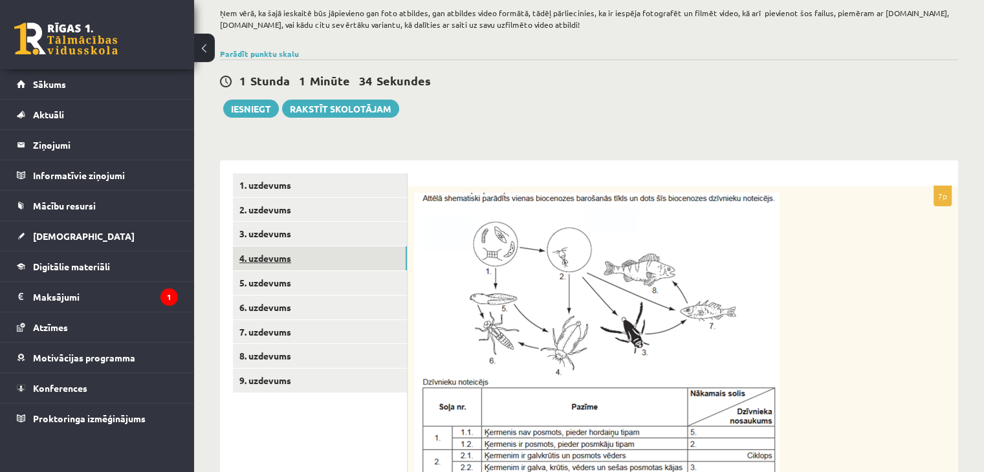
click at [291, 262] on link "4. uzdevums" at bounding box center [320, 258] width 174 height 24
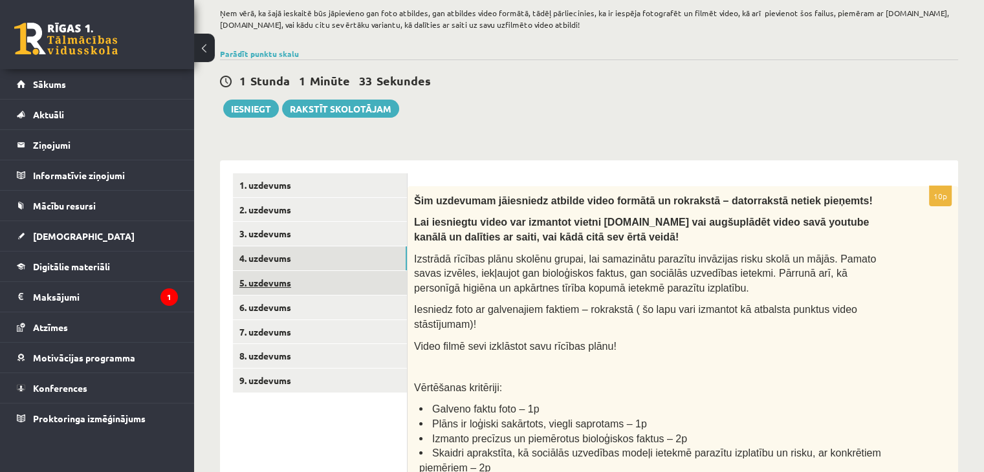
click at [290, 290] on link "5. uzdevums" at bounding box center [320, 283] width 174 height 24
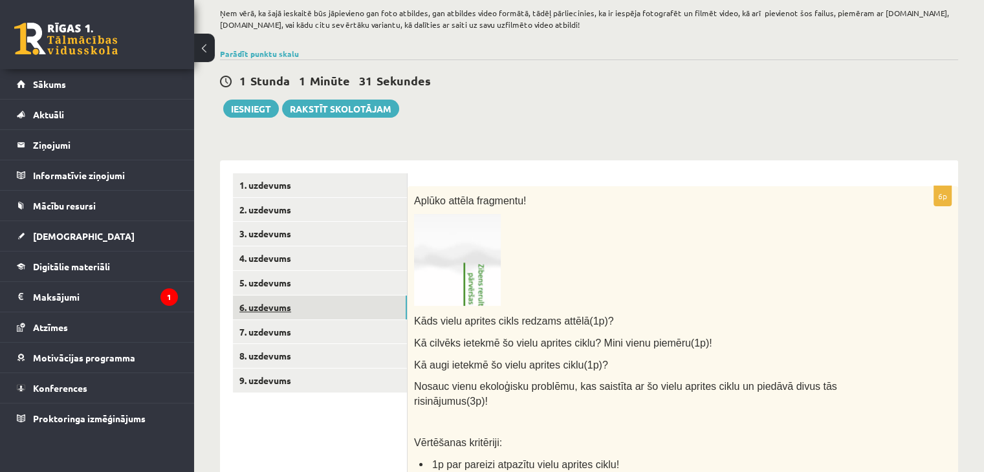
click at [296, 314] on link "6. uzdevums" at bounding box center [320, 308] width 174 height 24
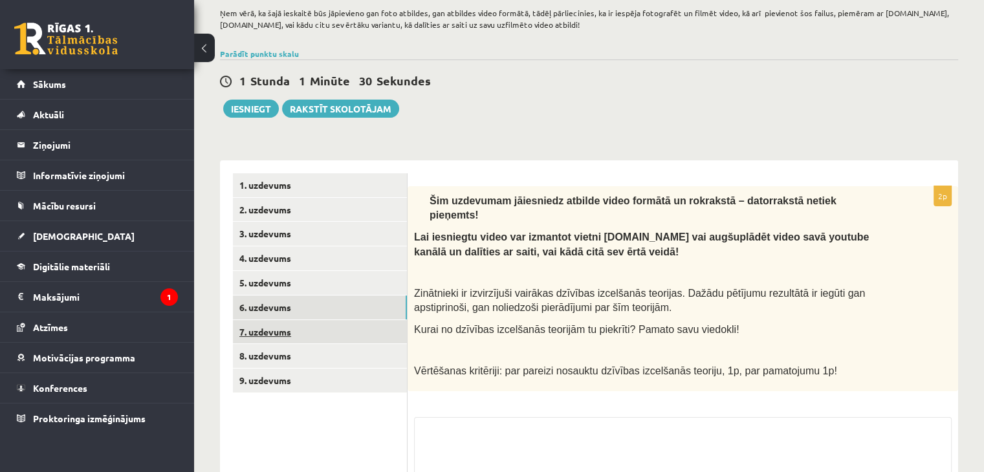
click at [292, 327] on link "7. uzdevums" at bounding box center [320, 332] width 174 height 24
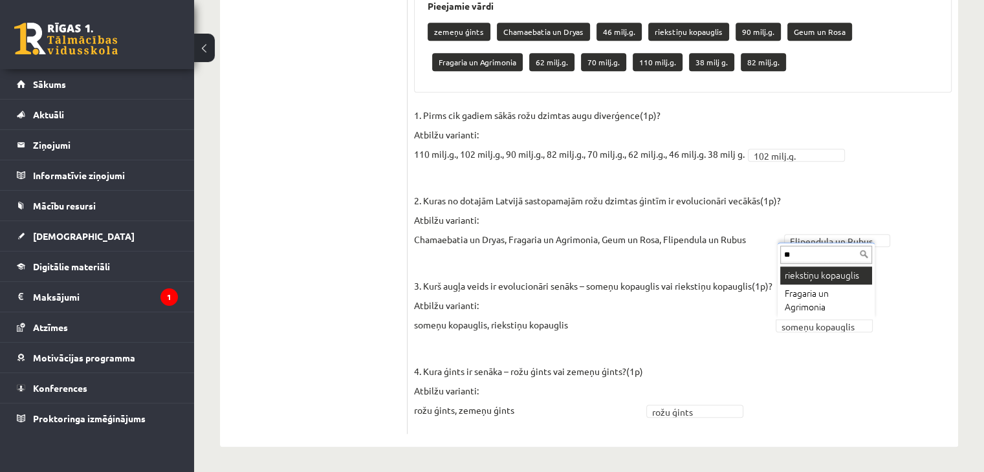
type input "**"
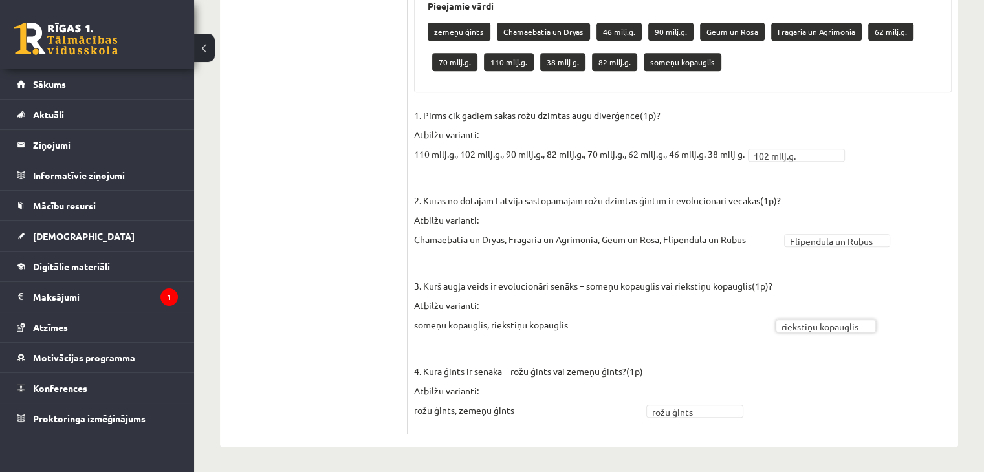
click at [662, 296] on p "3. Kurš augļa veids ir evolucionāri senāks – someņu kopauglis vai riekstiņu kop…" at bounding box center [593, 296] width 358 height 78
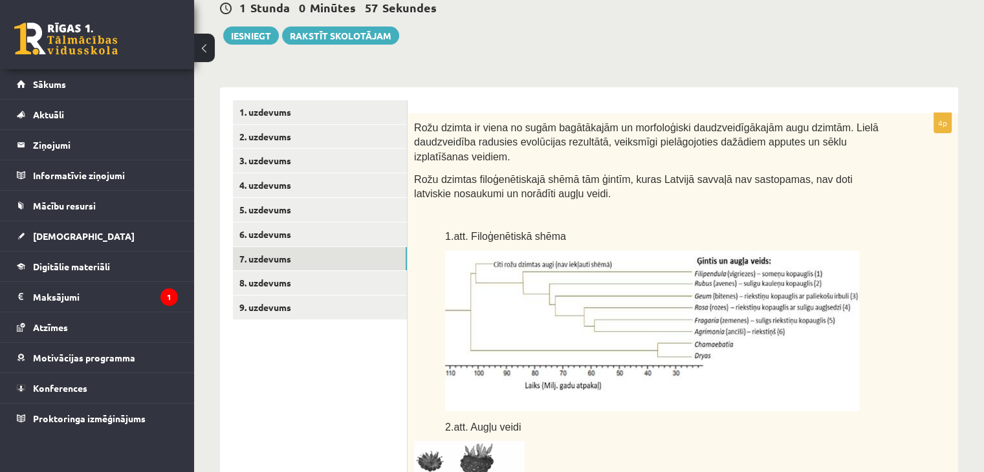
scroll to position [155, 0]
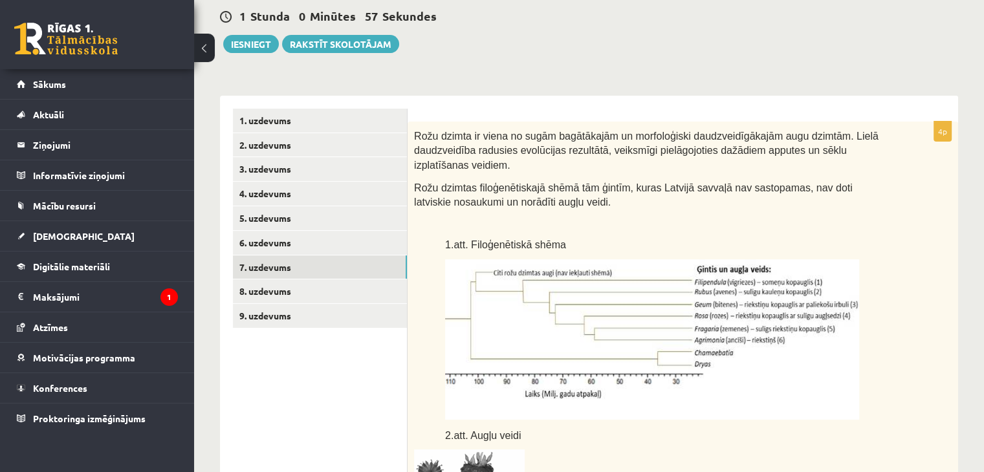
click at [253, 294] on link "8. uzdevums" at bounding box center [320, 291] width 174 height 24
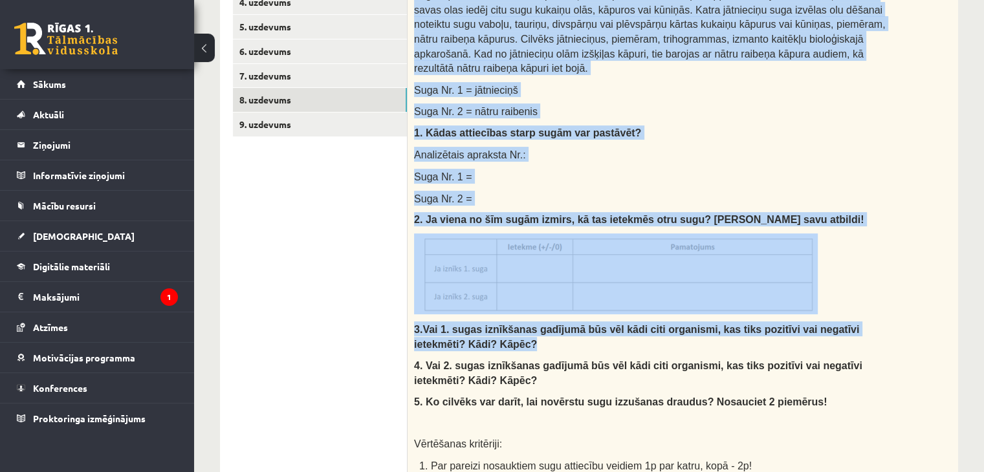
scroll to position [349, 0]
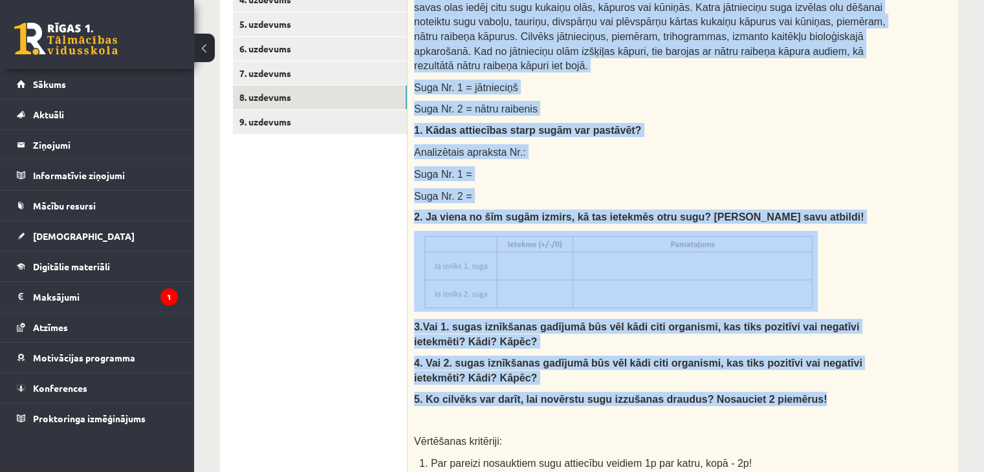
drag, startPoint x: 414, startPoint y: 164, endPoint x: 786, endPoint y: 389, distance: 435.5
click at [786, 389] on div "Izlasi tekstu un pierakstu kladē izveido un aizpildi tabulu, atbildi uz jautāju…" at bounding box center [682, 250] width 550 height 645
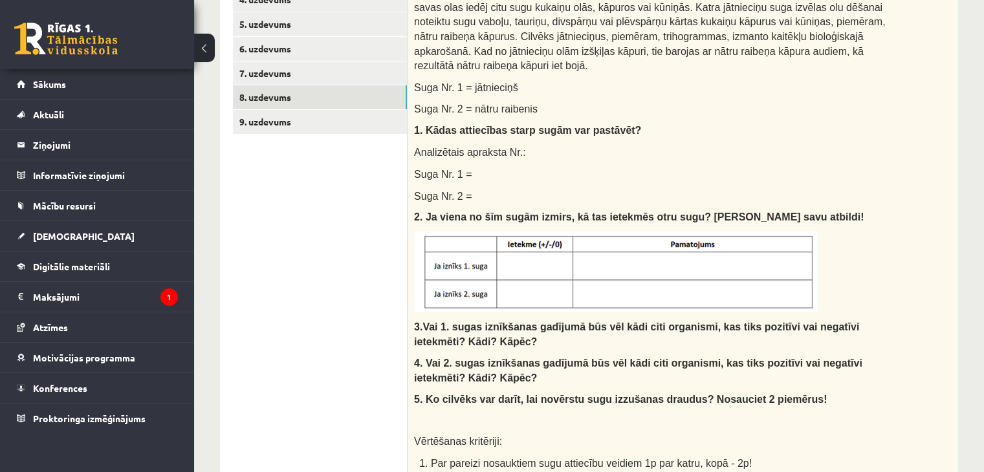
click at [351, 278] on ul "1. uzdevums 2. uzdevums 3. uzdevums 4. uzdevums 5. uzdevums 6. uzdevums 7. uzde…" at bounding box center [320, 391] width 175 height 953
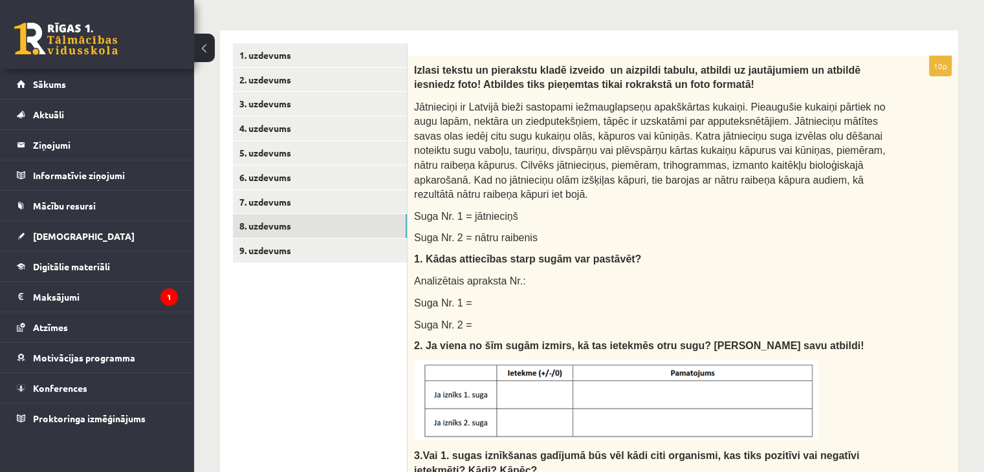
scroll to position [219, 0]
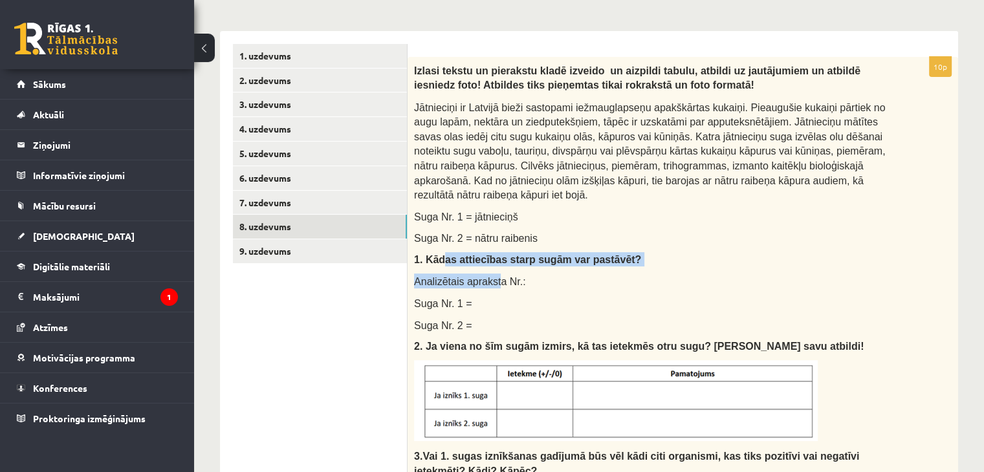
drag, startPoint x: 451, startPoint y: 246, endPoint x: 493, endPoint y: 252, distance: 41.7
click at [493, 252] on div "Izlasi tekstu un pierakstu kladē izveido un aizpildi tabulu, atbildi uz jautāju…" at bounding box center [682, 379] width 550 height 645
drag, startPoint x: 462, startPoint y: 265, endPoint x: 477, endPoint y: 266, distance: 14.9
click at [477, 276] on span "Analizētais apraksta Nr.:" at bounding box center [470, 281] width 112 height 11
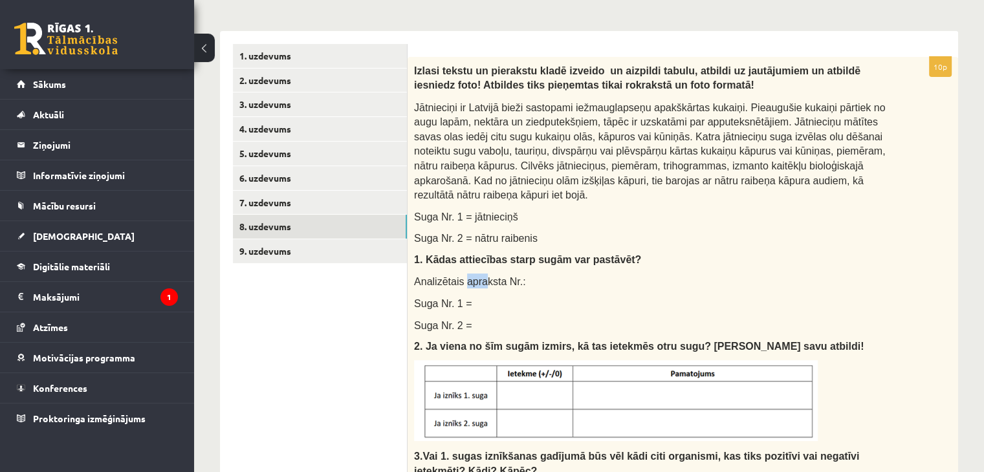
click at [477, 276] on span "Analizētais apraksta Nr.:" at bounding box center [470, 281] width 112 height 11
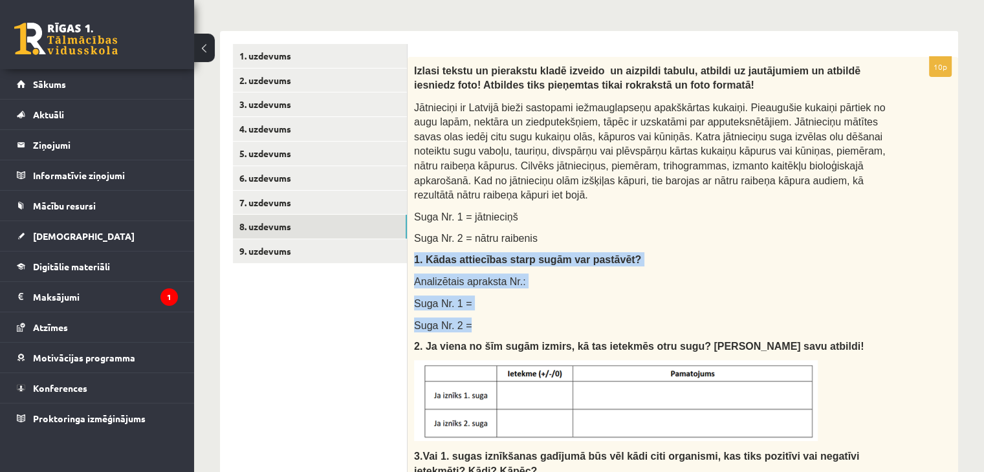
drag, startPoint x: 413, startPoint y: 244, endPoint x: 484, endPoint y: 309, distance: 96.6
click at [484, 309] on div "Izlasi tekstu un pierakstu kladē izveido un aizpildi tabulu, atbildi uz jautāju…" at bounding box center [682, 379] width 550 height 645
click at [607, 252] on div "Izlasi tekstu un pierakstu kladē izveido un aizpildi tabulu, atbildi uz jautāju…" at bounding box center [682, 379] width 550 height 645
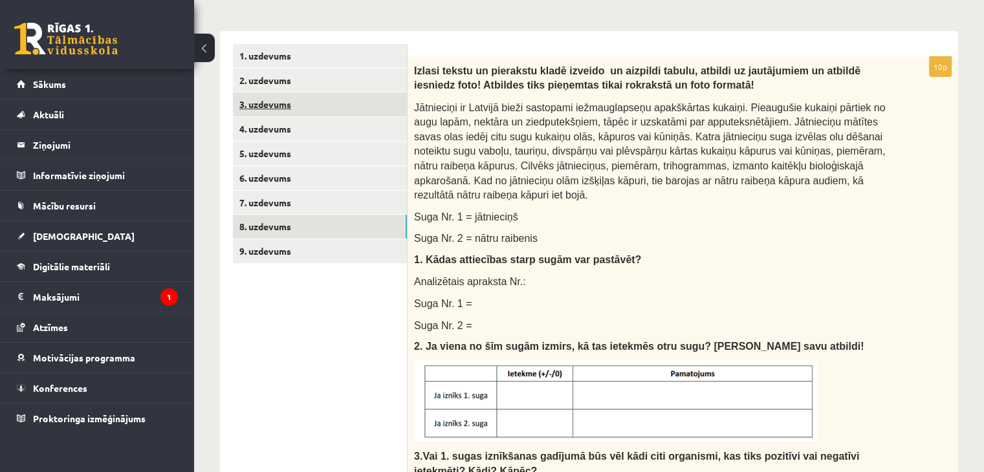
click at [292, 104] on link "3. uzdevums" at bounding box center [320, 104] width 174 height 24
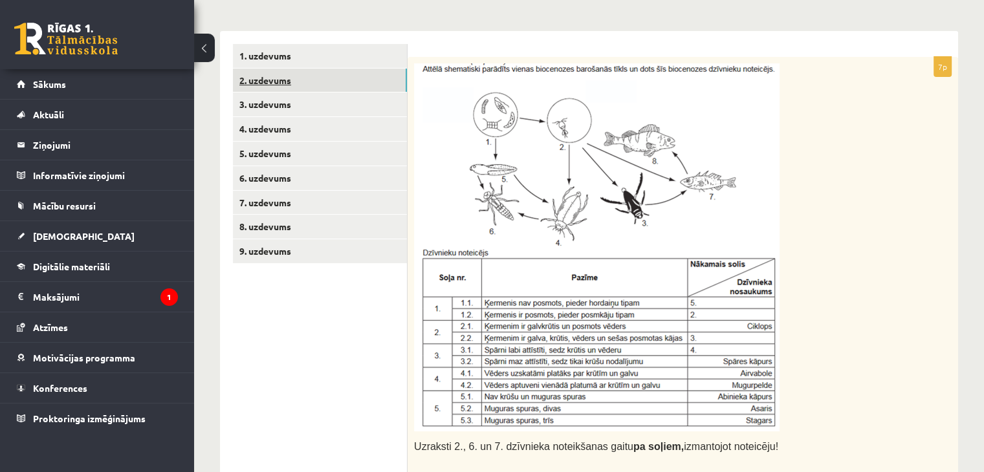
click at [286, 78] on link "2. uzdevums" at bounding box center [320, 81] width 174 height 24
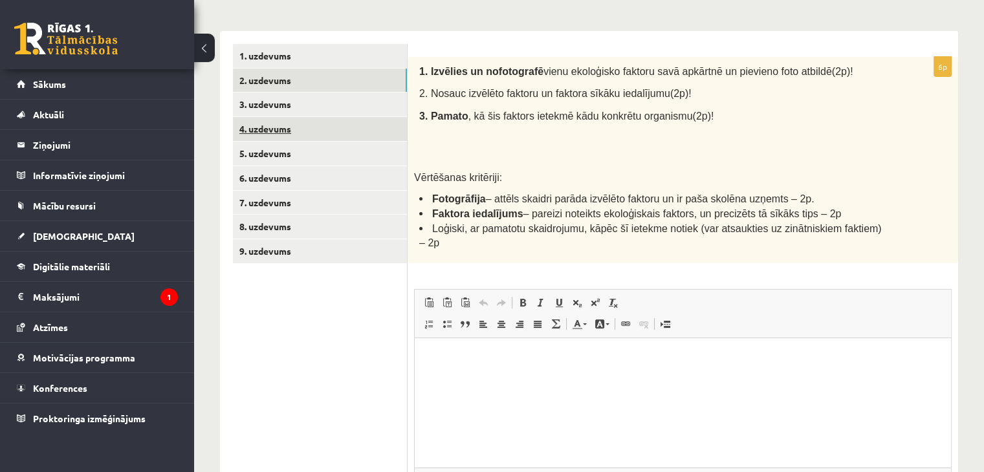
scroll to position [0, 0]
click at [285, 127] on link "4. uzdevums" at bounding box center [320, 129] width 174 height 24
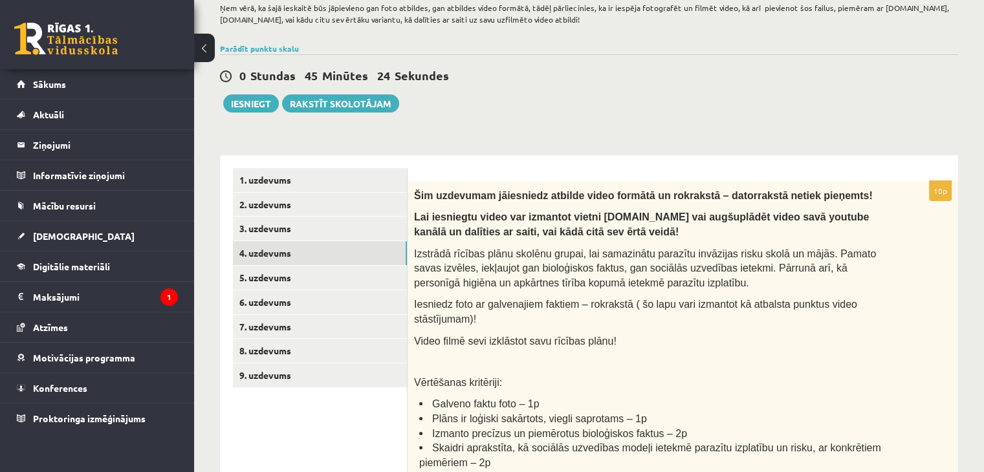
scroll to position [129, 0]
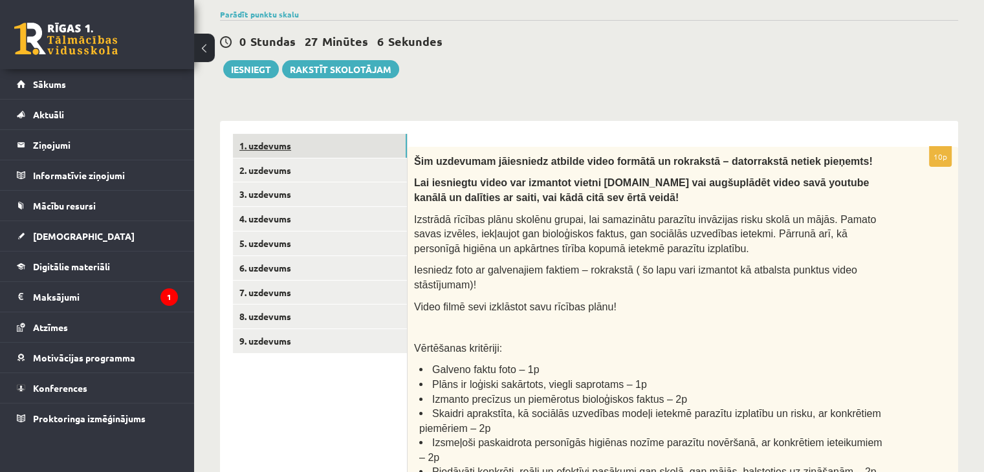
click at [267, 142] on link "1. uzdevums" at bounding box center [320, 146] width 174 height 24
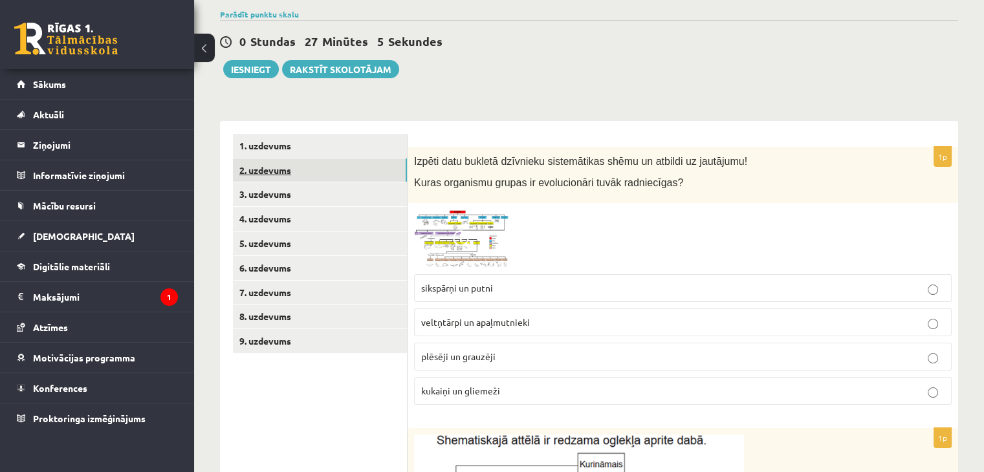
click at [285, 169] on link "2. uzdevums" at bounding box center [320, 170] width 174 height 24
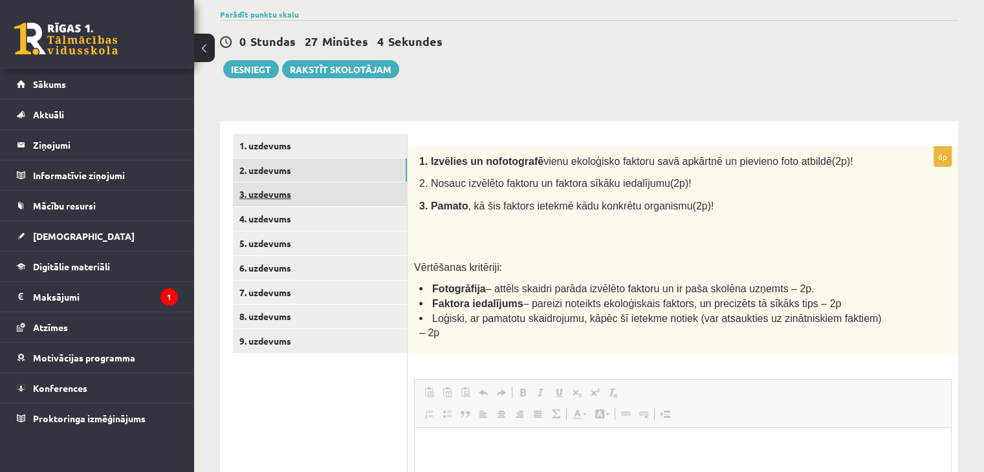
scroll to position [0, 0]
click at [286, 197] on link "3. uzdevums" at bounding box center [320, 194] width 174 height 24
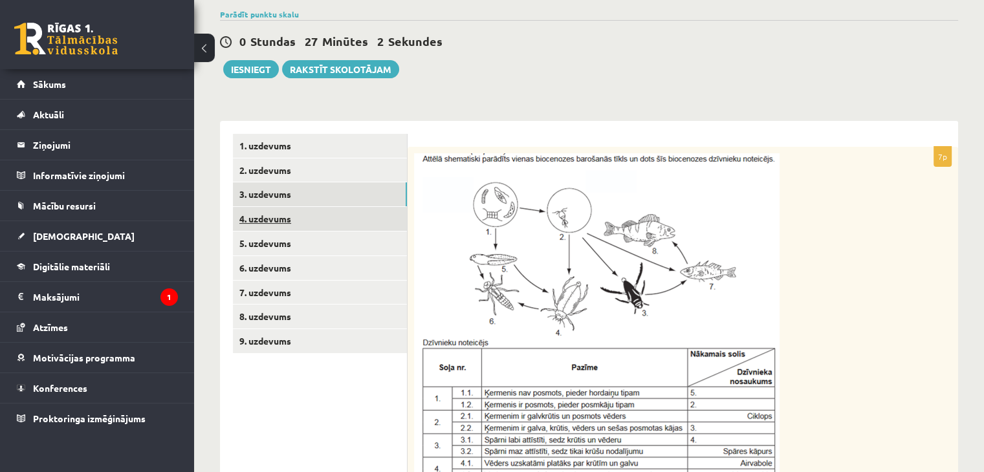
click at [279, 222] on link "4. uzdevums" at bounding box center [320, 219] width 174 height 24
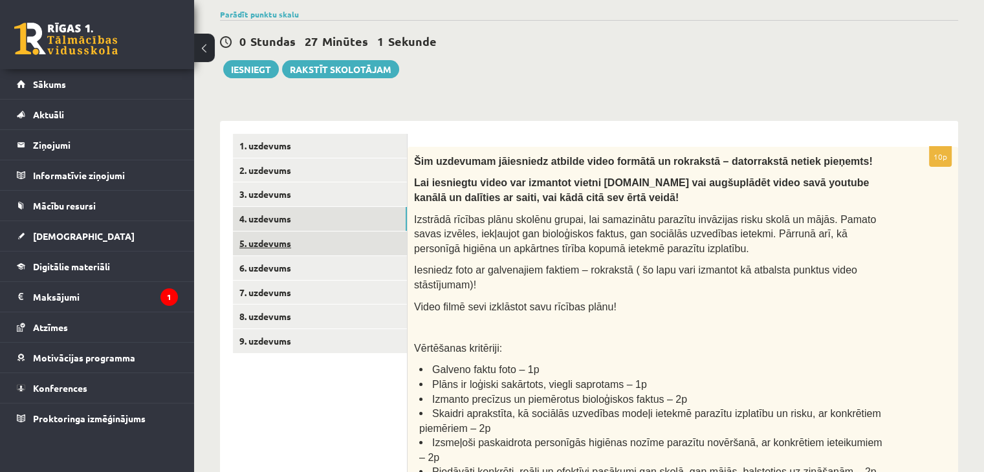
click at [279, 237] on link "5. uzdevums" at bounding box center [320, 244] width 174 height 24
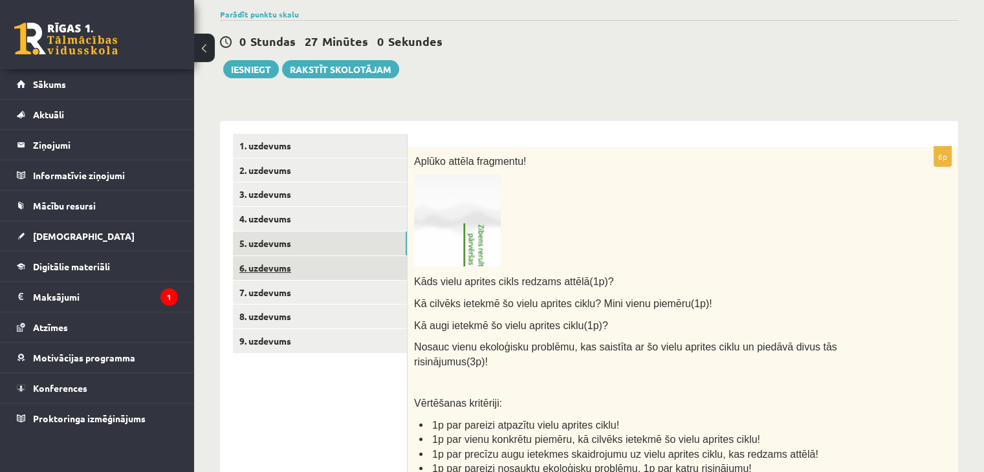
click at [288, 261] on link "6. uzdevums" at bounding box center [320, 268] width 174 height 24
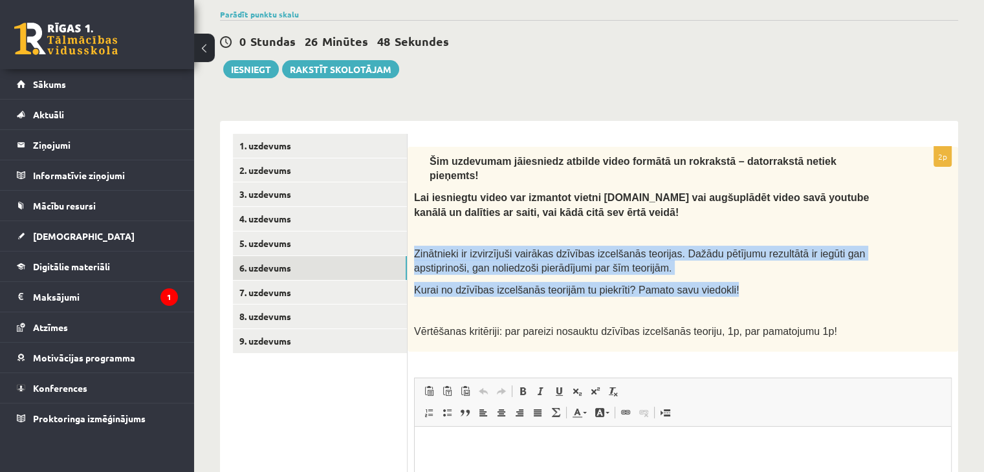
drag, startPoint x: 415, startPoint y: 231, endPoint x: 719, endPoint y: 275, distance: 307.1
click at [719, 275] on div "Šim uzdevumam jāiesniedz atbilde video formātā un rokrakstā – datorrakstā netie…" at bounding box center [682, 249] width 550 height 205
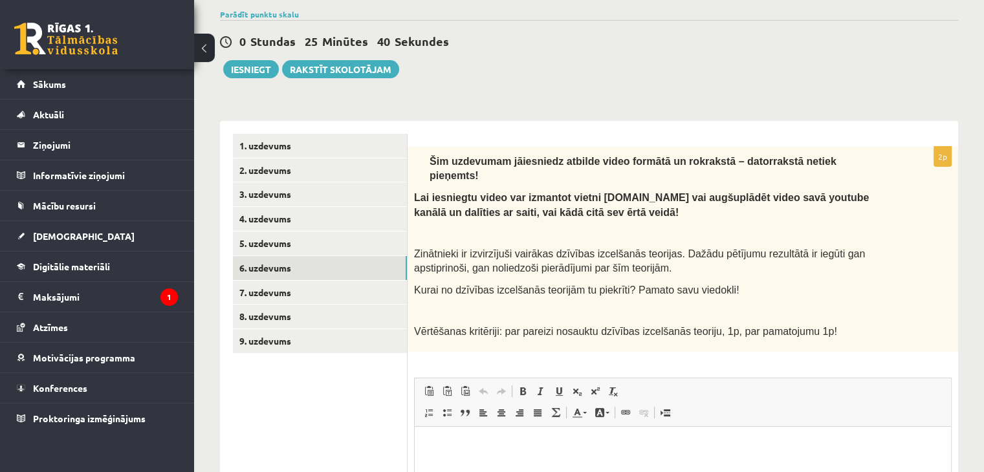
click at [535, 226] on p at bounding box center [650, 232] width 473 height 13
click at [336, 288] on link "7. uzdevums" at bounding box center [320, 293] width 174 height 24
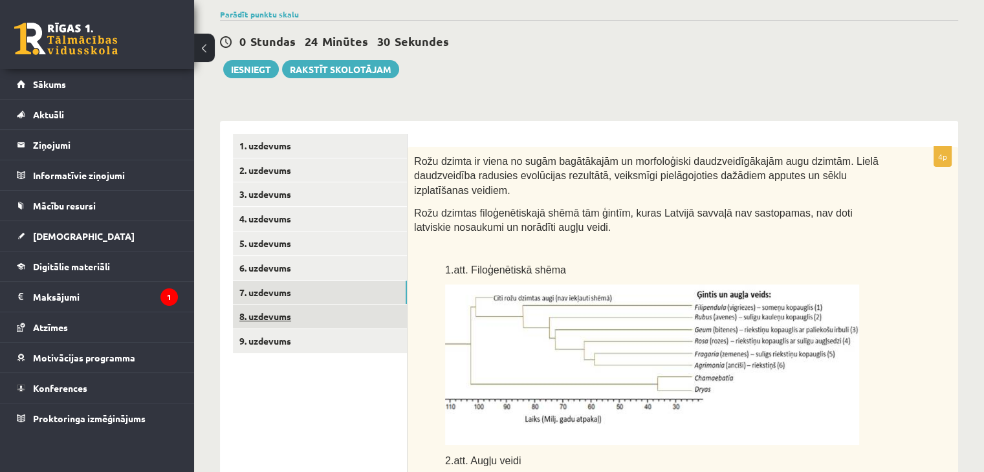
click at [323, 318] on link "8. uzdevums" at bounding box center [320, 317] width 174 height 24
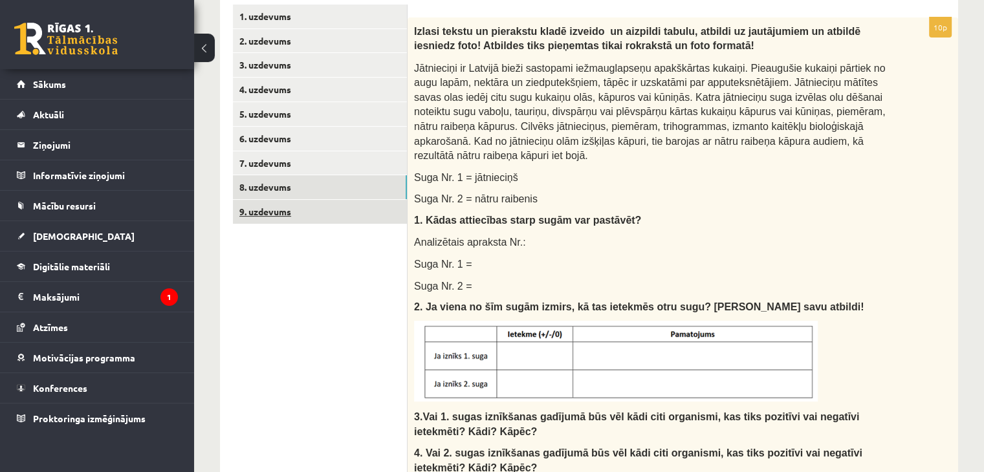
click at [306, 202] on link "9. uzdevums" at bounding box center [320, 212] width 174 height 24
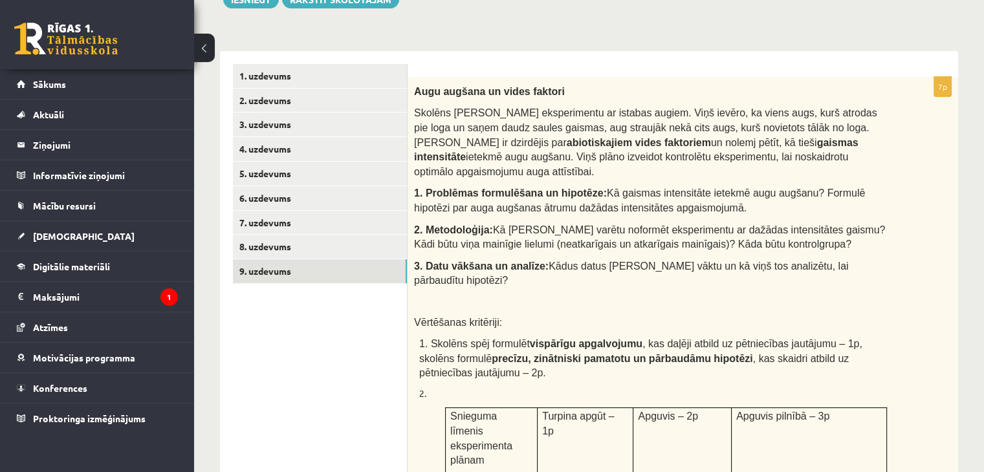
scroll to position [190, 0]
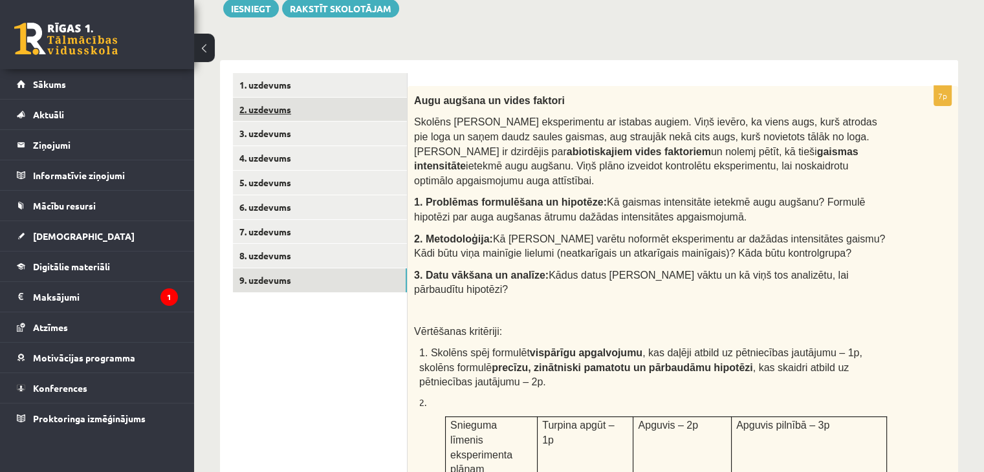
click at [301, 114] on link "2. uzdevums" at bounding box center [320, 110] width 174 height 24
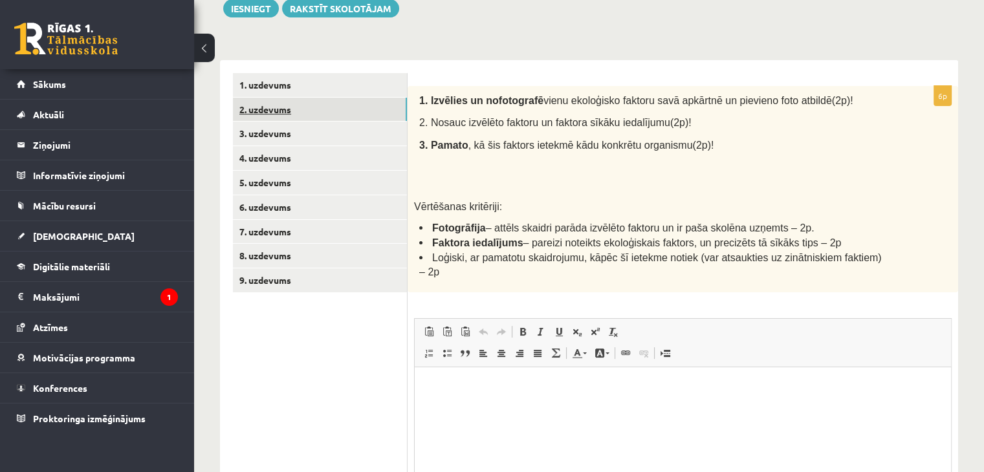
scroll to position [0, 0]
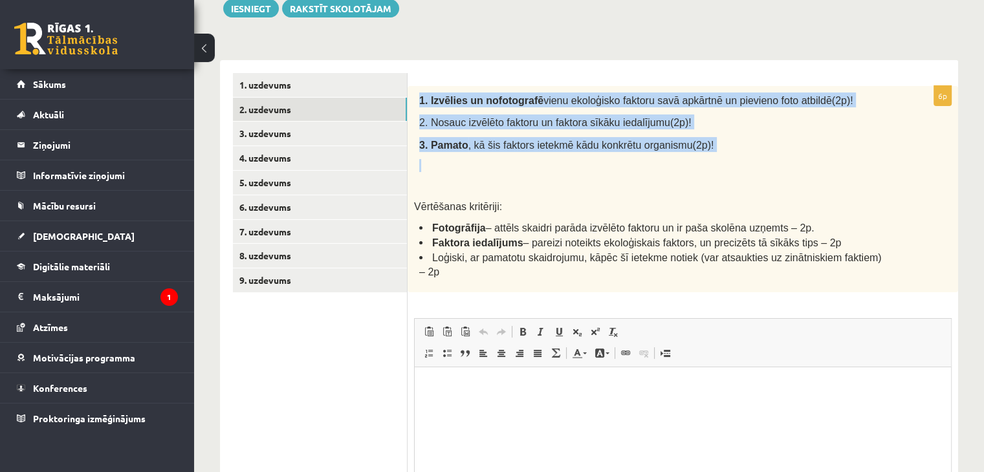
drag, startPoint x: 416, startPoint y: 92, endPoint x: 708, endPoint y: 152, distance: 297.8
click at [708, 152] on div "1. Izvēlies un nofotografē vienu ekoloģisko faktoru savā apkārtnē un pievieno f…" at bounding box center [682, 189] width 550 height 206
click at [644, 154] on div "1. Izvēlies un nofotografē vienu ekoloģisko faktoru savā apkārtnē un pievieno f…" at bounding box center [682, 189] width 550 height 206
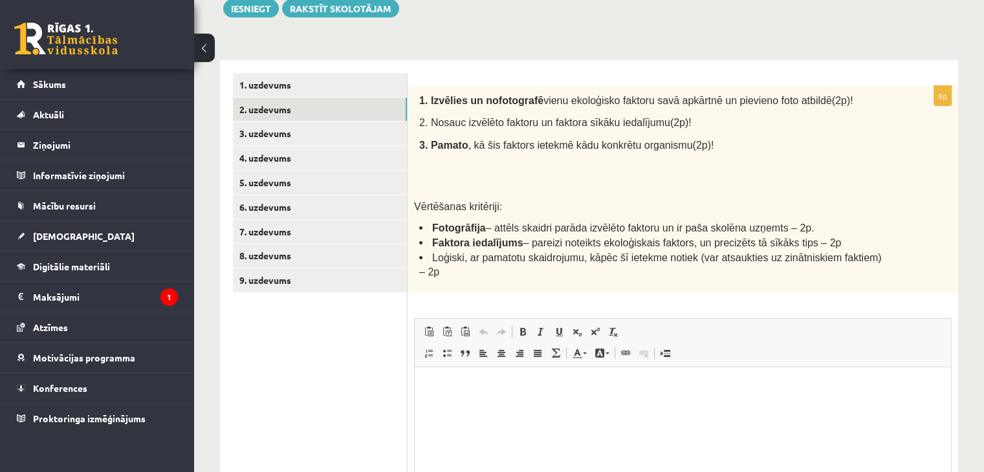
click at [468, 380] on p "Rich Text Editor, wiswyg-editor-user-answer-47433797842260" at bounding box center [682, 387] width 510 height 14
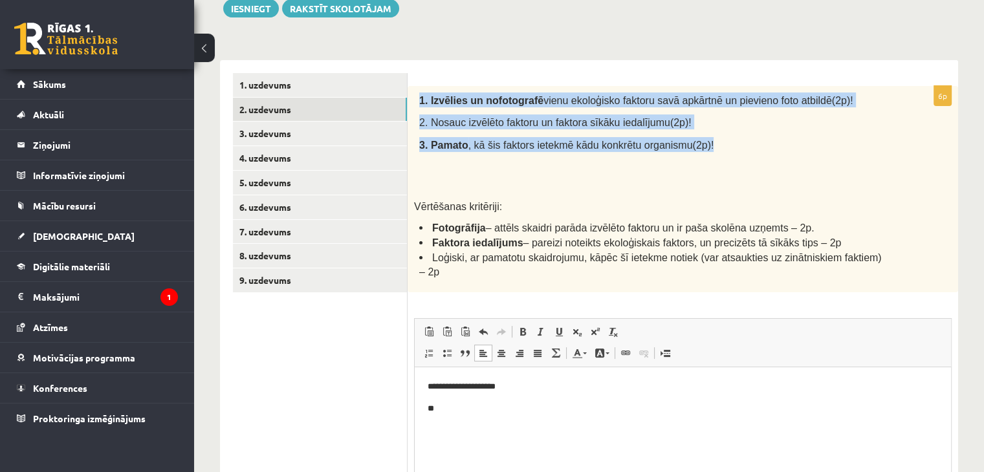
drag, startPoint x: 413, startPoint y: 94, endPoint x: 700, endPoint y: 138, distance: 289.8
click at [700, 138] on div "1. Izvēlies un nofotografē vienu ekoloģisko faktoru savā apkārtnē un pievieno f…" at bounding box center [682, 189] width 550 height 206
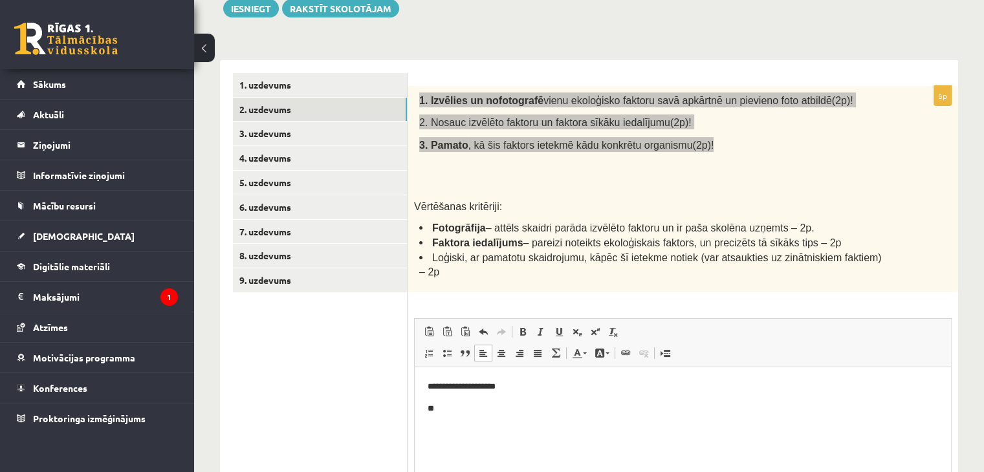
click at [453, 427] on html "**********" at bounding box center [683, 397] width 536 height 61
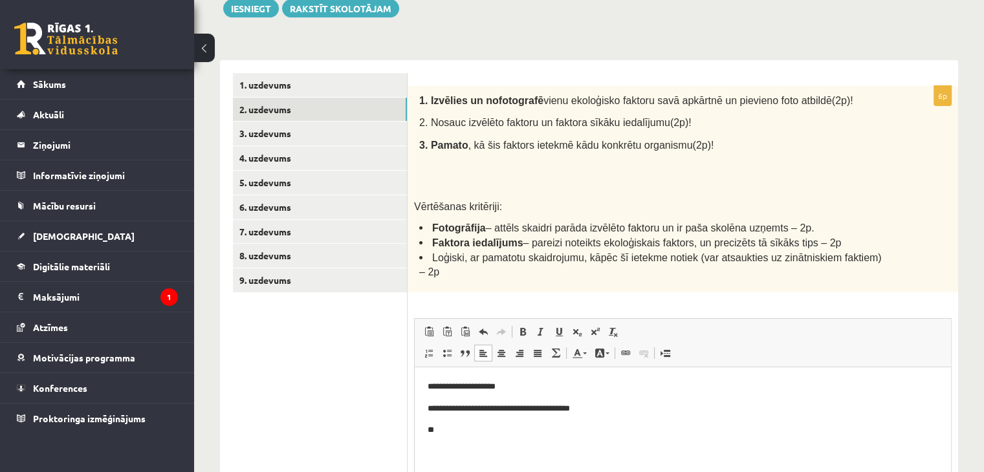
click at [507, 239] on span "Faktora iedalījums" at bounding box center [477, 242] width 91 height 11
click at [456, 432] on p "**" at bounding box center [682, 430] width 511 height 14
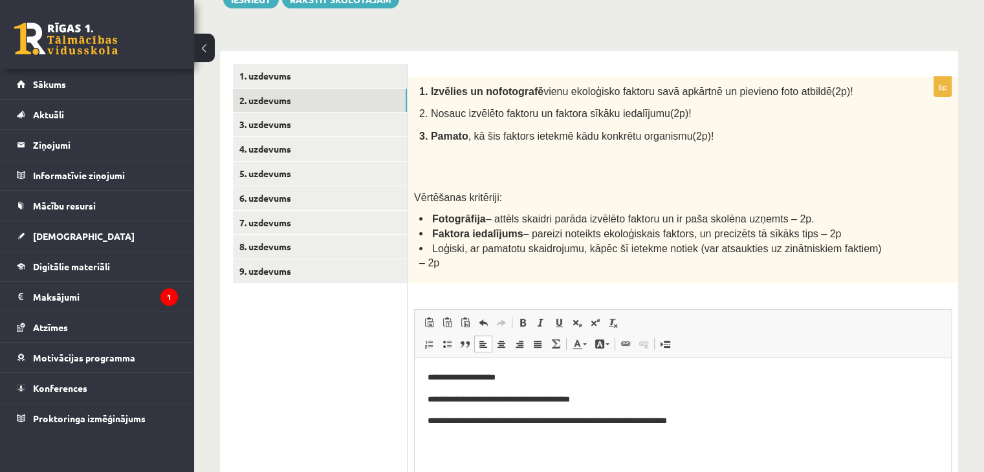
scroll to position [259, 0]
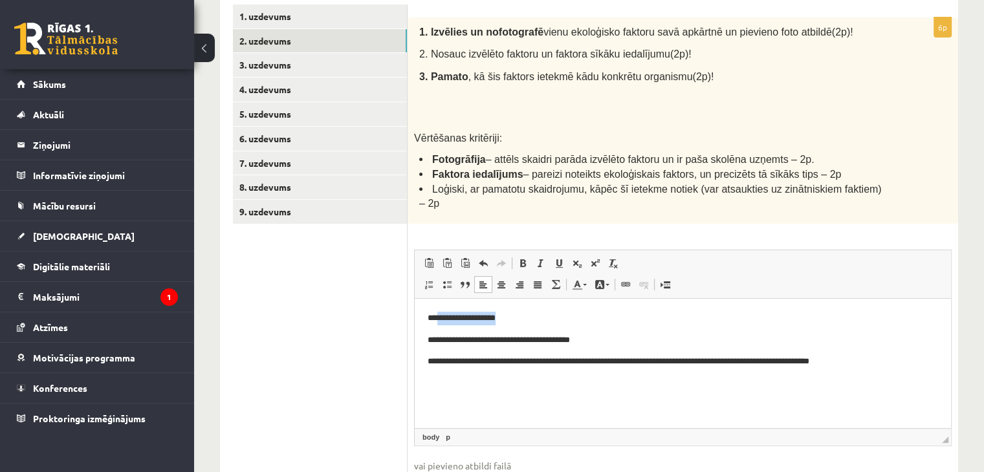
drag, startPoint x: 515, startPoint y: 311, endPoint x: 438, endPoint y: 318, distance: 76.6
click at [438, 318] on p "**********" at bounding box center [682, 318] width 511 height 14
click at [372, 312] on ul "1. uzdevums 2. uzdevums 3. uzdevums 4. uzdevums 5. uzdevums 6. uzdevums 7. uzde…" at bounding box center [320, 262] width 175 height 514
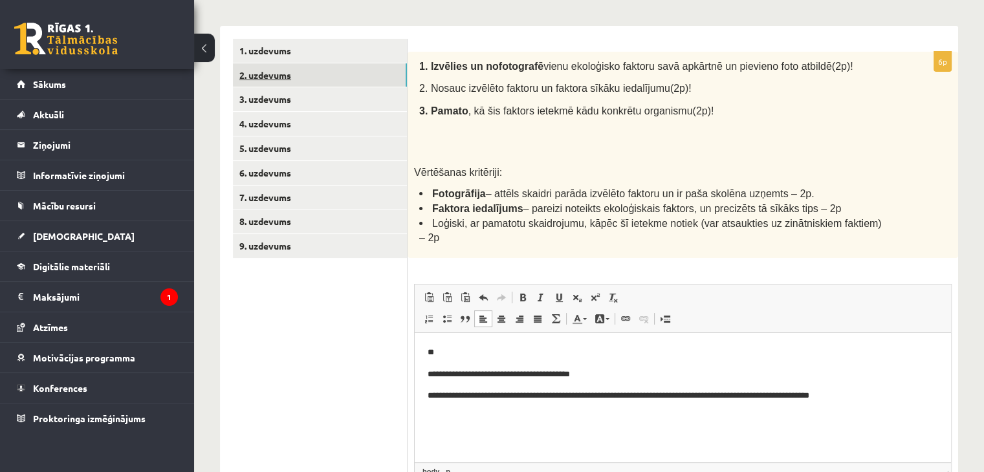
scroll to position [129, 0]
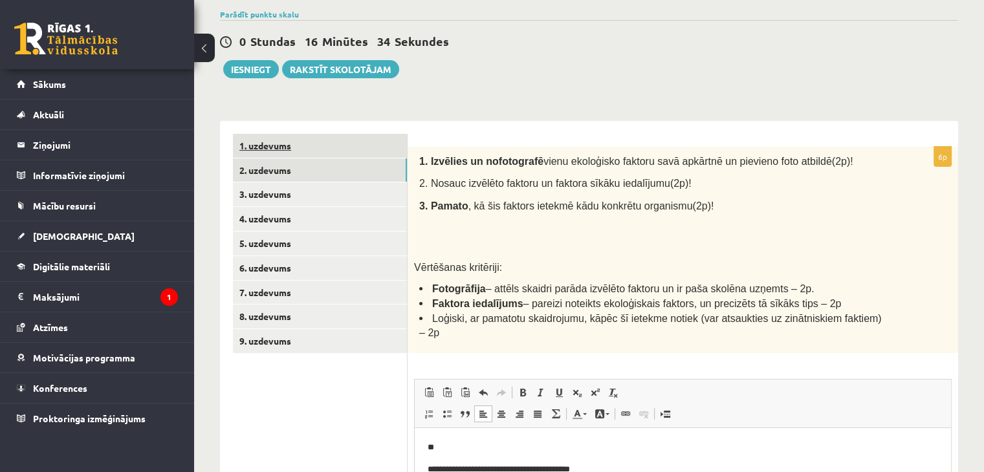
click at [290, 143] on link "1. uzdevums" at bounding box center [320, 146] width 174 height 24
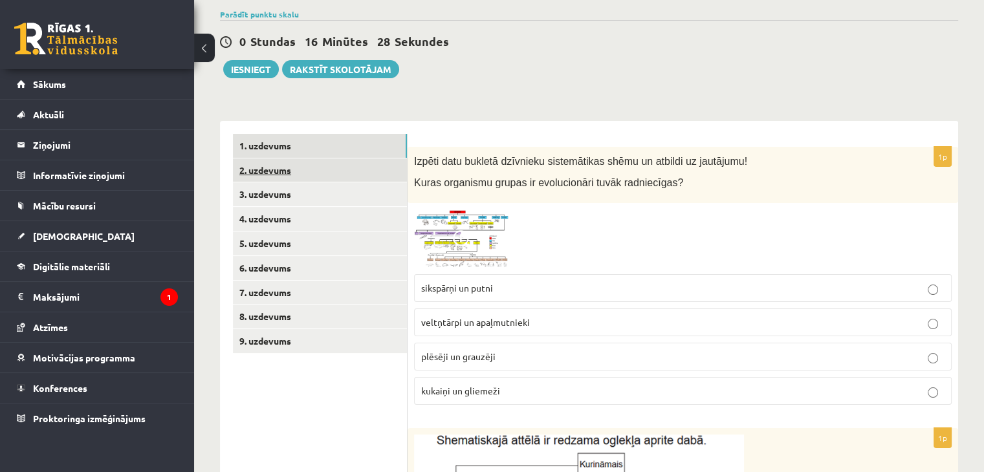
click at [267, 167] on link "2. uzdevums" at bounding box center [320, 170] width 174 height 24
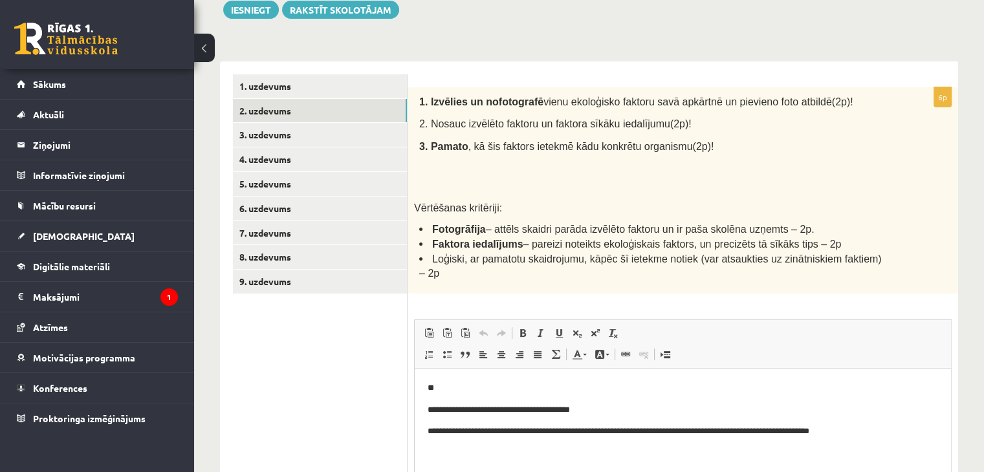
scroll to position [194, 0]
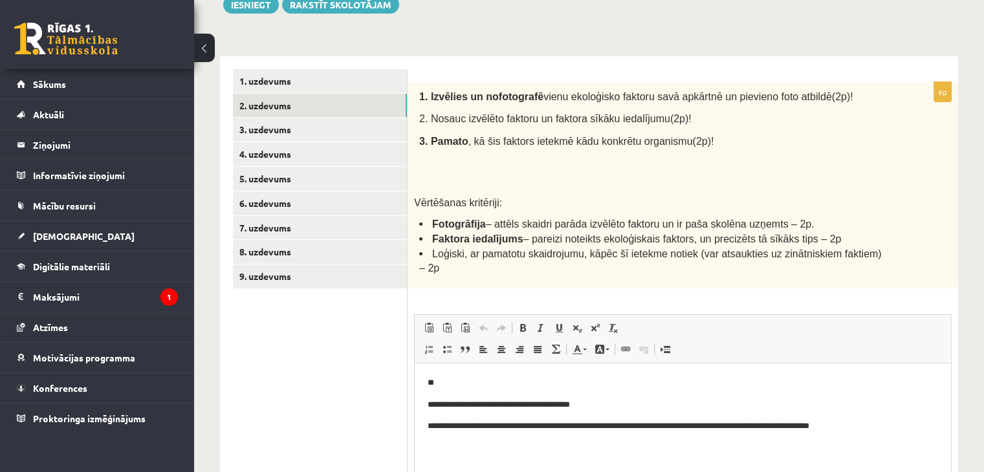
click at [490, 389] on body "**********" at bounding box center [682, 404] width 510 height 57
click at [483, 378] on p "**" at bounding box center [682, 383] width 511 height 14
click at [382, 369] on ul "1. uzdevums 2. uzdevums 3. uzdevums 4. uzdevums 5. uzdevums 6. uzdevums 7. uzde…" at bounding box center [320, 326] width 175 height 514
click at [515, 385] on link "**********" at bounding box center [487, 382] width 100 height 8
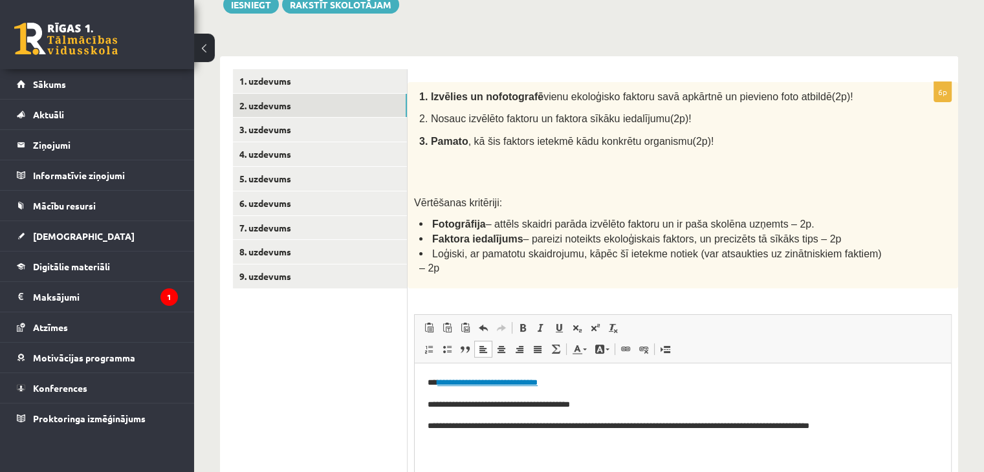
click at [446, 386] on link "**********" at bounding box center [487, 382] width 100 height 8
drag, startPoint x: 546, startPoint y: 380, endPoint x: 435, endPoint y: 388, distance: 110.9
click at [435, 388] on p "**********" at bounding box center [682, 383] width 511 height 14
click at [307, 375] on ul "1. uzdevums 2. uzdevums 3. uzdevums 4. uzdevums 5. uzdevums 6. uzdevums 7. uzde…" at bounding box center [320, 326] width 175 height 514
click at [329, 125] on link "3. uzdevums" at bounding box center [320, 130] width 174 height 24
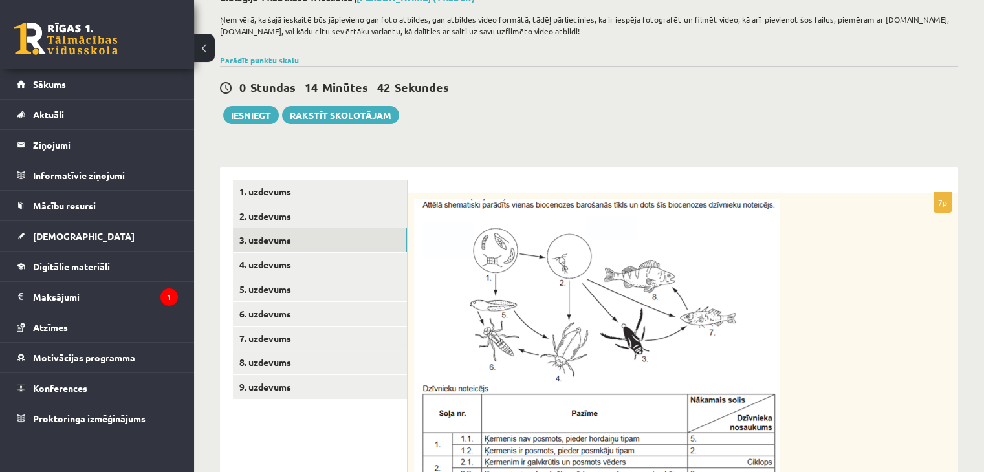
scroll to position [72, 0]
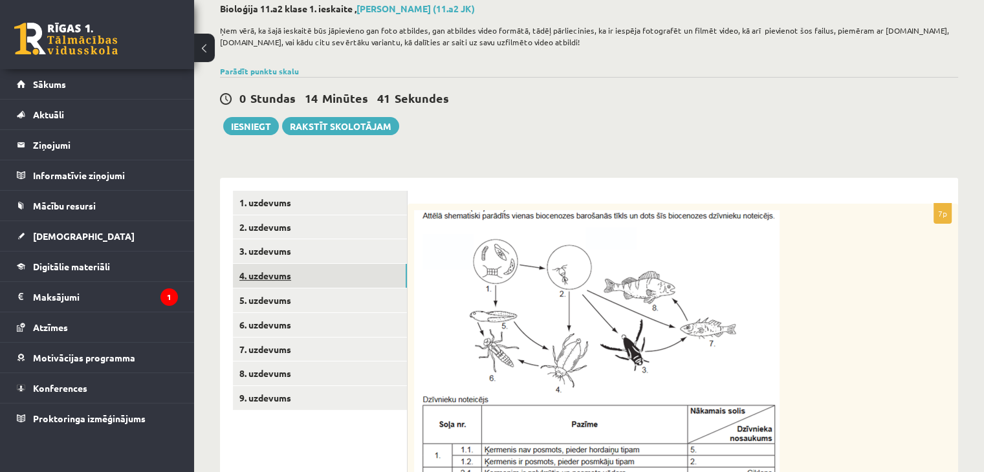
click at [299, 273] on link "4. uzdevums" at bounding box center [320, 276] width 174 height 24
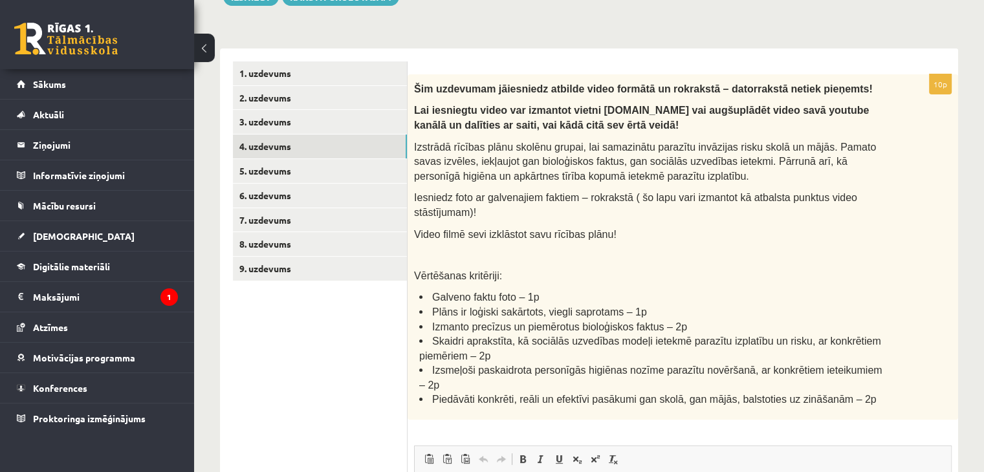
scroll to position [0, 0]
click at [277, 175] on link "5. uzdevums" at bounding box center [320, 171] width 174 height 24
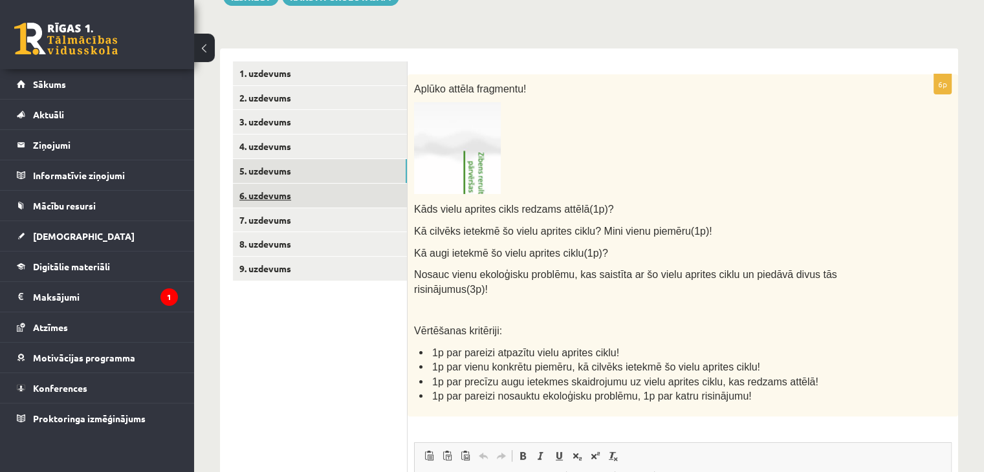
click at [282, 188] on link "6. uzdevums" at bounding box center [320, 196] width 174 height 24
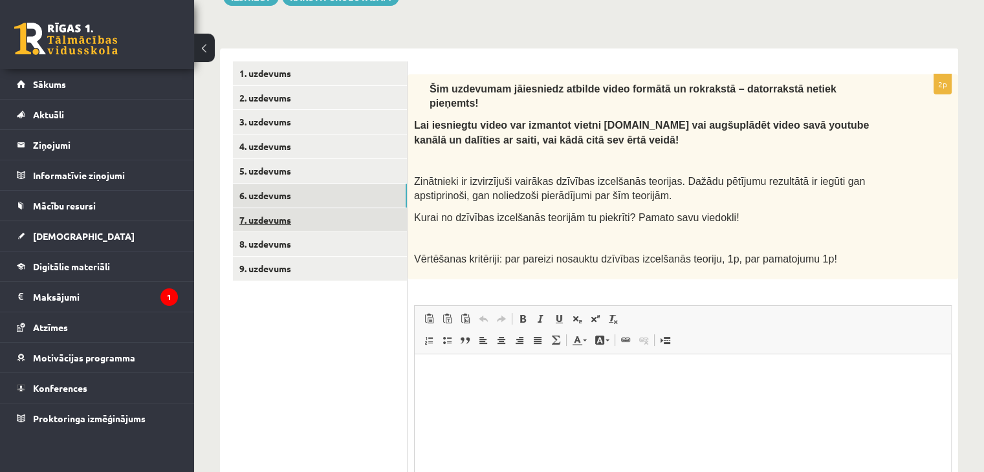
click at [369, 209] on link "7. uzdevums" at bounding box center [320, 220] width 174 height 24
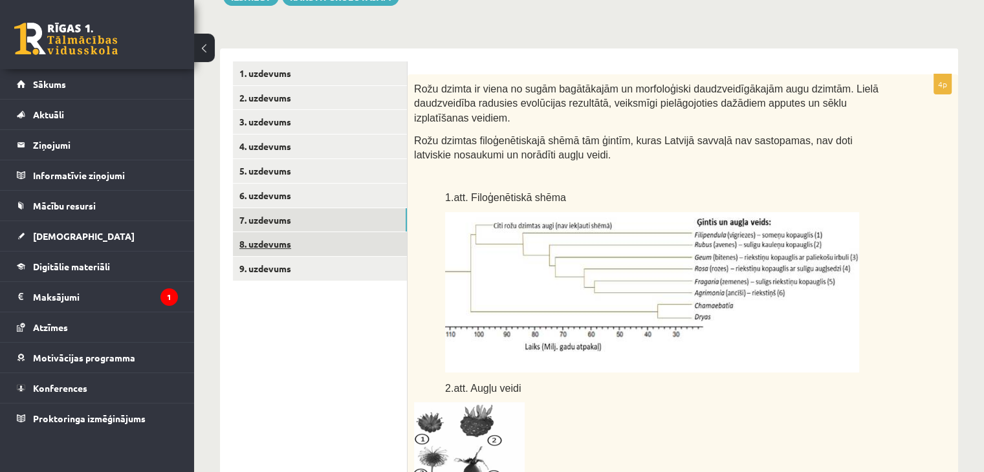
click at [354, 246] on link "8. uzdevums" at bounding box center [320, 244] width 174 height 24
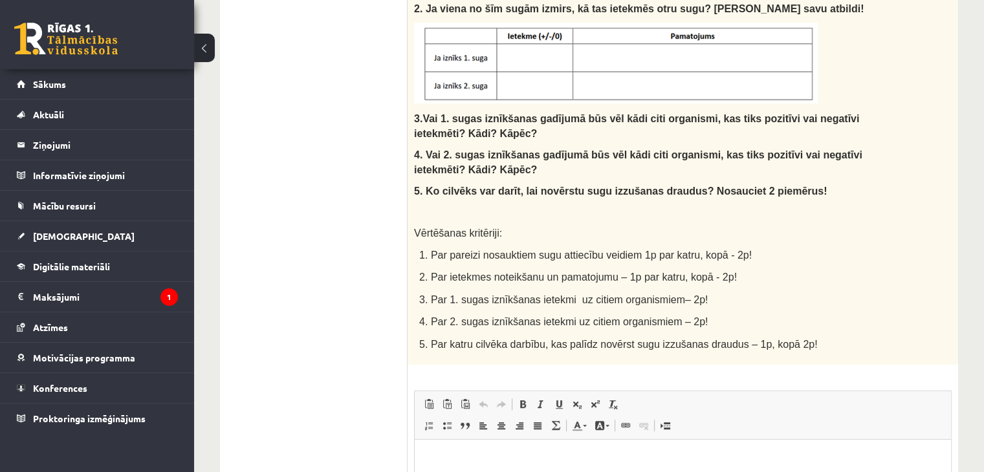
scroll to position [590, 0]
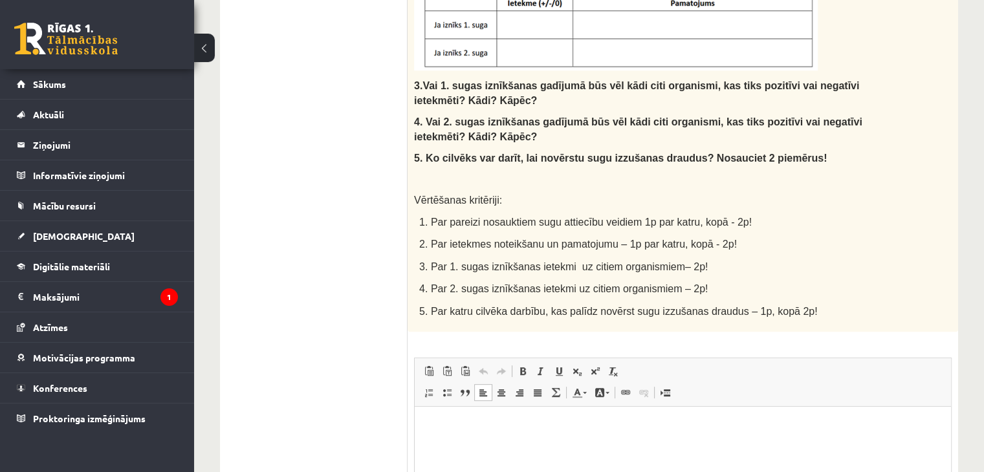
click at [495, 425] on p "Rich Text Editor, wiswyg-editor-user-answer-47433898788540" at bounding box center [682, 426] width 510 height 14
click at [303, 358] on ul "1. uzdevums 2. uzdevums 3. uzdevums 4. uzdevums 5. uzdevums 6. uzdevums 7. uzde…" at bounding box center [320, 149] width 175 height 953
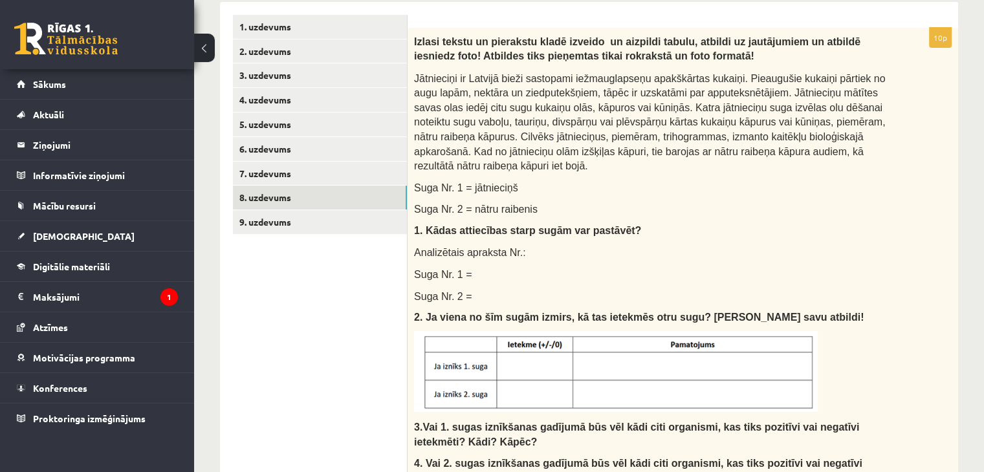
scroll to position [202, 0]
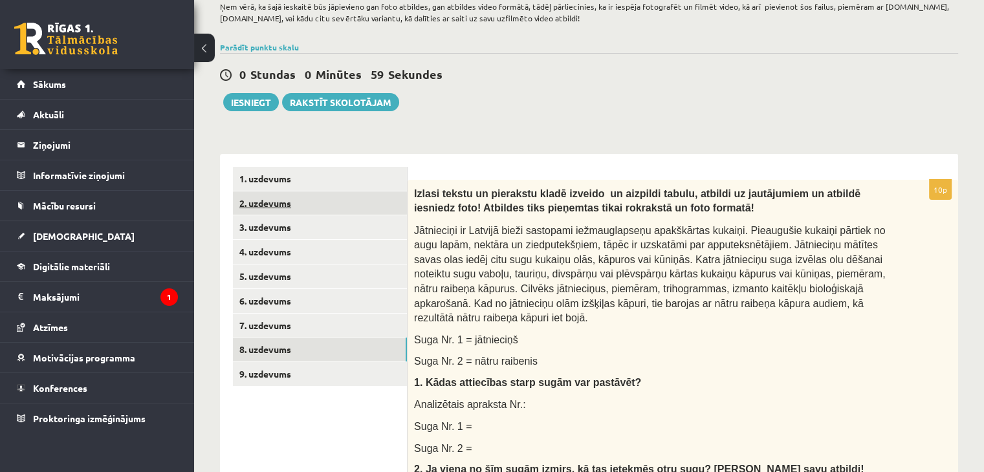
scroll to position [65, 0]
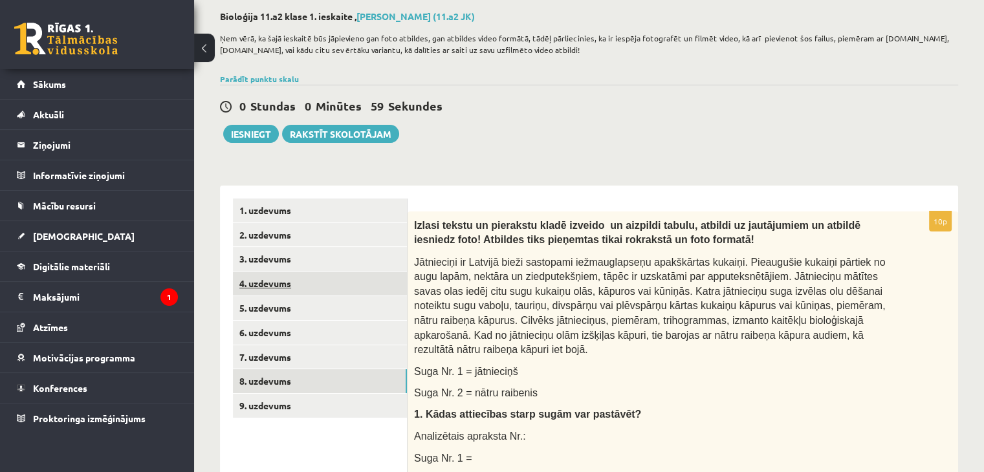
click at [257, 284] on link "4. uzdevums" at bounding box center [320, 284] width 174 height 24
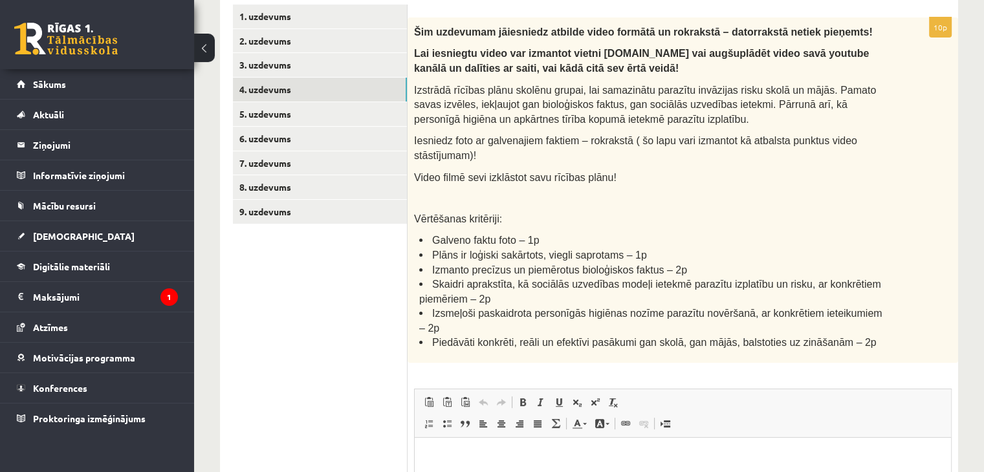
scroll to position [0, 0]
click at [498, 394] on link "Redo Keyboard shortcut Ctrl+Y" at bounding box center [501, 402] width 18 height 17
click at [475, 458] on p "Rich Text Editor, wiswyg-editor-user-answer-47433778749800" at bounding box center [682, 458] width 510 height 14
click at [259, 166] on link "7. uzdevums" at bounding box center [320, 163] width 174 height 24
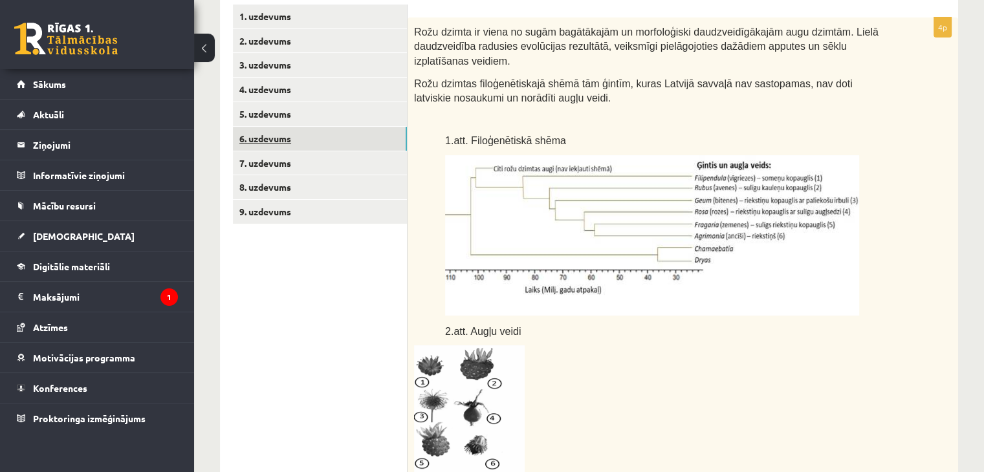
click at [264, 135] on link "6. uzdevums" at bounding box center [320, 139] width 174 height 24
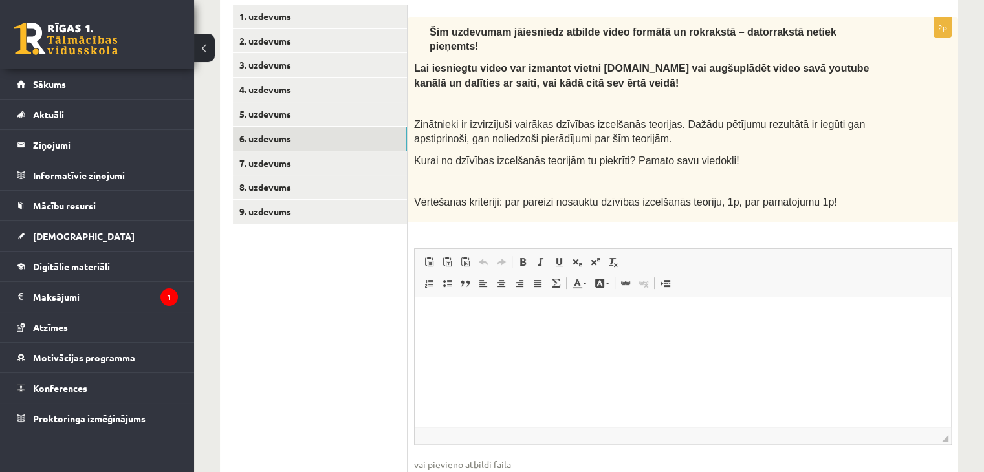
click at [484, 336] on html at bounding box center [683, 316] width 536 height 39
click at [270, 352] on ul "1. uzdevums 2. uzdevums 3. uzdevums 4. uzdevums 5. uzdevums 6. uzdevums 7. uzde…" at bounding box center [320, 261] width 175 height 513
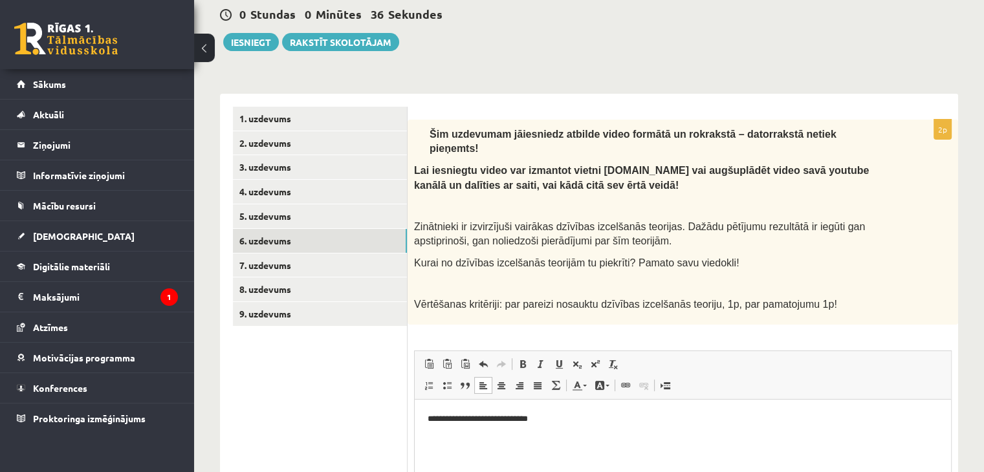
scroll to position [194, 0]
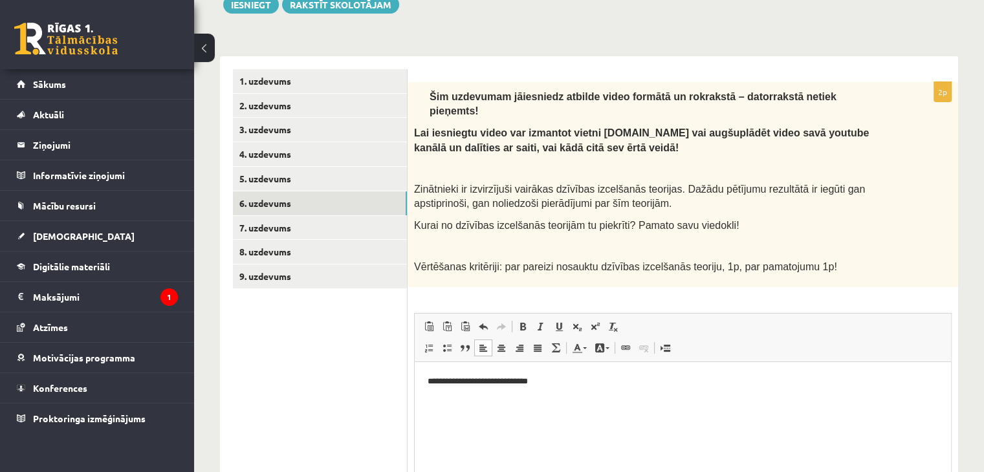
click at [351, 345] on ul "1. uzdevums 2. uzdevums 3. uzdevums 4. uzdevums 5. uzdevums 6. uzdevums 7. uzde…" at bounding box center [320, 325] width 175 height 513
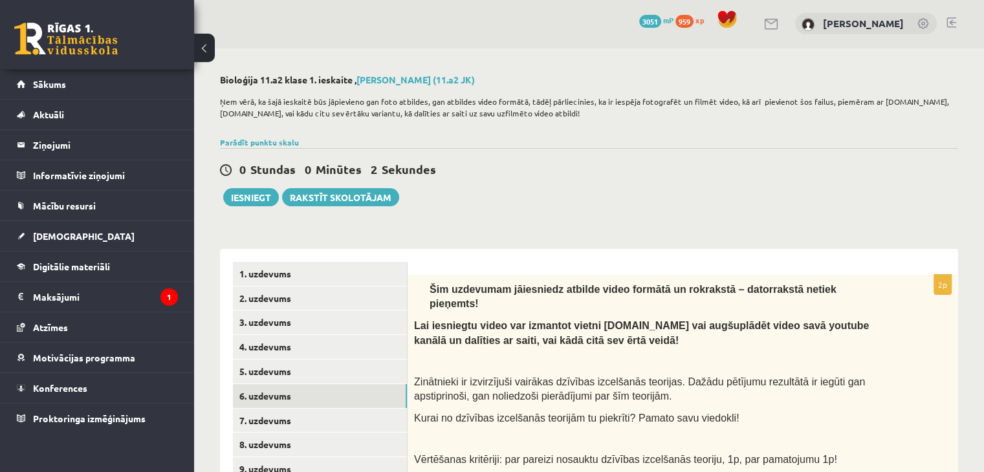
scroll to position [0, 0]
